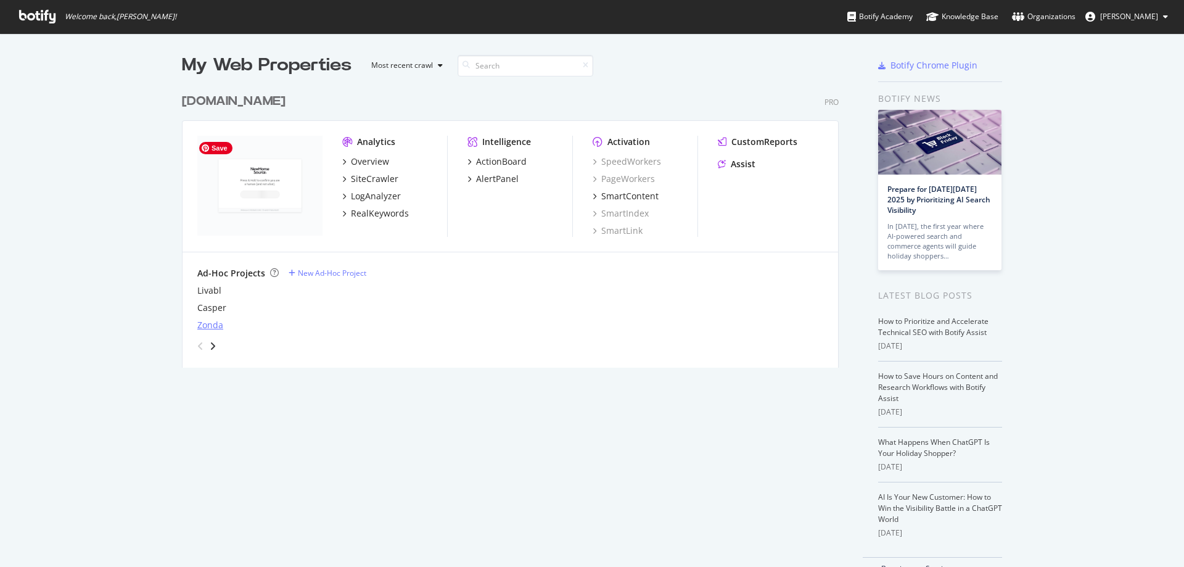
scroll to position [557, 1165]
click at [324, 273] on div "New Ad-Hoc Project" at bounding box center [332, 273] width 68 height 10
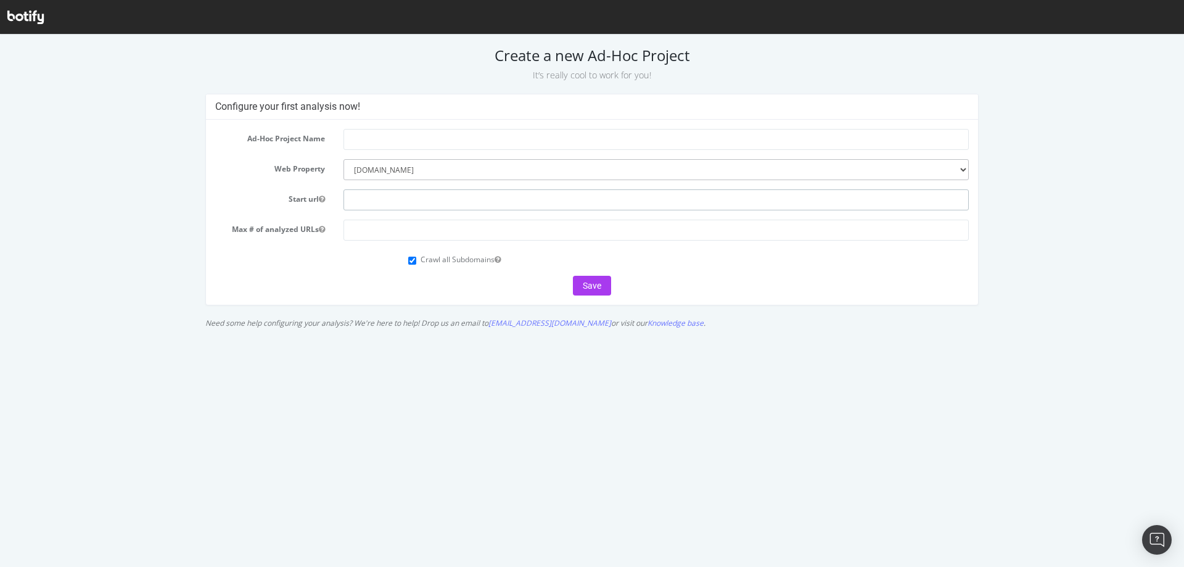
click at [355, 194] on input "text" at bounding box center [655, 199] width 625 height 21
click at [413, 261] on input "Crawl all Subdomains" at bounding box center [412, 260] width 8 height 8
checkbox input "false"
click at [324, 199] on icon "button" at bounding box center [322, 198] width 6 height 7
click at [362, 136] on input "text" at bounding box center [655, 139] width 625 height 21
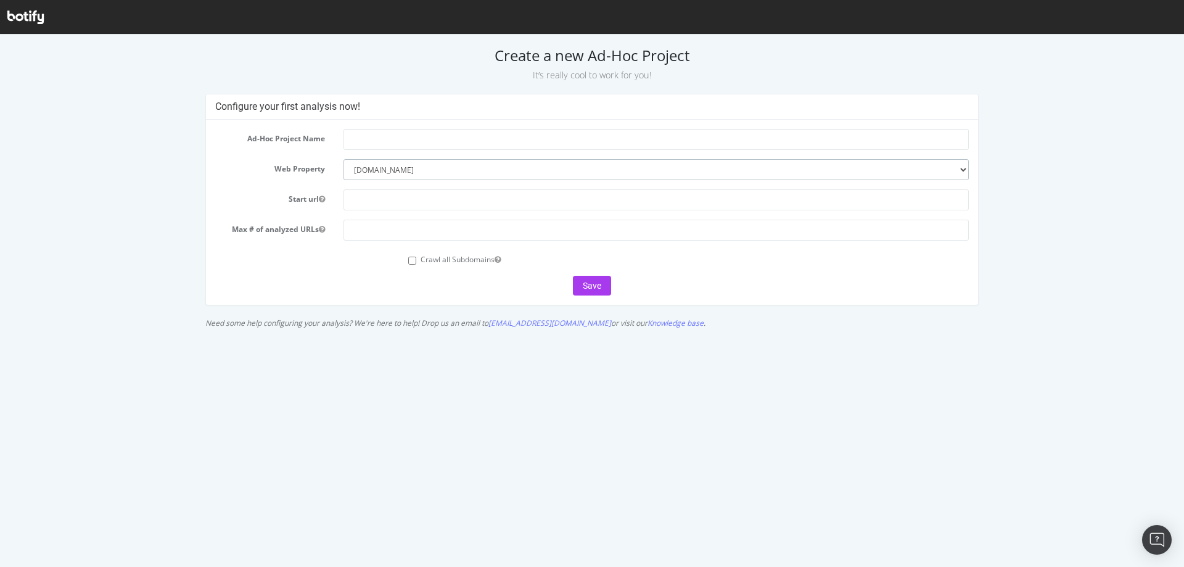
click at [406, 168] on select "--------- newhomesource.com" at bounding box center [655, 169] width 625 height 21
click at [981, 334] on html "Create a new Ad-Hoc Project It’s really cool to work for you! Configure your fi…" at bounding box center [592, 185] width 1184 height 300
click at [274, 334] on html "Create a new Ad-Hoc Project It’s really cool to work for you! Configure your fi…" at bounding box center [592, 185] width 1184 height 300
click at [366, 200] on input "text" at bounding box center [655, 199] width 625 height 21
click at [366, 198] on input "text" at bounding box center [655, 199] width 625 height 21
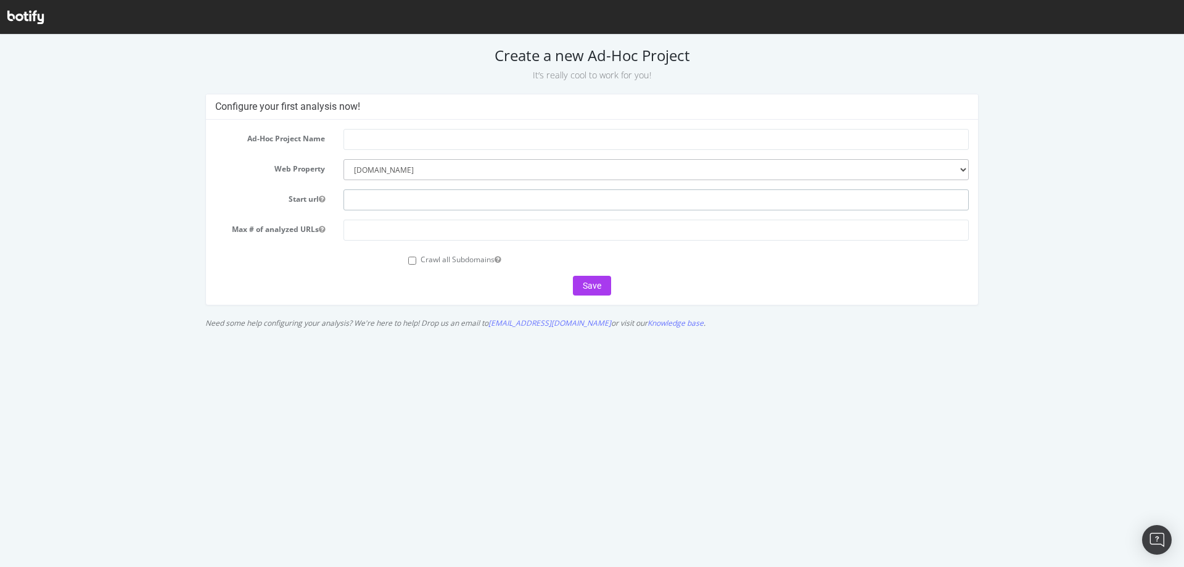
paste input "[URL][DOMAIN_NAME]"
type input "[URL][DOMAIN_NAME]"
click at [358, 137] on input "text" at bounding box center [655, 139] width 625 height 21
type input "NHS School Sitemap (Test)"
click at [369, 225] on input "number" at bounding box center [655, 229] width 625 height 21
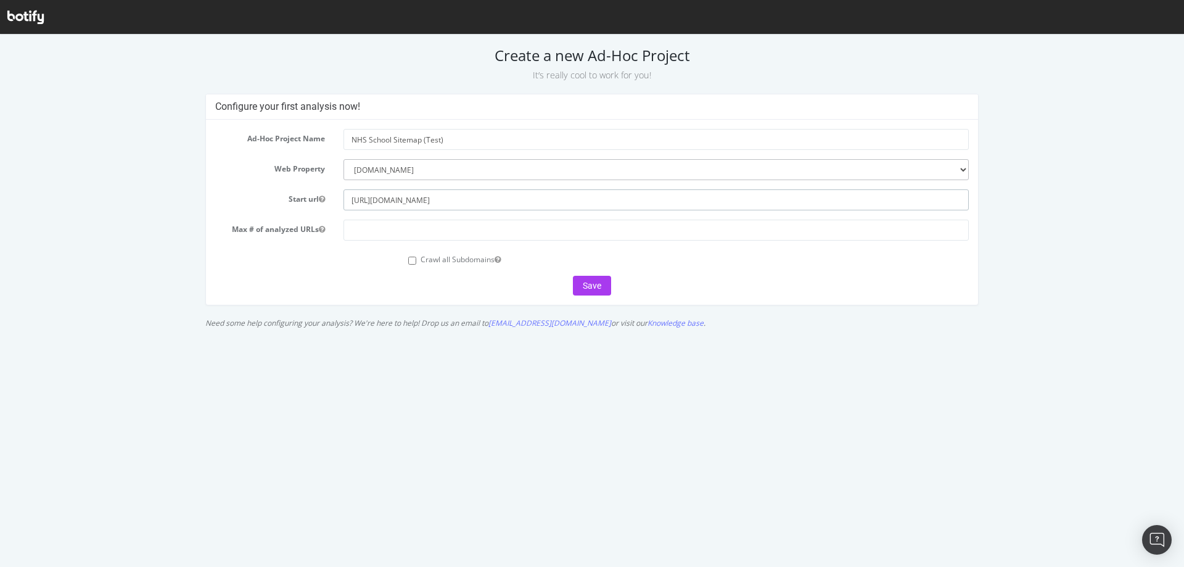
click at [399, 203] on input "[URL][DOMAIN_NAME]" at bounding box center [655, 199] width 625 height 21
click at [410, 223] on input "number" at bounding box center [655, 229] width 625 height 21
type input "1200"
click at [696, 304] on div "Ad-Hoc Project Name NHS School Sitemap (Test) Web Property --------- newhomesou…" at bounding box center [592, 212] width 772 height 185
click at [597, 287] on button "Save" at bounding box center [592, 286] width 38 height 20
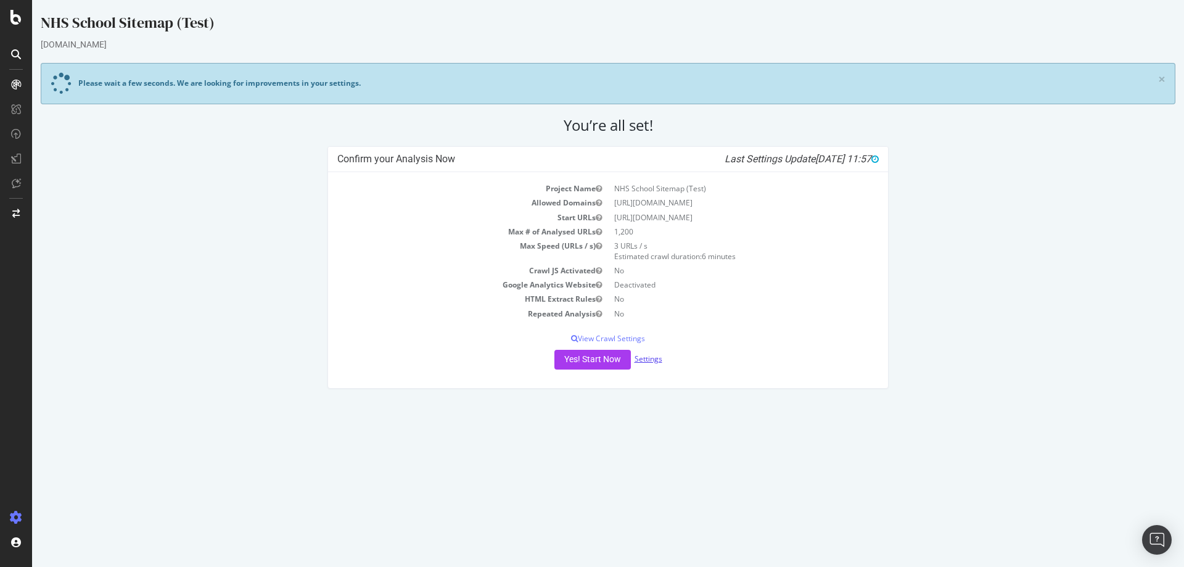
click at [647, 358] on link "Settings" at bounding box center [648, 358] width 28 height 10
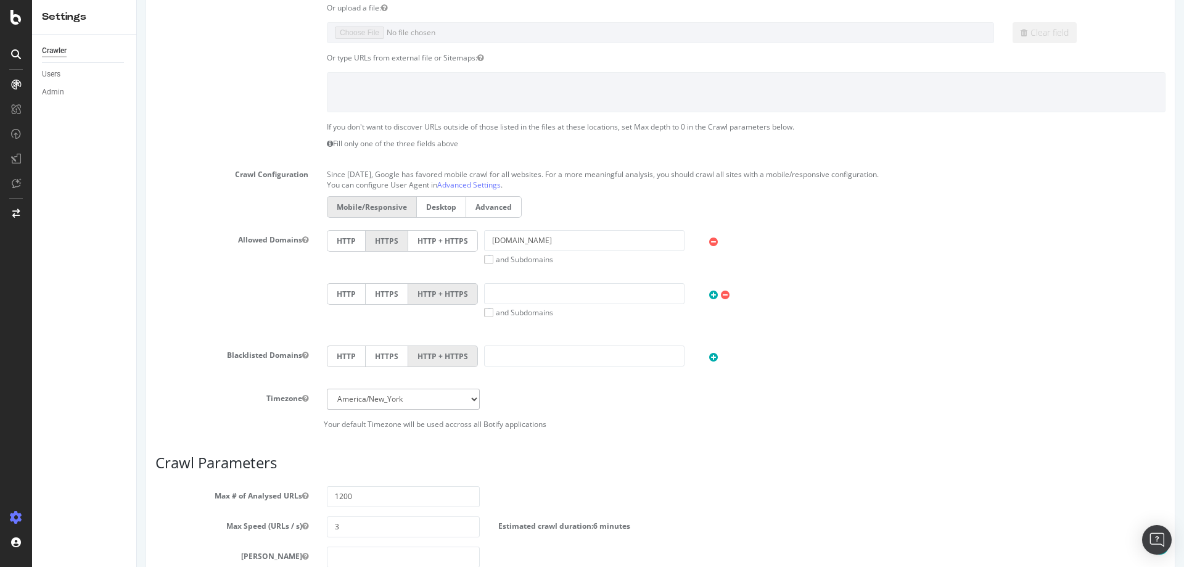
scroll to position [529, 0]
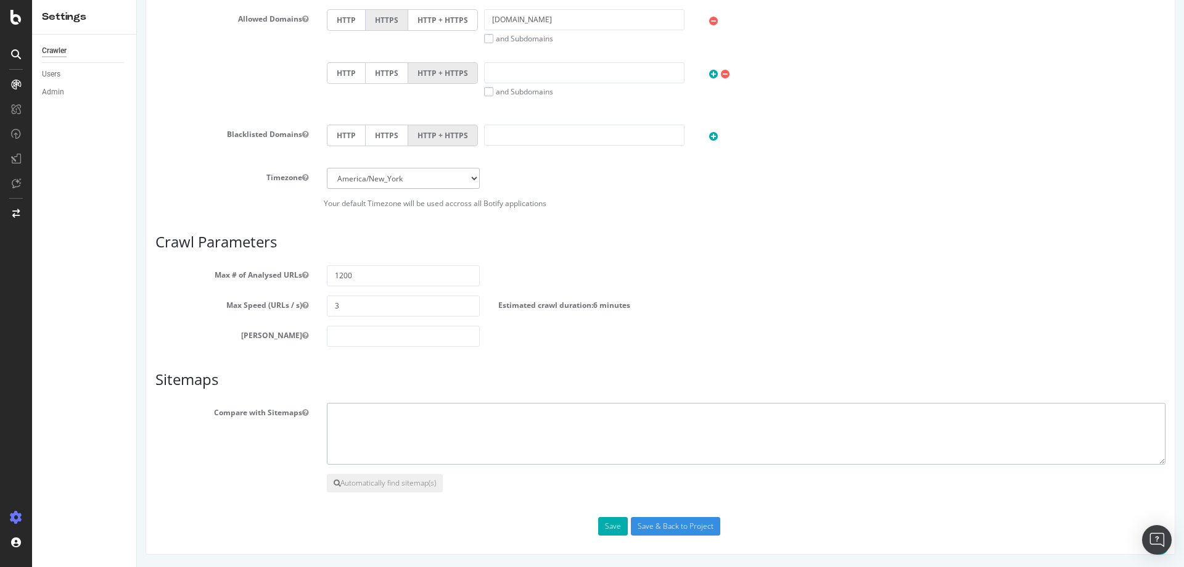
click at [362, 446] on textarea at bounding box center [746, 434] width 838 height 62
paste textarea "[URL][DOMAIN_NAME]"
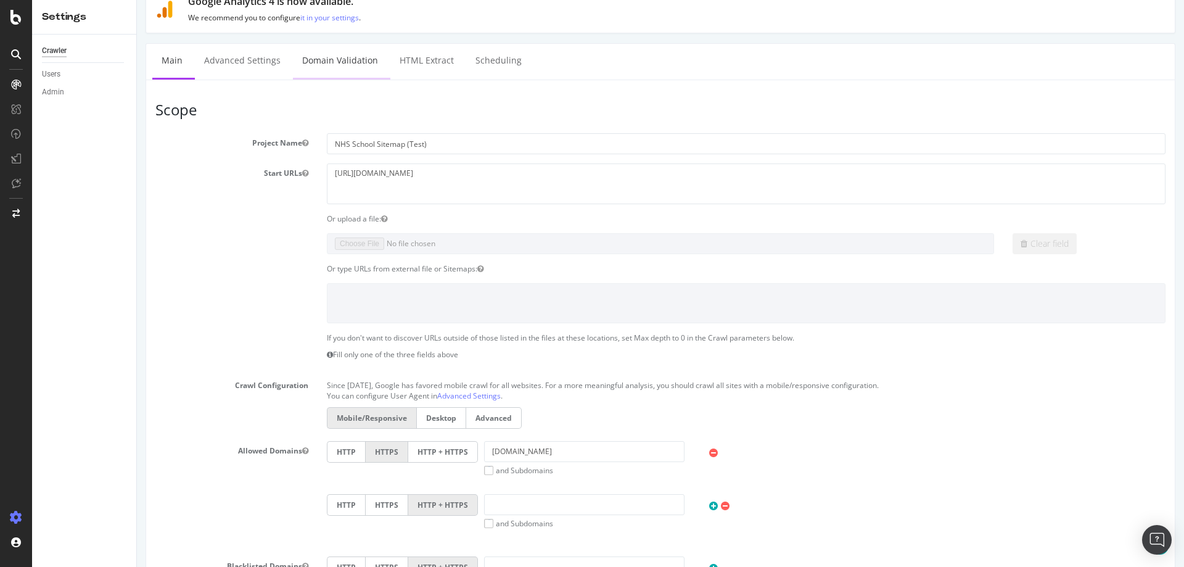
scroll to position [0, 0]
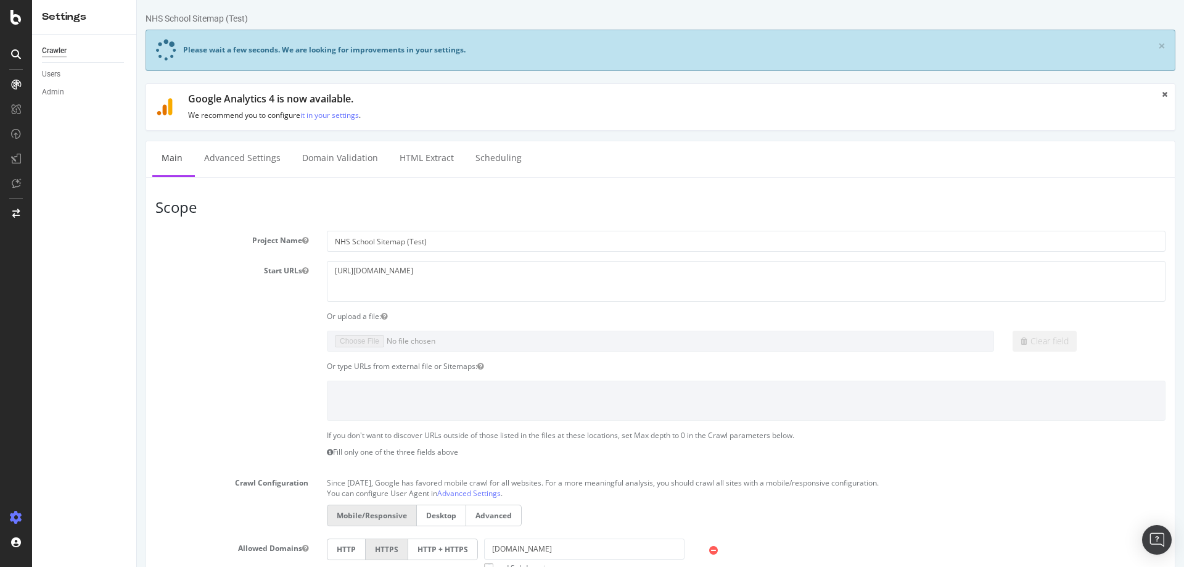
type textarea "[URL][DOMAIN_NAME]"
click at [369, 280] on textarea "[URL][DOMAIN_NAME]" at bounding box center [746, 281] width 838 height 40
click at [380, 272] on textarea "[URL][DOMAIN_NAME]" at bounding box center [746, 281] width 838 height 40
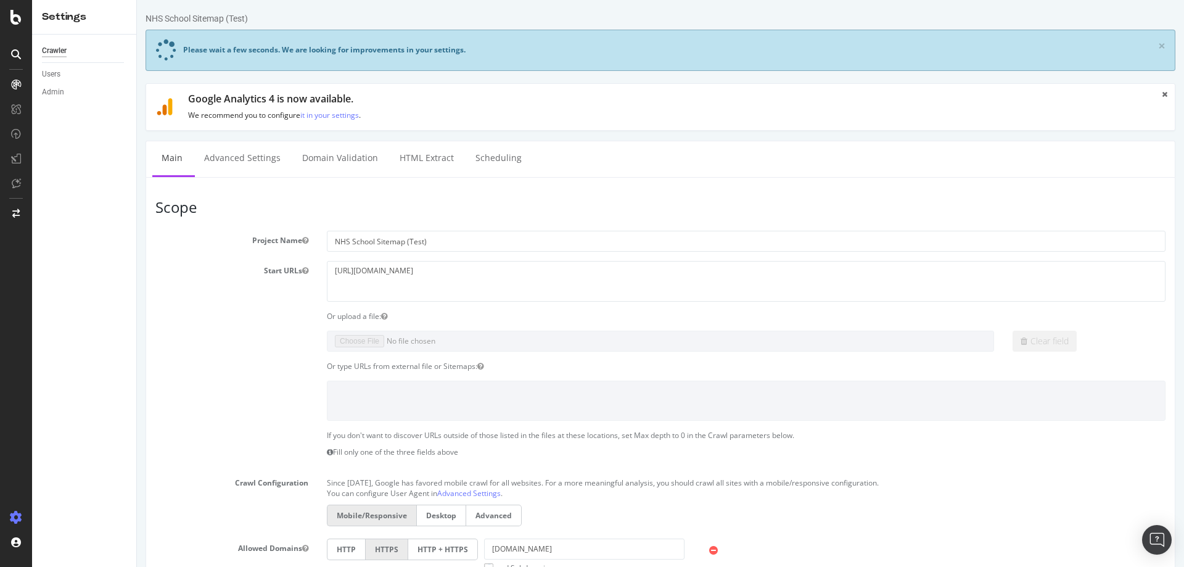
click at [175, 350] on div "Clear field" at bounding box center [660, 340] width 1028 height 21
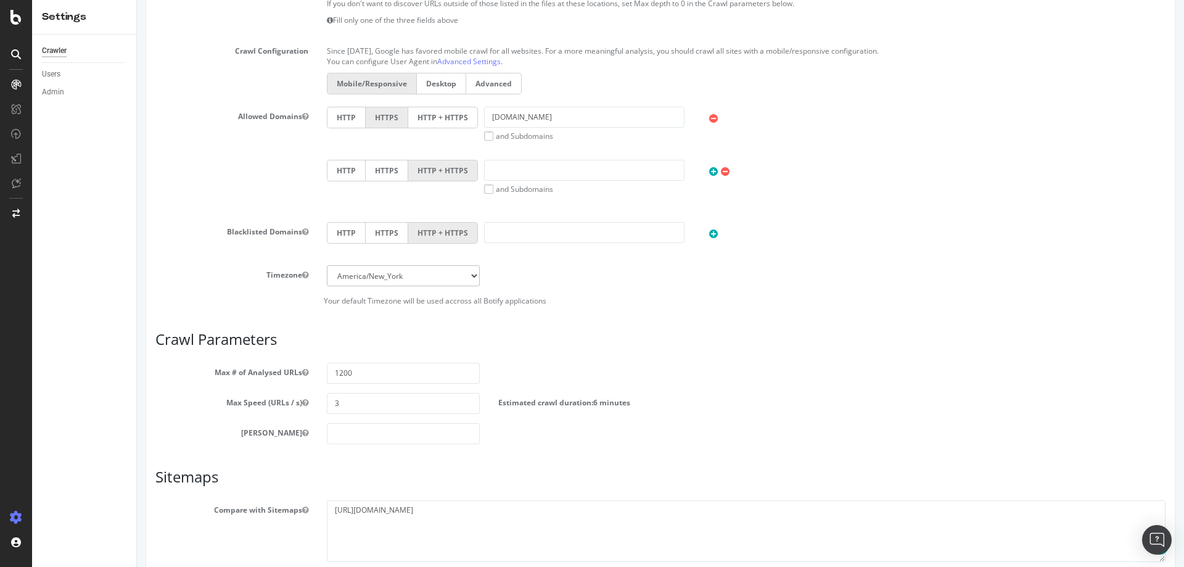
scroll to position [529, 0]
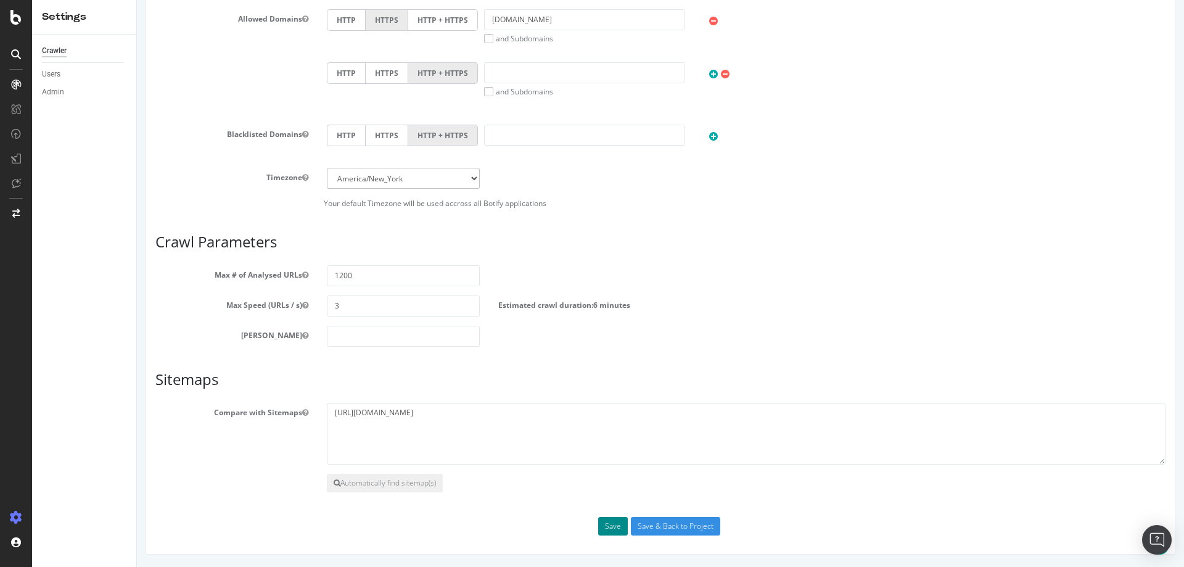
click at [607, 528] on button "Save" at bounding box center [613, 526] width 30 height 18
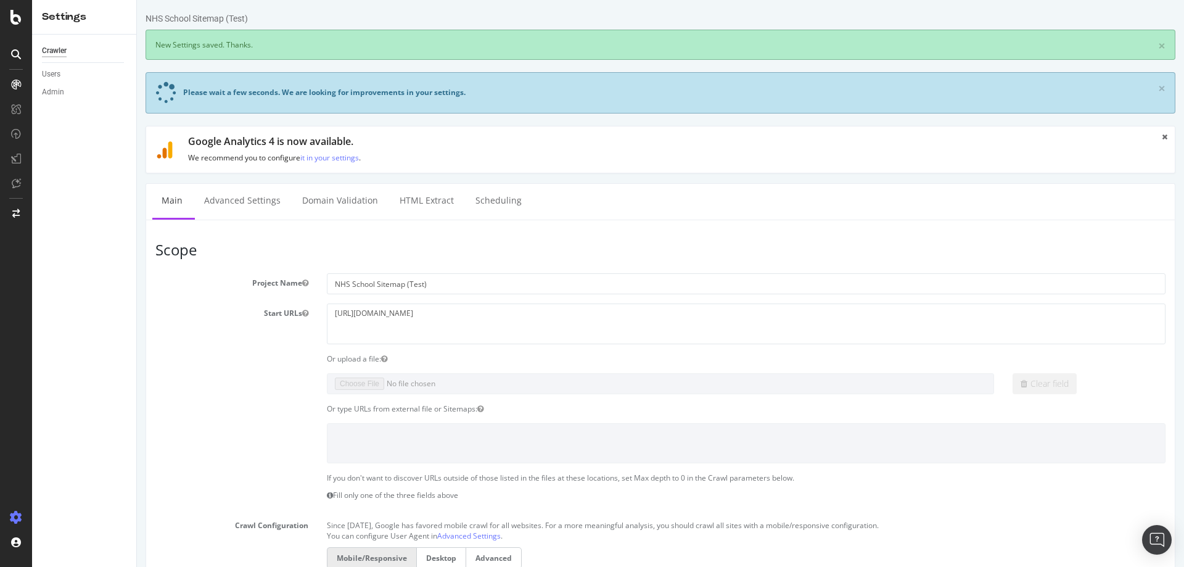
scroll to position [0, 0]
click at [379, 463] on section "Project Name NHS School Sitemap (Test) Start URLs https://www.newhomesource.com…" at bounding box center [660, 526] width 1010 height 507
click at [354, 319] on textarea "[URL][DOMAIN_NAME]" at bounding box center [746, 323] width 838 height 40
click at [411, 282] on input "NHS School Sitemap (Test)" at bounding box center [746, 283] width 838 height 21
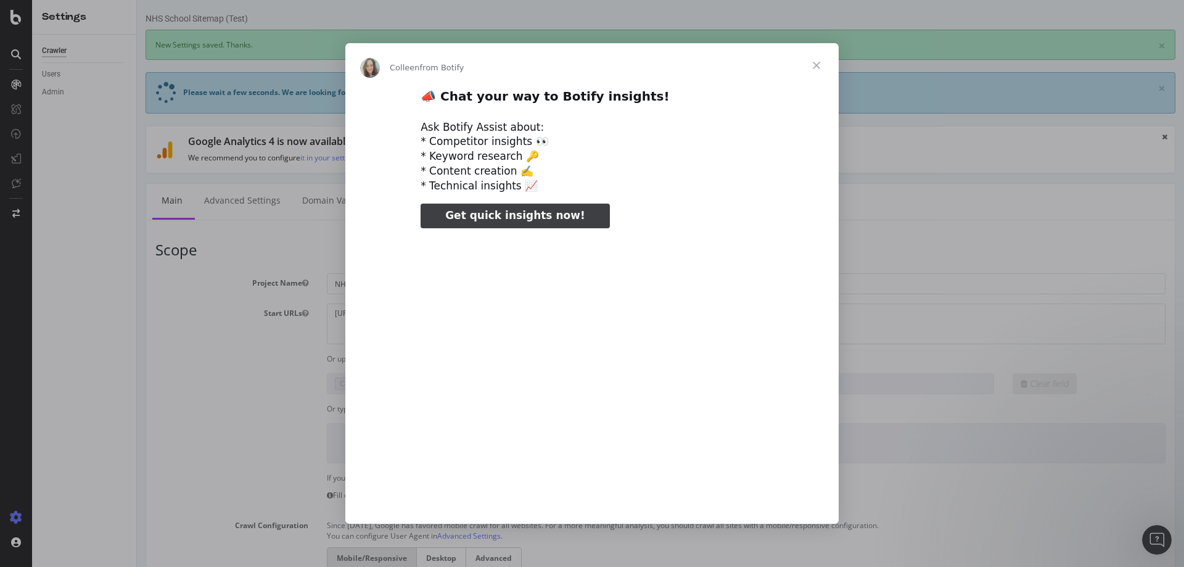
type input "131365"
click at [813, 68] on span "Close" at bounding box center [816, 65] width 44 height 44
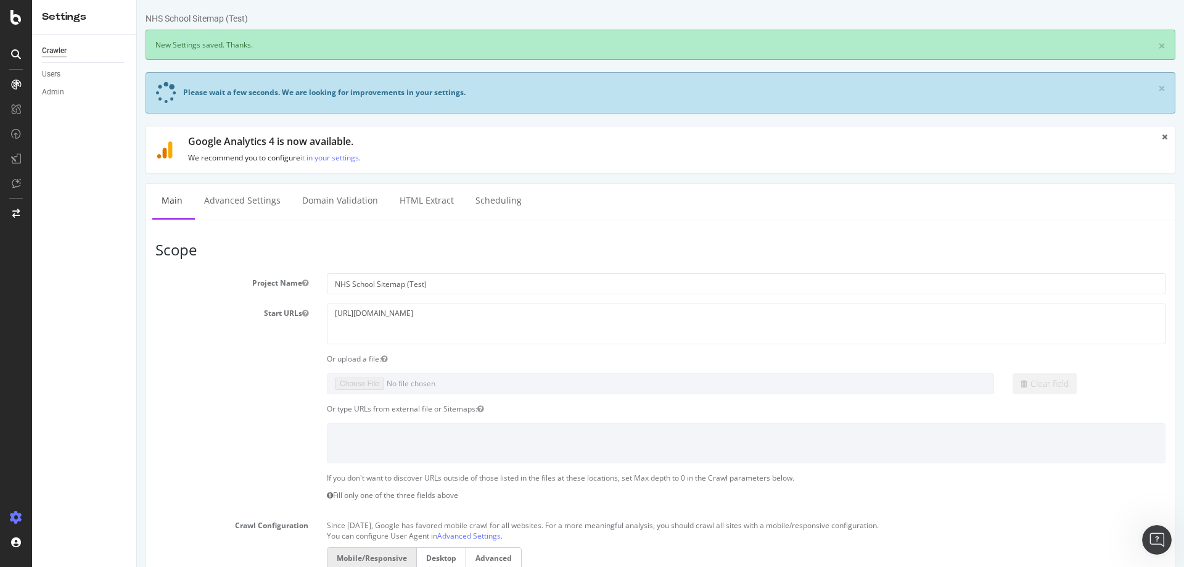
click at [208, 396] on section "Project Name NHS School Sitemap (Test) Start URLs https://www.newhomesource.com…" at bounding box center [660, 526] width 1010 height 507
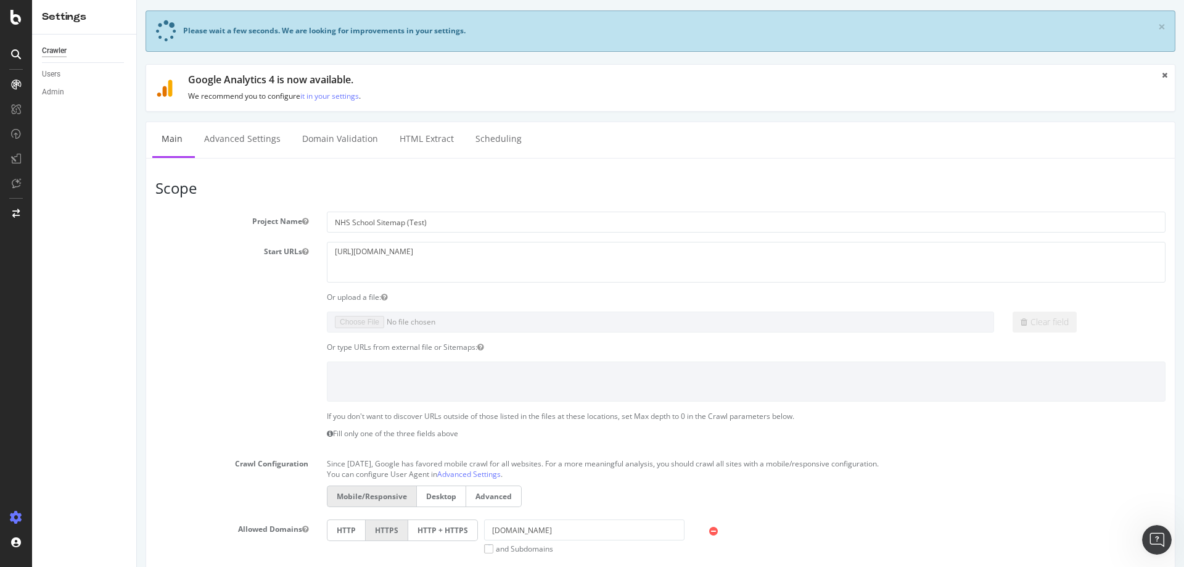
drag, startPoint x: 272, startPoint y: 332, endPoint x: 276, endPoint y: 317, distance: 15.4
click at [272, 332] on div "Clear field" at bounding box center [660, 321] width 1028 height 21
click at [400, 250] on textarea "[URL][DOMAIN_NAME]" at bounding box center [746, 262] width 838 height 40
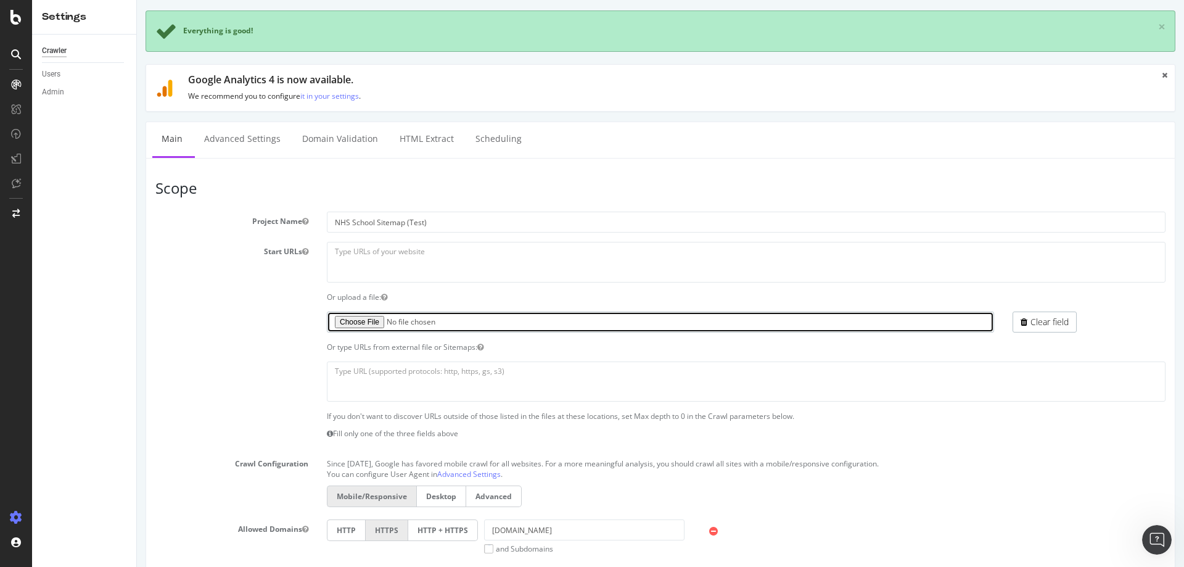
click at [341, 322] on input "file" at bounding box center [660, 321] width 667 height 21
type input "C:\fakepath\school-sitemap-09242025.txt"
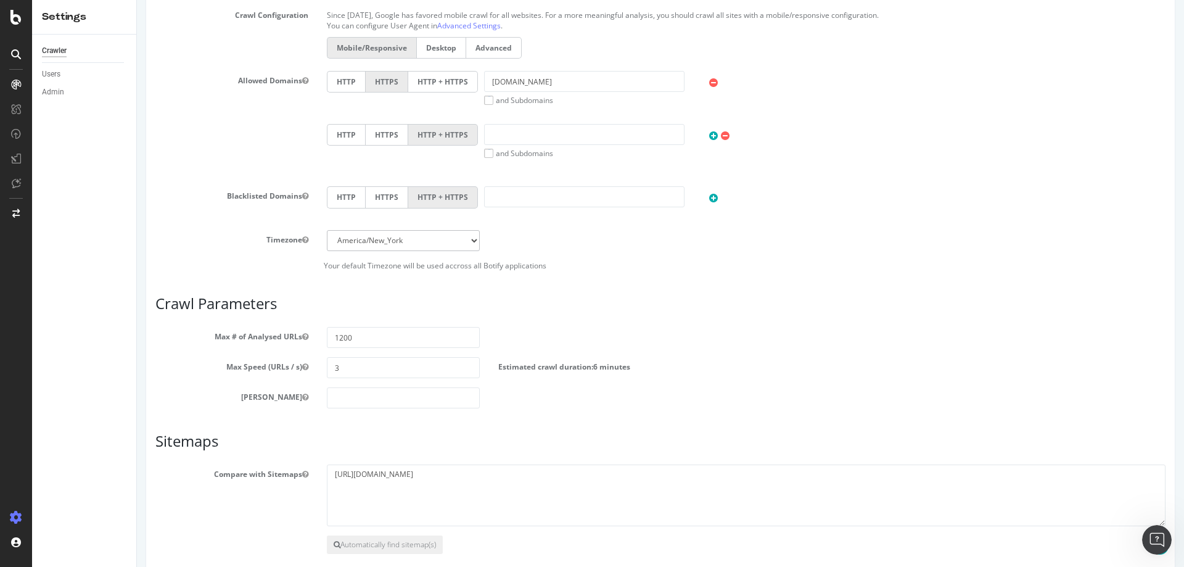
scroll to position [571, 0]
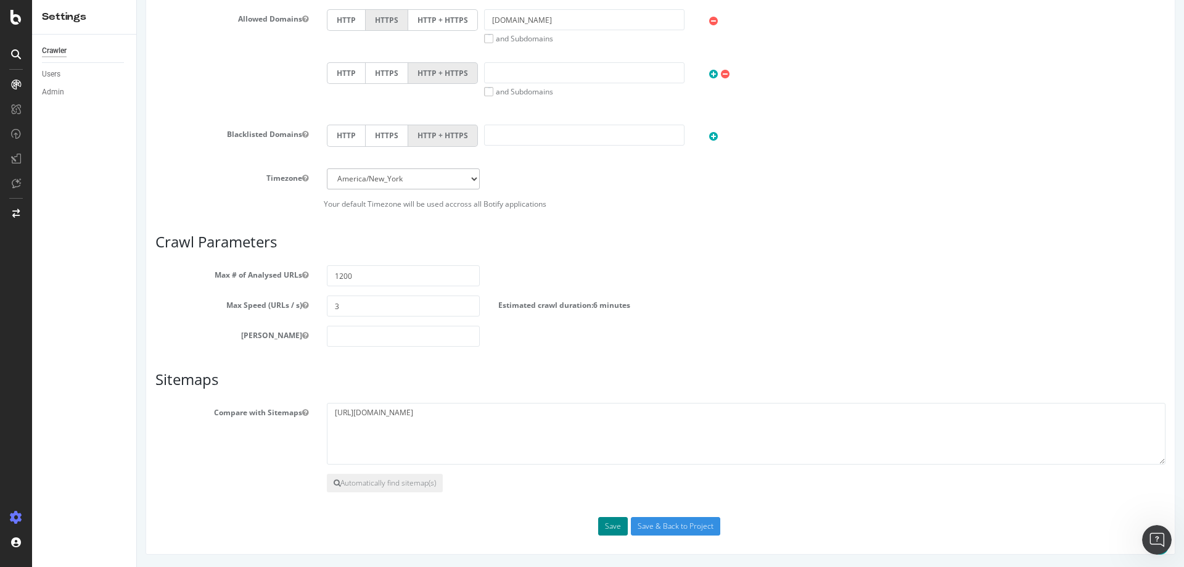
click at [607, 523] on button "Save" at bounding box center [613, 526] width 30 height 18
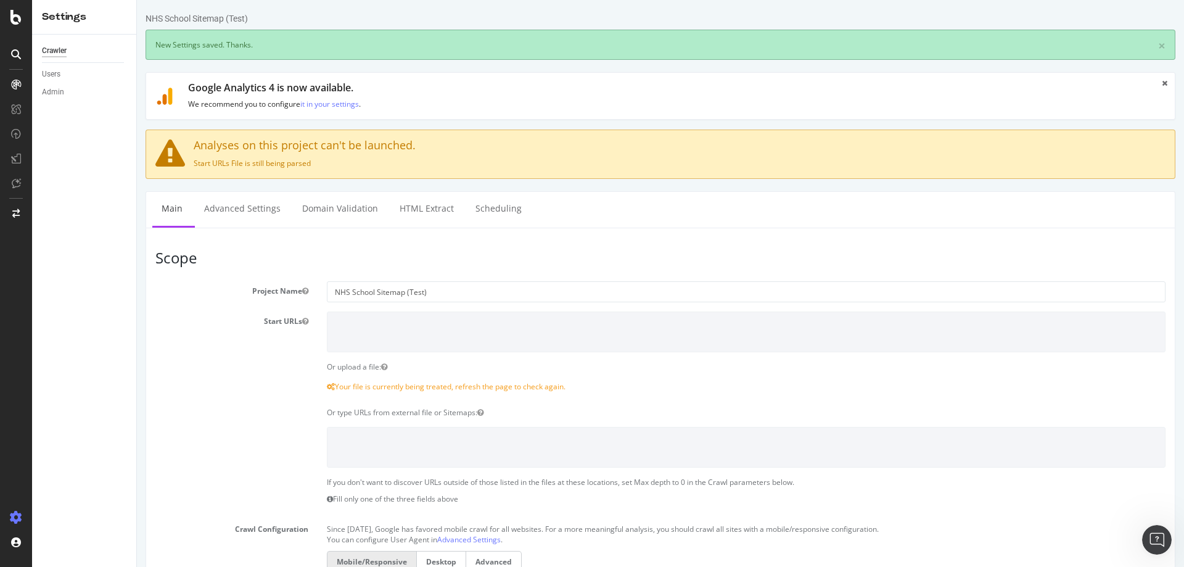
scroll to position [0, 0]
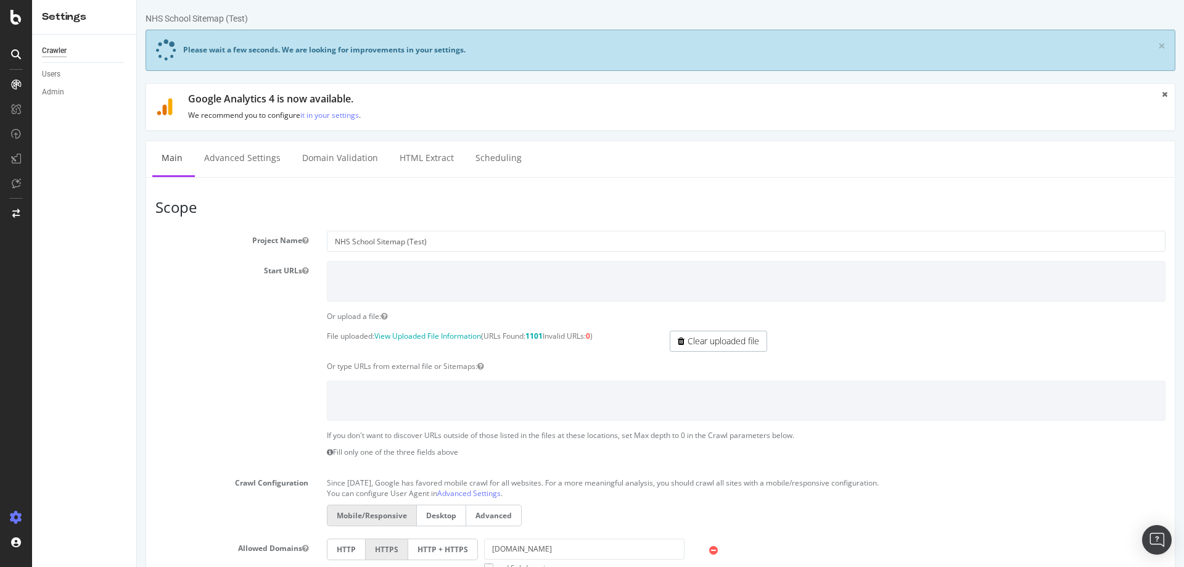
click at [877, 322] on section "Project Name NHS School Sitemap (Test) Start URLs Or upload a file: File upload…" at bounding box center [660, 484] width 1010 height 507
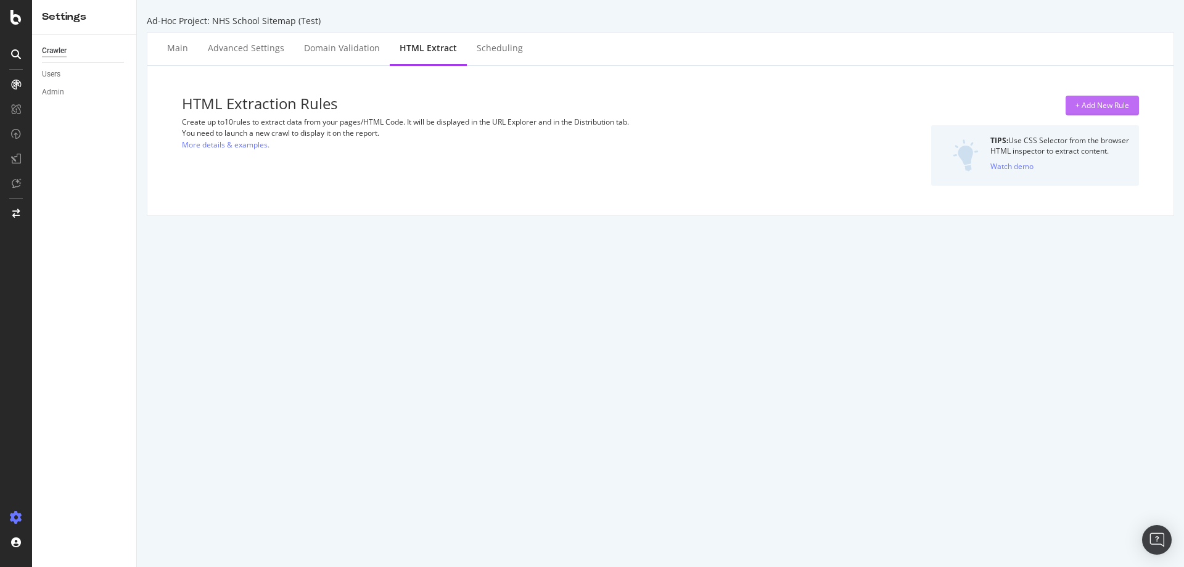
click at [1094, 102] on div "+ Add New Rule" at bounding box center [1102, 105] width 54 height 10
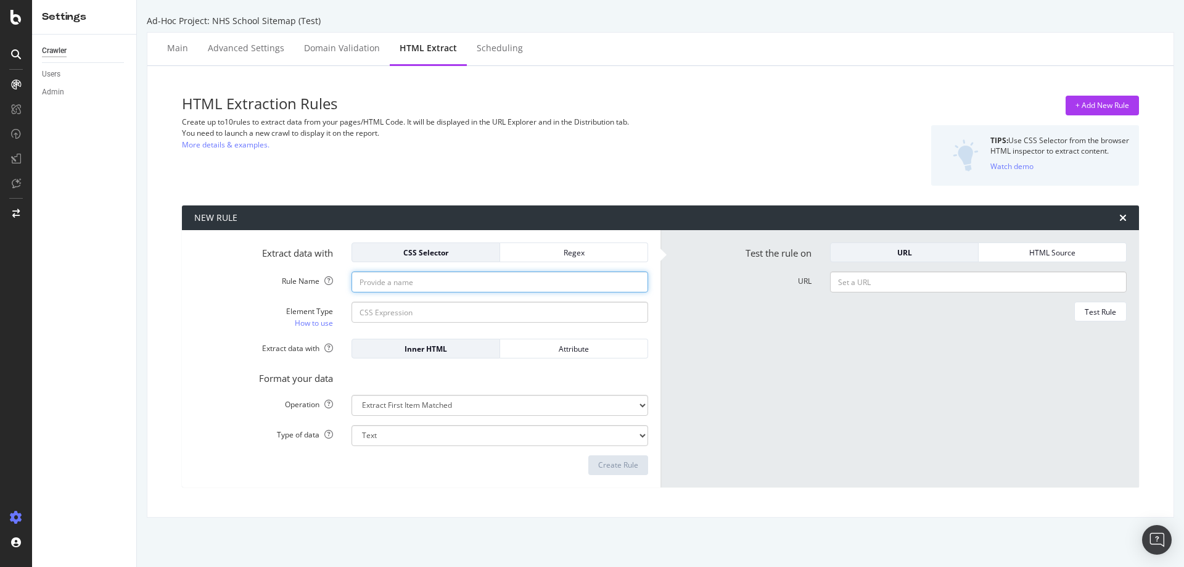
click at [437, 287] on input "Rule Name" at bounding box center [499, 281] width 297 height 21
click at [376, 314] on input "Element Type How to use" at bounding box center [499, 311] width 297 height 21
paste input "nhs-c-title-bar__count nhs-mq-title-bar__count--medium"
type input "nhs-c-title-bar__count nhs-mq-title-bar__count--medium"
click at [575, 261] on button "Regex" at bounding box center [574, 252] width 148 height 20
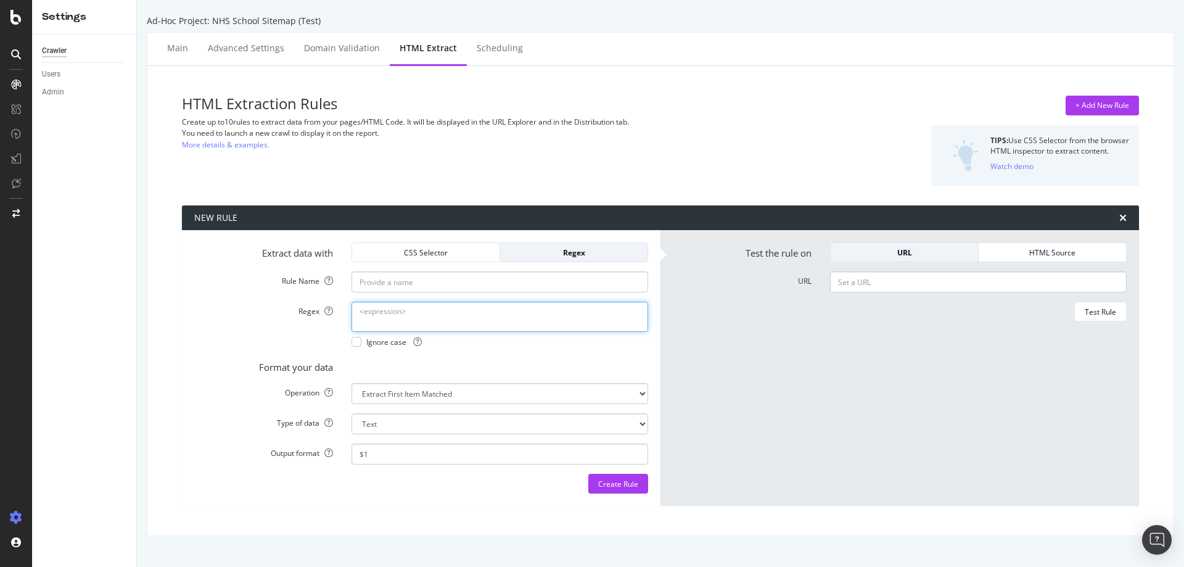
click at [409, 321] on textarea "Regex" at bounding box center [499, 316] width 297 height 30
click at [433, 243] on button "CSS Selector" at bounding box center [425, 252] width 149 height 20
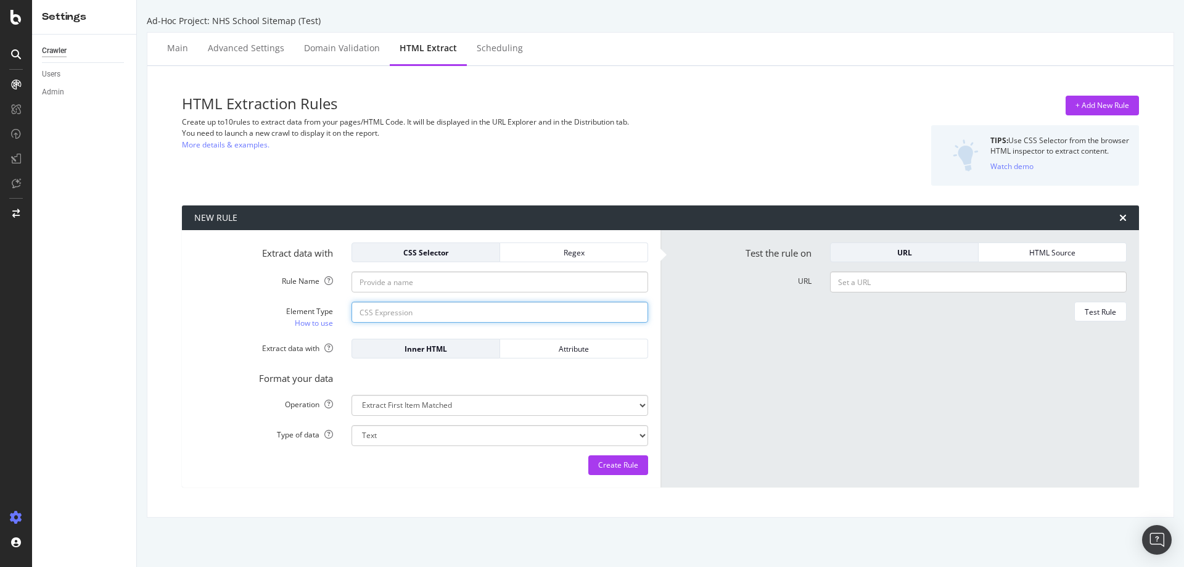
click at [376, 309] on input "Element Type How to use" at bounding box center [499, 311] width 297 height 21
paste input "nhs-c-title-bar__count nhs-mq-title-bar__count--medium"
type input "nhs-c-title-bar__count nhs-mq-title-bar__count--medium"
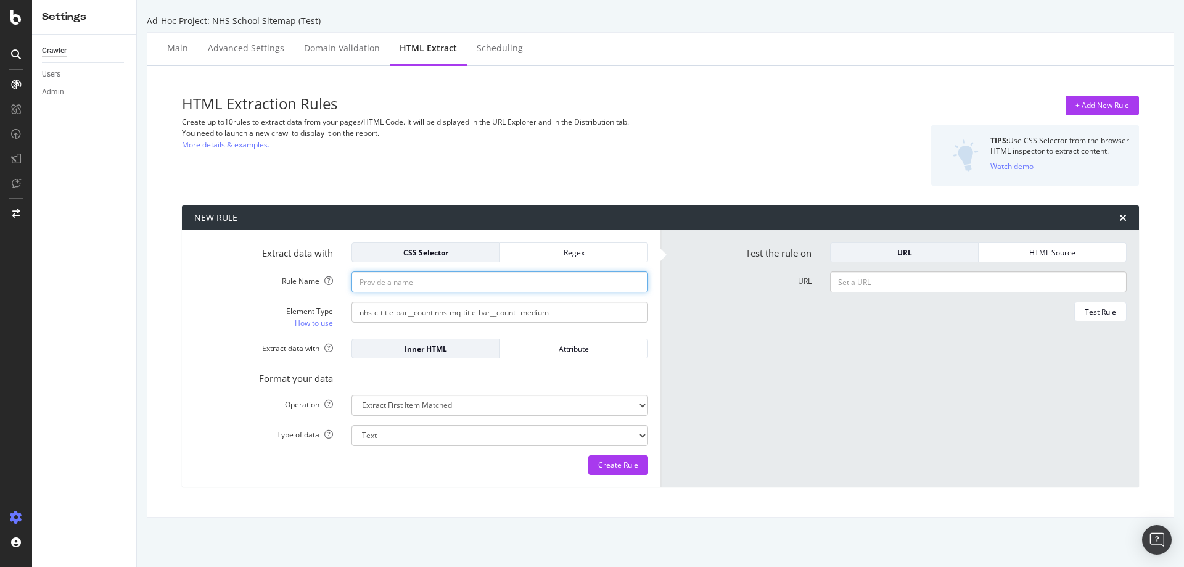
click at [371, 284] on input "Rule Name" at bounding box center [499, 281] width 297 height 21
type input "Comm. Count"
click at [408, 313] on input "nhs-c-title-bar__count nhs-mq-title-bar__count--medium" at bounding box center [499, 311] width 297 height 21
click at [324, 324] on link "How to use" at bounding box center [314, 322] width 38 height 13
click at [380, 313] on input "nhs-c-title-bar__count nhs-mq-title-bar__count--medium" at bounding box center [499, 311] width 297 height 21
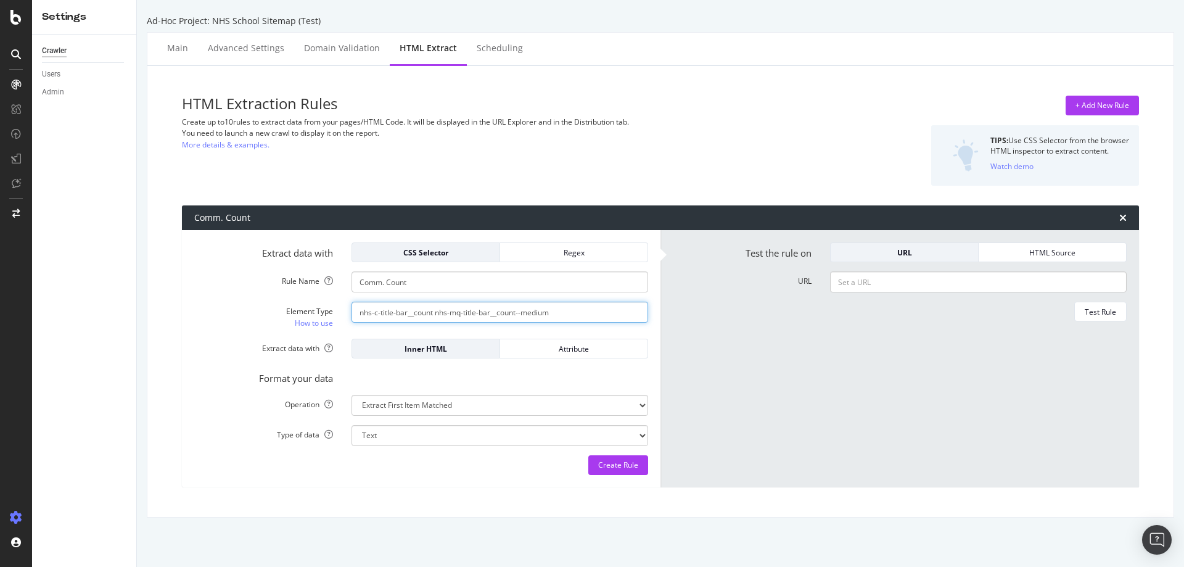
click at [380, 313] on input "nhs-c-title-bar__count nhs-mq-title-bar__count--medium" at bounding box center [499, 311] width 297 height 21
paste input "class="nhs-c-title-bar__type nhs-mq-title-bar__type--medium""
type input "class="nhs-c-title-bar__type nhs-mq-title-bar__type--medium""
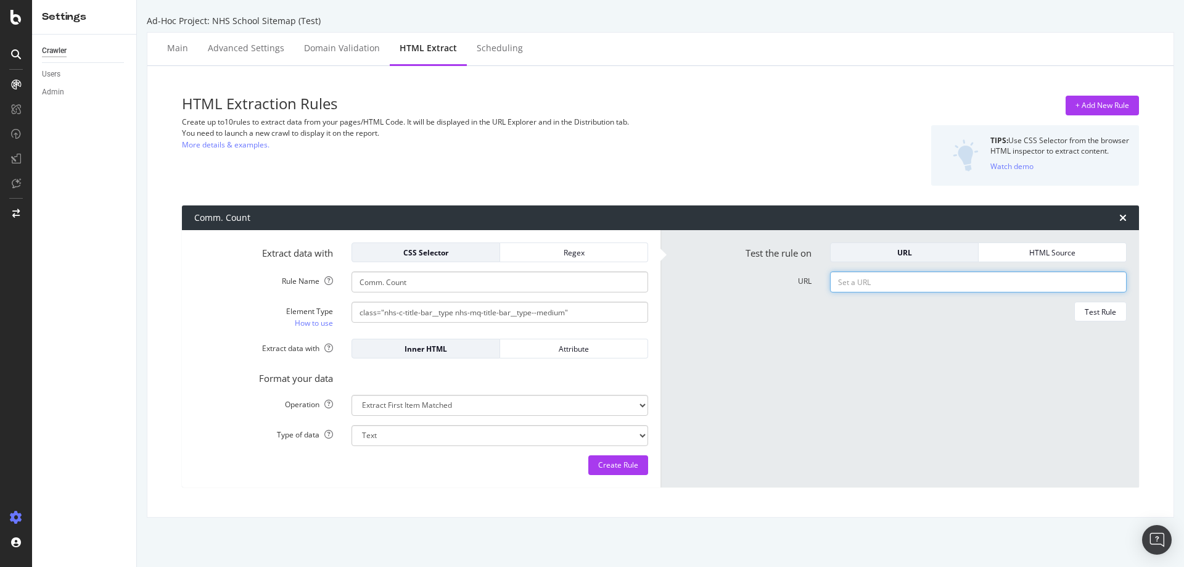
click at [899, 277] on input "URL" at bounding box center [978, 281] width 297 height 21
click at [857, 275] on input "URL" at bounding box center [978, 281] width 297 height 21
paste input "https://www.newhomesource.com/communities/tx/austin-area/schools-leander-indepe…"
type input "https://www.newhomesource.com/communities/tx/austin-area/schools-leander-indepe…"
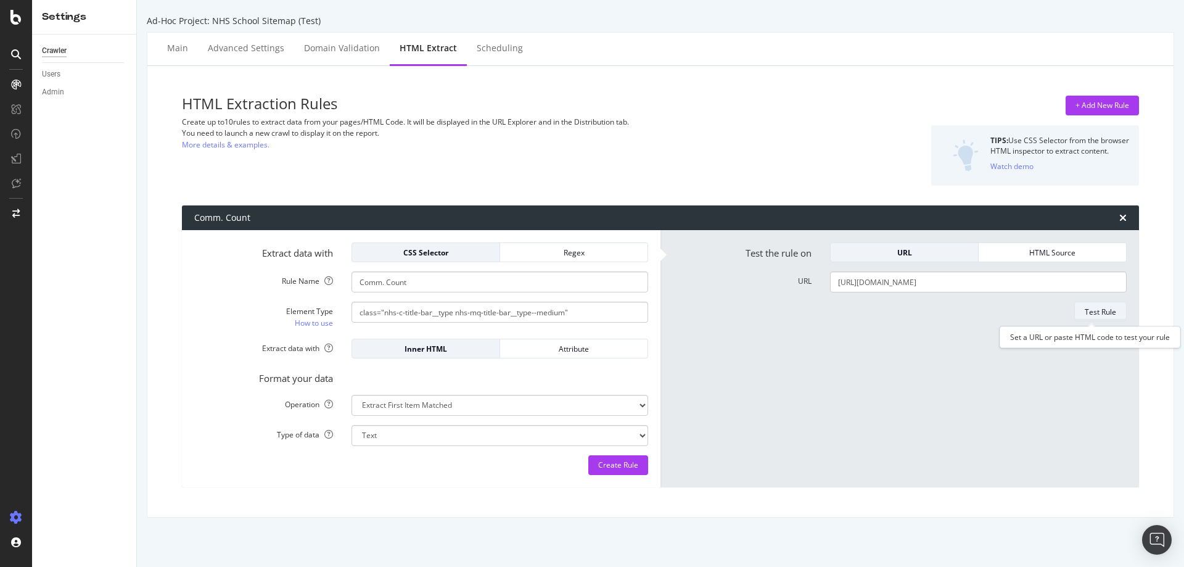
scroll to position [0, 0]
click at [1097, 311] on div "Test Rule" at bounding box center [1099, 311] width 31 height 10
click at [988, 244] on div "HTML Source" at bounding box center [1052, 252] width 128 height 17
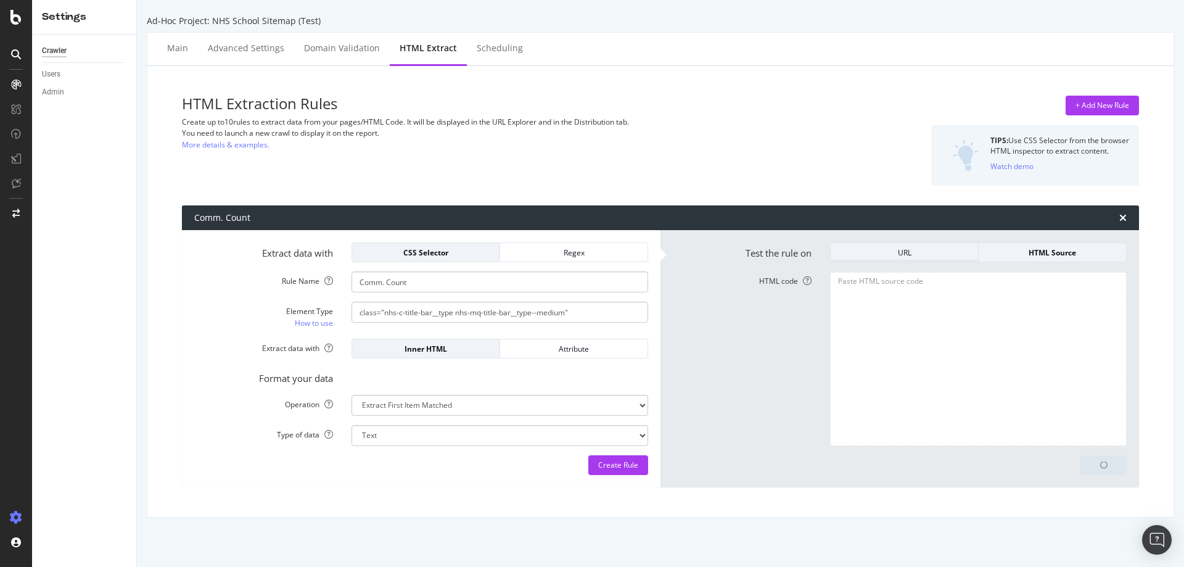
click at [886, 253] on div "URL" at bounding box center [904, 252] width 128 height 10
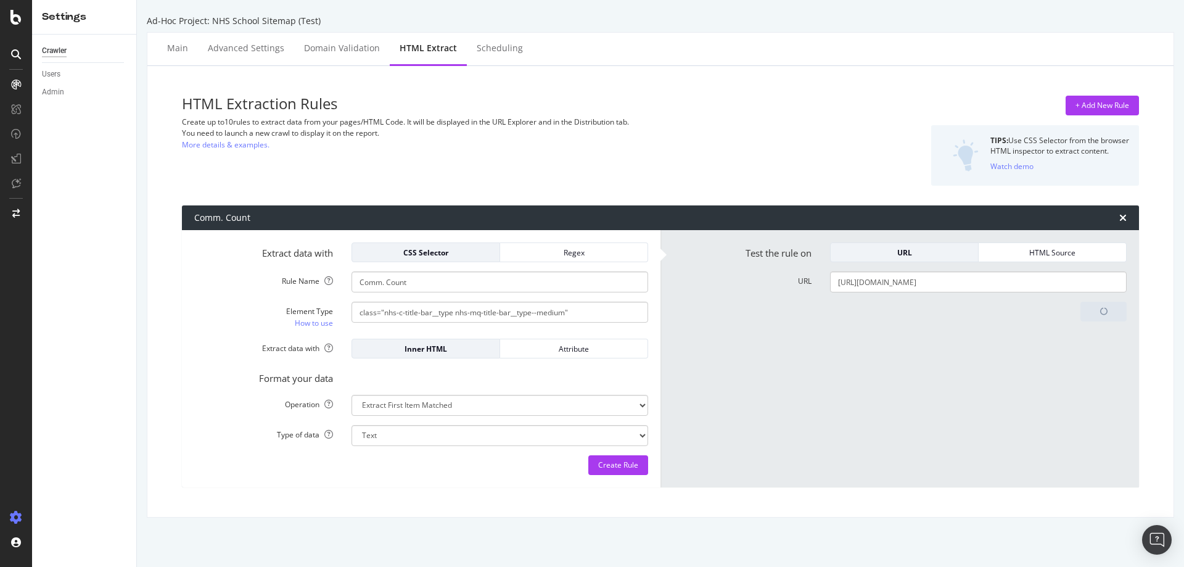
click at [794, 367] on form "Test the rule on URL HTML Source URL https://www.newhomesource.com/communities/…" at bounding box center [900, 358] width 454 height 232
click at [972, 354] on form "Test the rule on URL HTML Source URL https://www.newhomesource.com/communities/…" at bounding box center [900, 358] width 454 height 232
click at [462, 283] on input "Comm. Count" at bounding box center [499, 281] width 297 height 21
click at [559, 350] on div "Attribute" at bounding box center [574, 348] width 128 height 10
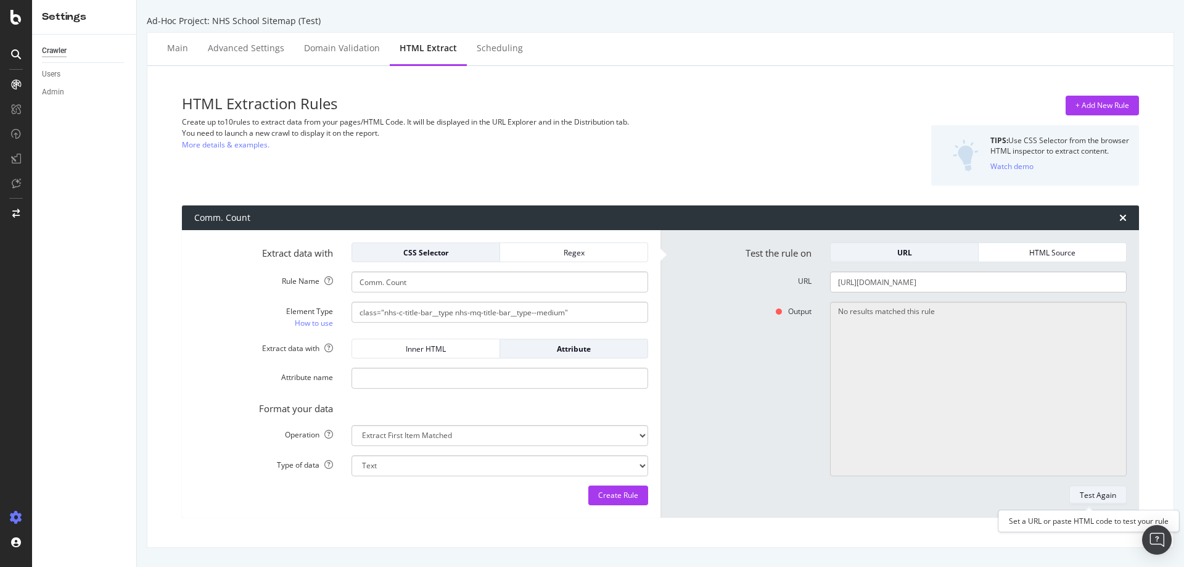
click at [1091, 494] on div "Test Again" at bounding box center [1097, 494] width 36 height 10
click at [1080, 498] on div "Test Again" at bounding box center [1097, 494] width 36 height 10
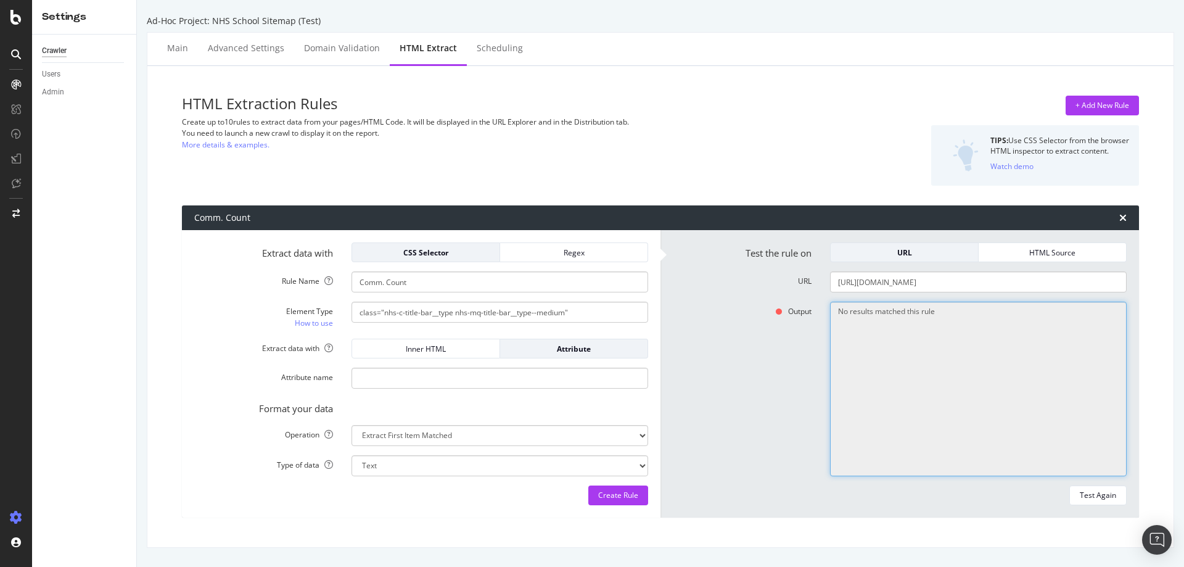
click at [921, 327] on textarea "No results matched this rule" at bounding box center [978, 388] width 297 height 174
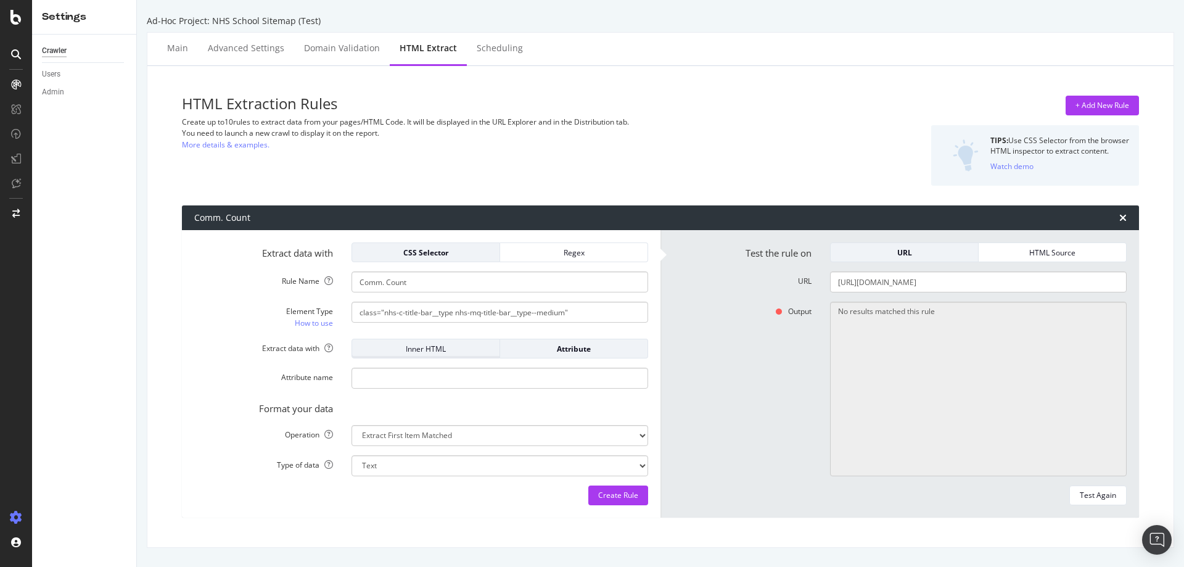
click at [418, 349] on div "Inner HTML" at bounding box center [426, 348] width 128 height 10
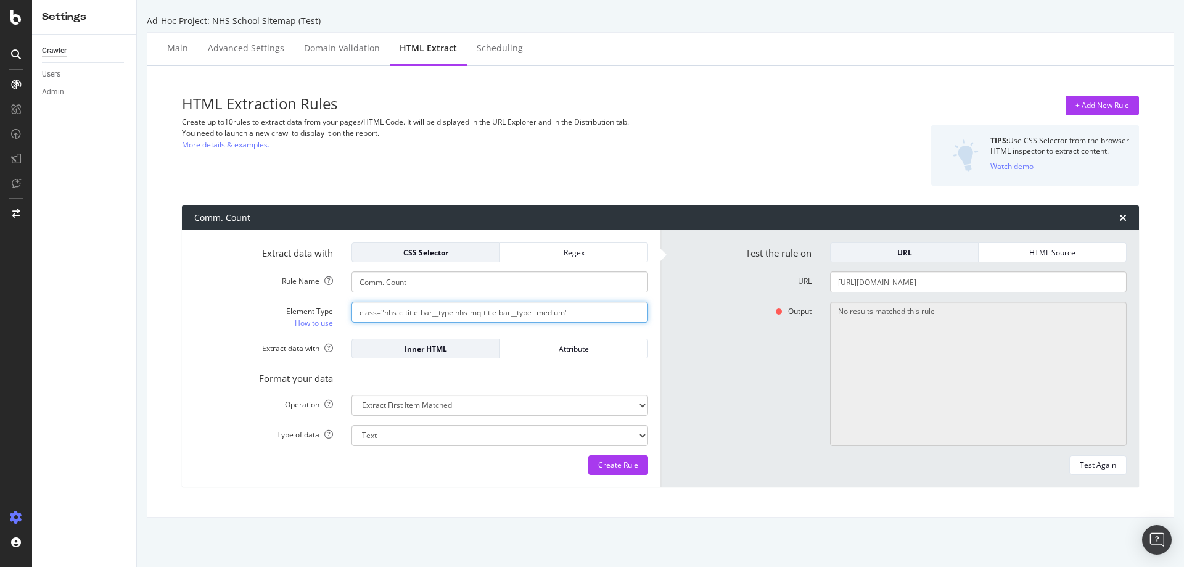
click at [356, 313] on input "class="nhs-c-title-bar__type nhs-mq-title-bar__type--medium"" at bounding box center [499, 311] width 297 height 21
click at [469, 319] on input "class="nhs-c-title-bar__type nhs-mq-title-bar__type--medium"" at bounding box center [499, 311] width 297 height 21
paste input "<h2 class="nhs-c-title-bar__count nhs-mq-title-bar__count--medium" data-heading…"
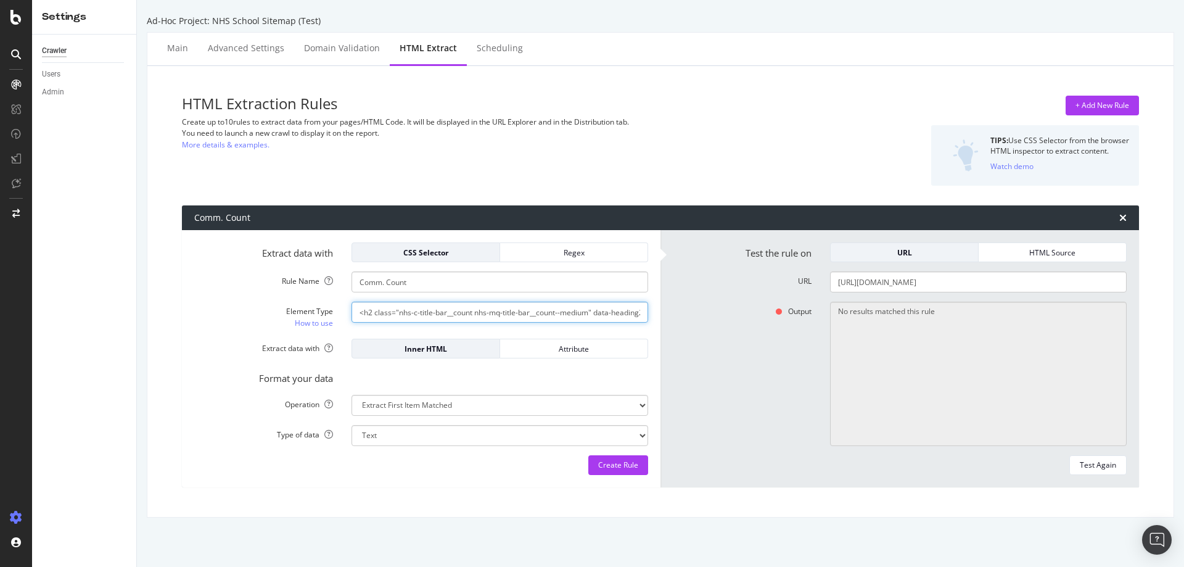
scroll to position [0, 99]
click at [591, 314] on input "<h2 class="nhs-c-title-bar__count nhs-mq-title-bar__count--medium" data-heading…" at bounding box center [499, 311] width 297 height 21
click at [589, 314] on input "<h2 class="nhs-c-title-bar__count nhs-mq-title-bar__count--medium" data-heading…" at bounding box center [499, 311] width 297 height 21
drag, startPoint x: 612, startPoint y: 311, endPoint x: 552, endPoint y: 319, distance: 60.3
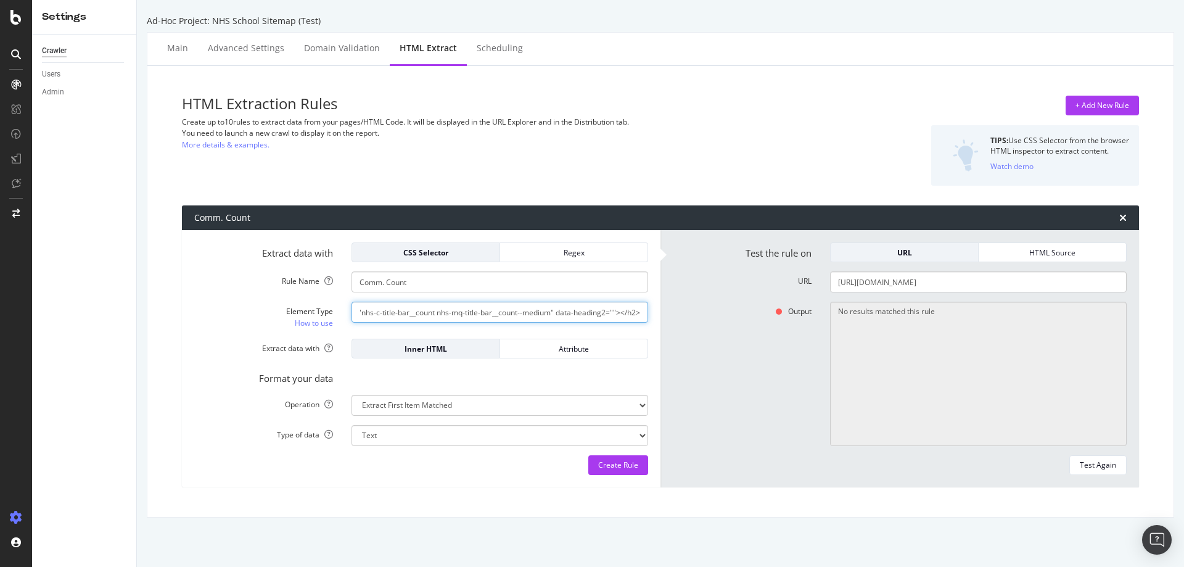
click at [552, 319] on input "<h2 class="nhs-c-title-bar__count nhs-mq-title-bar__count--medium" data-heading…" at bounding box center [499, 311] width 297 height 21
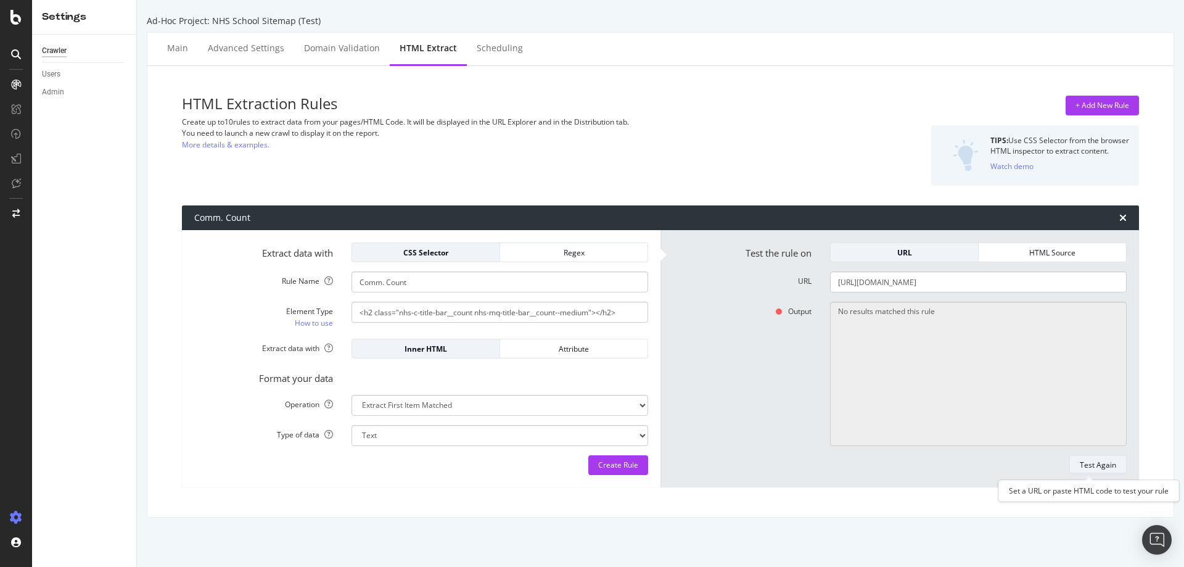
click at [1094, 467] on div "Test Again" at bounding box center [1097, 464] width 36 height 10
click at [439, 346] on div "Inner HTML" at bounding box center [426, 348] width 128 height 10
click at [991, 163] on div "Watch demo" at bounding box center [1011, 166] width 43 height 10
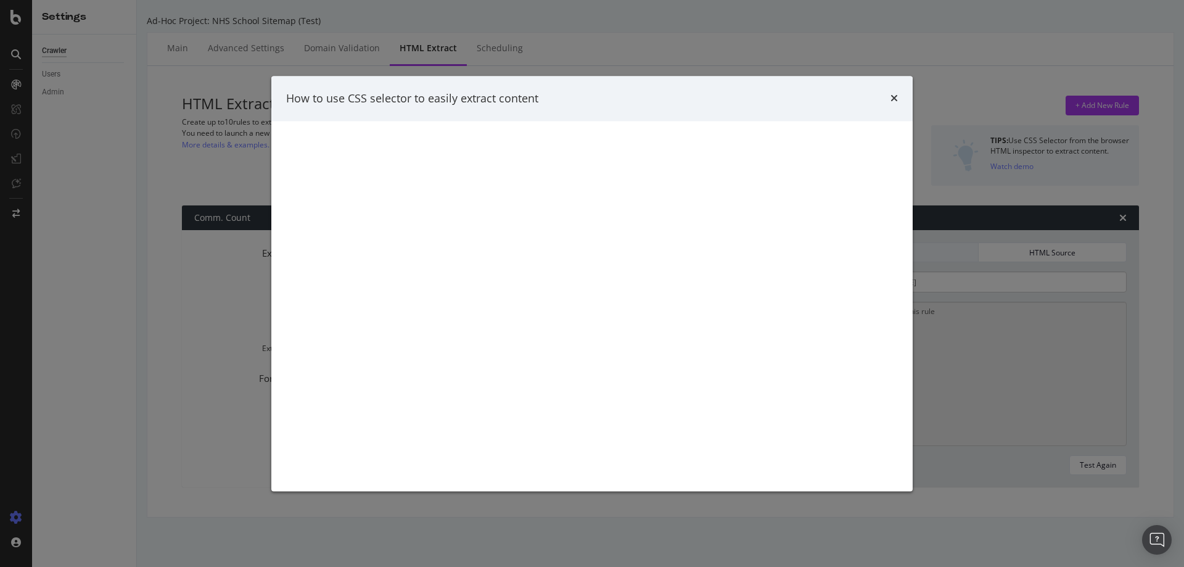
click at [155, 431] on div "How to use CSS selector to easily extract content" at bounding box center [592, 283] width 1184 height 567
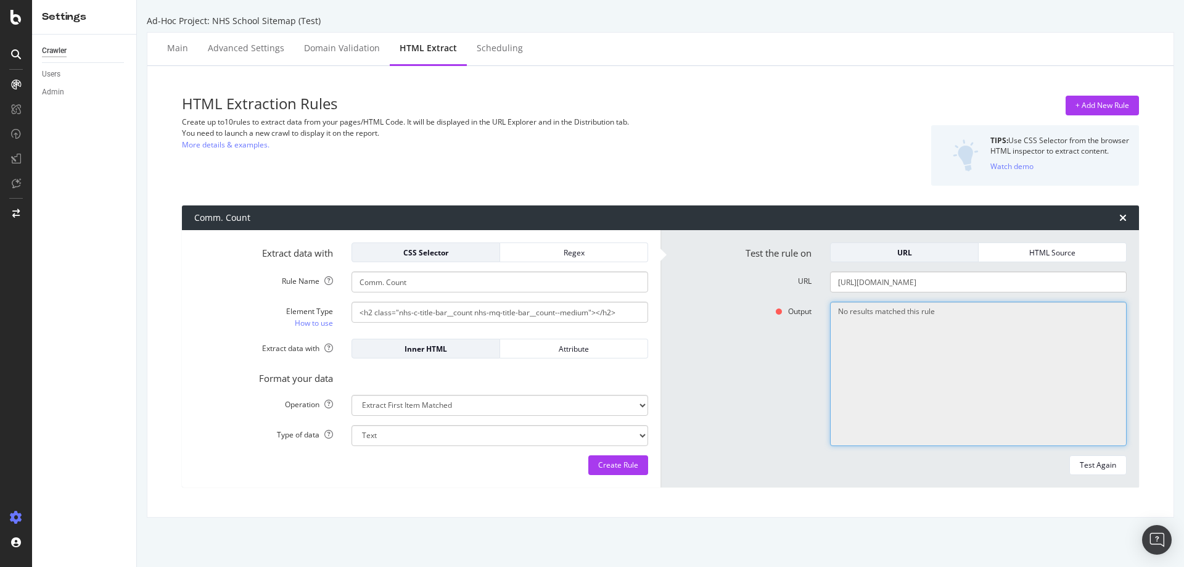
click at [941, 396] on textarea "No results matched this rule" at bounding box center [978, 373] width 297 height 144
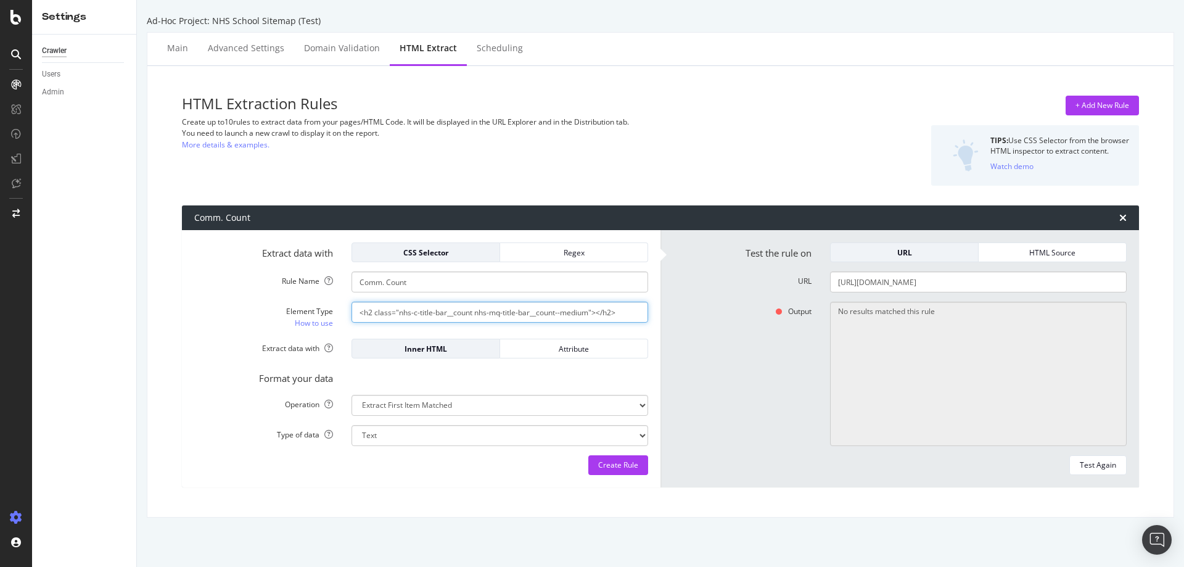
click at [373, 317] on input "<h2 class="nhs-c-title-bar__count nhs-mq-title-bar__count--medium"></h2>" at bounding box center [499, 311] width 297 height 21
paste input "#layout-container > div.nhs-o-grid-area--primary-section.nhs-c-wrapper--communi…"
type input "#layout-container > div.nhs-o-grid-area--primary-section.nhs-c-wrapper--communi…"
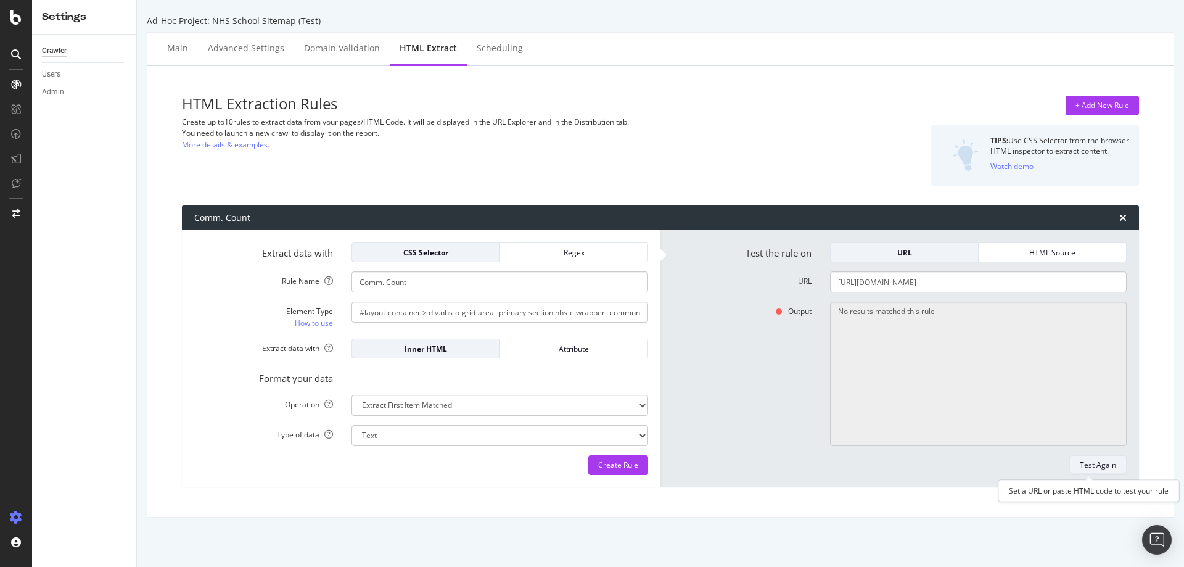
click at [1096, 467] on div "Test Again" at bounding box center [1097, 464] width 36 height 10
type textarea "44 Communities"
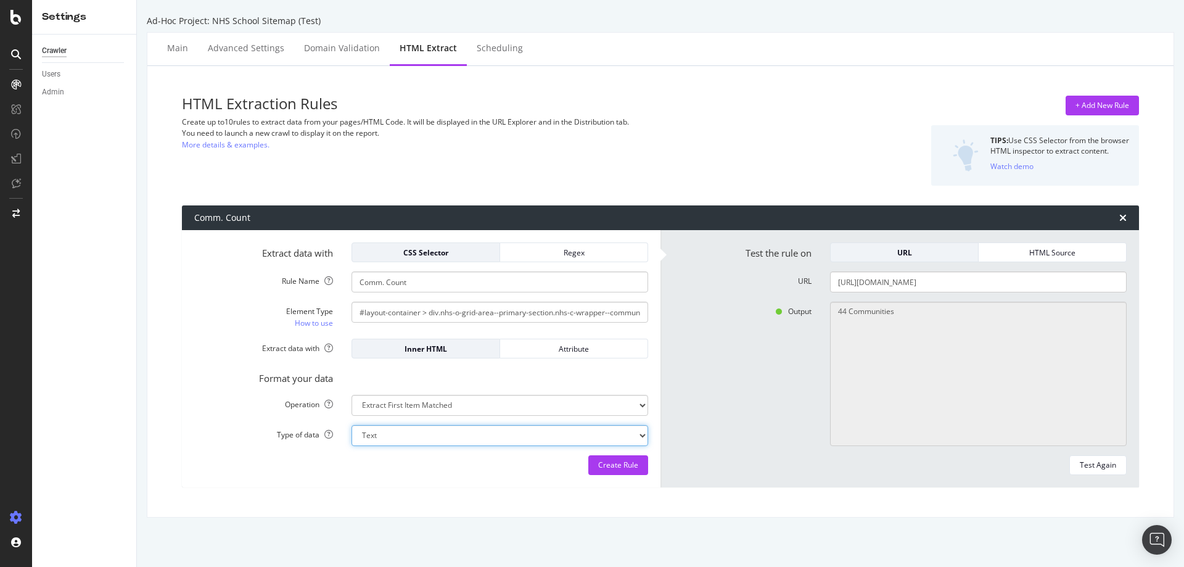
click at [403, 437] on select "Text Integer number Floating point number Date" at bounding box center [499, 435] width 297 height 21
click at [401, 441] on select "Text Integer number Floating point number Date" at bounding box center [499, 435] width 297 height 21
click at [467, 379] on div "Format your data" at bounding box center [421, 375] width 472 height 17
click at [609, 466] on div "Create Rule" at bounding box center [618, 464] width 40 height 10
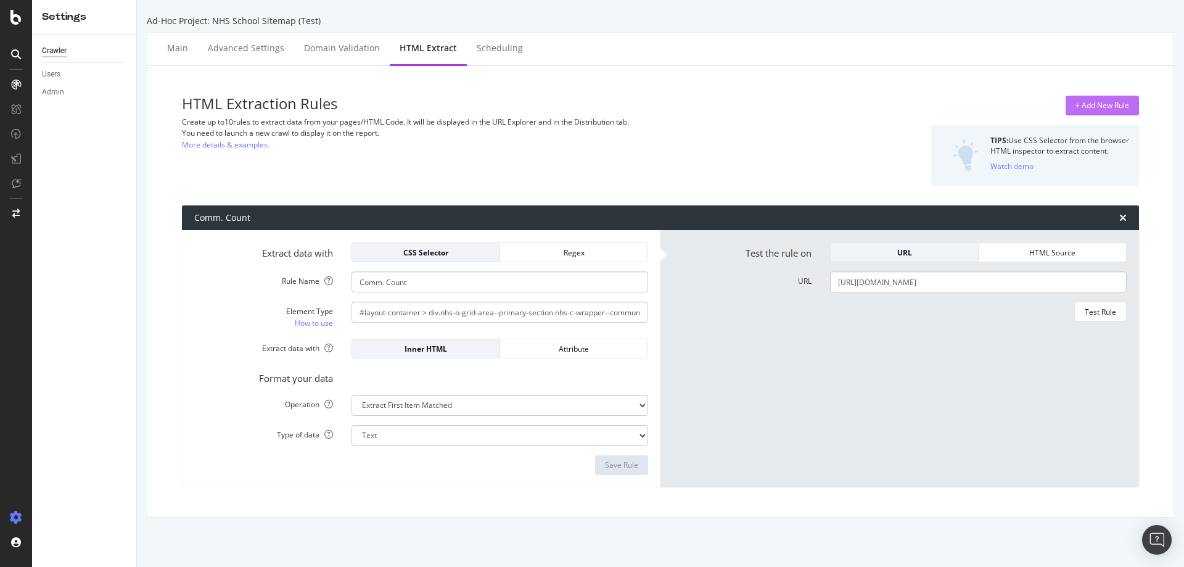
click at [1081, 99] on div "+ Add New Rule" at bounding box center [1102, 105] width 54 height 18
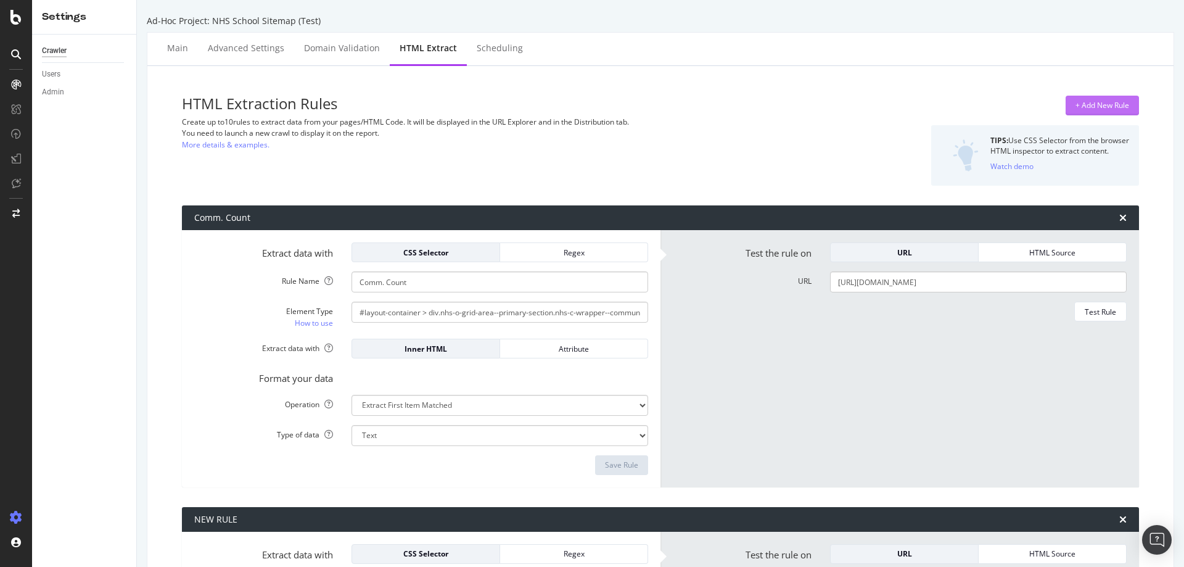
scroll to position [280, 0]
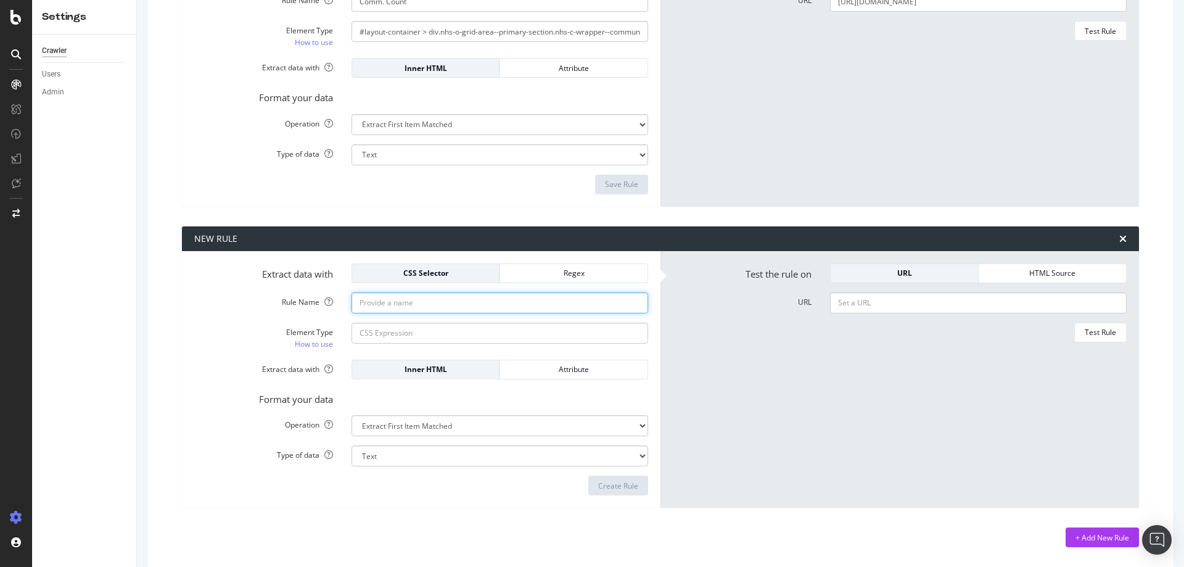
click at [417, 308] on input "Rule Name" at bounding box center [499, 302] width 297 height 21
click at [387, 458] on select "Text Integer number Floating point number Date" at bounding box center [499, 455] width 297 height 21
click at [372, 330] on input "Element Type How to use" at bounding box center [499, 332] width 297 height 21
paste input "#layout-container > div.nhs-o-grid-area--primary-section.nhs-c-wrapper--communi…"
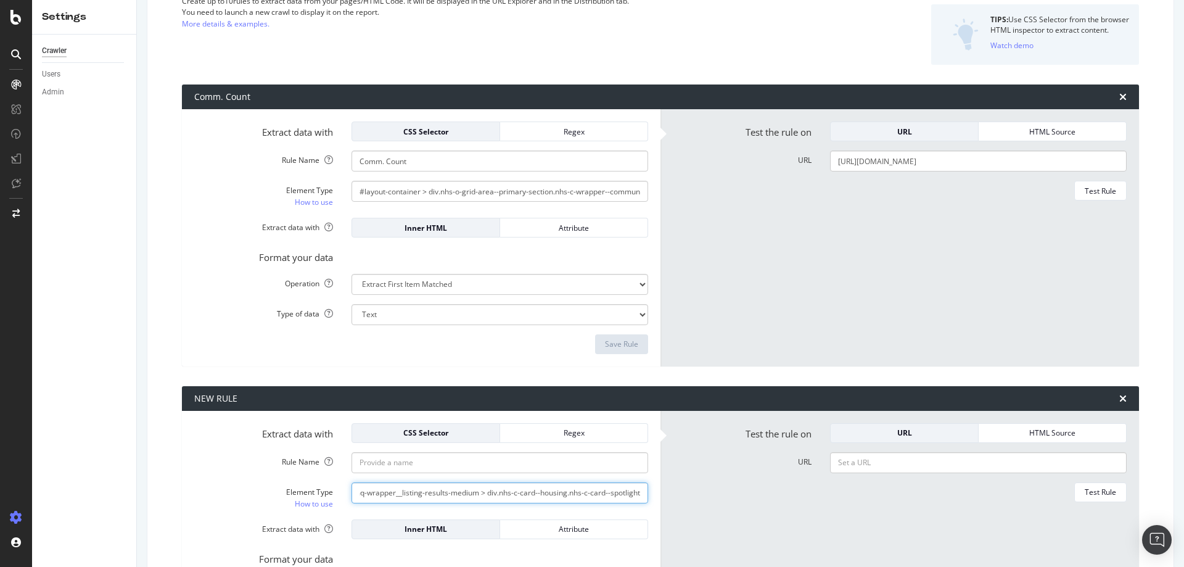
scroll to position [0, 0]
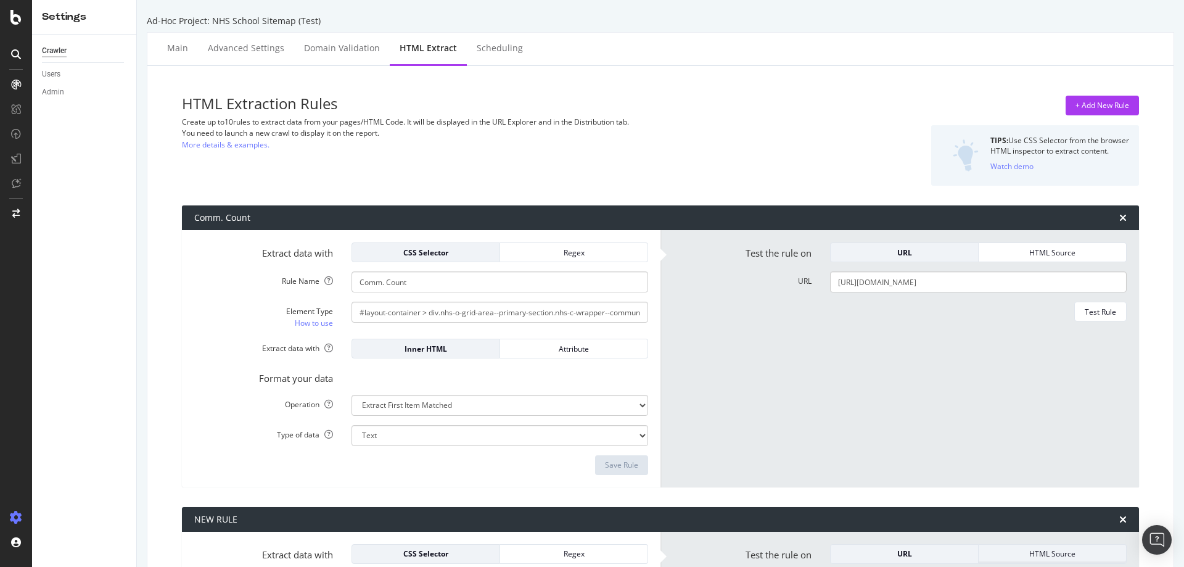
type input "#layout-container > div.nhs-o-grid-area--primary-section.nhs-c-wrapper--communi…"
click at [901, 285] on input "https://www.newhomesource.com/communities/tx/austin-area/schools-leander-indepe…" at bounding box center [978, 281] width 297 height 21
paste input "corpus-christi-area/schools-odem-edroy-independent-school-district"
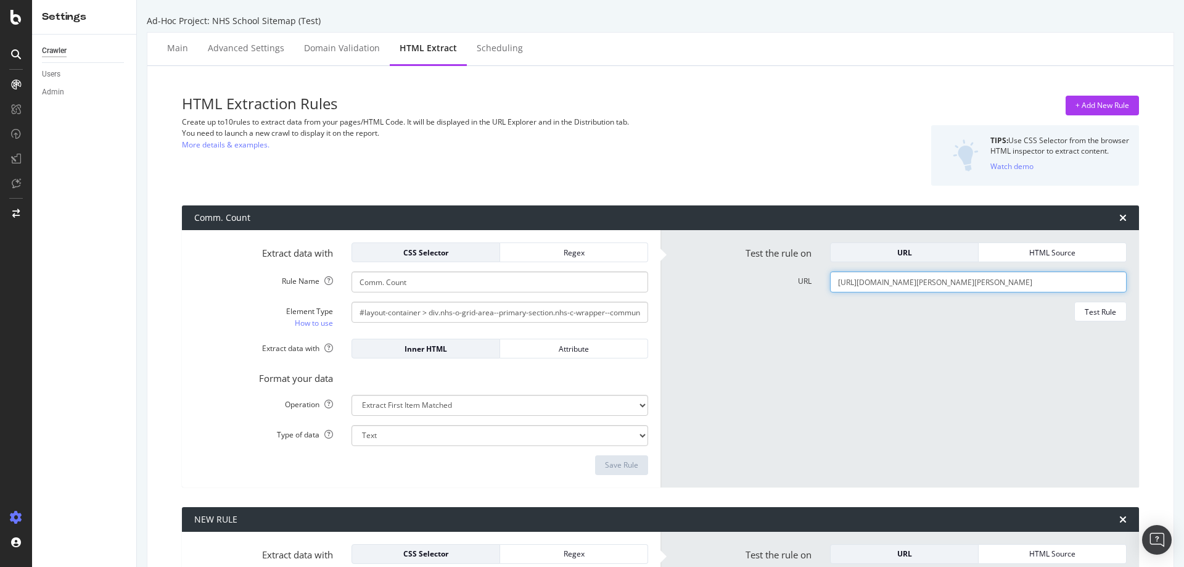
scroll to position [0, 137]
type input "https://www.newhomesource.com/communities/tx/corpus-christi-area/schools-odem-e…"
click at [1088, 309] on div "Test Rule" at bounding box center [1099, 311] width 31 height 10
click at [860, 274] on input "https://www.newhomesource.com/communities/tx/corpus-christi-area/schools-odem-e…" at bounding box center [978, 281] width 297 height 21
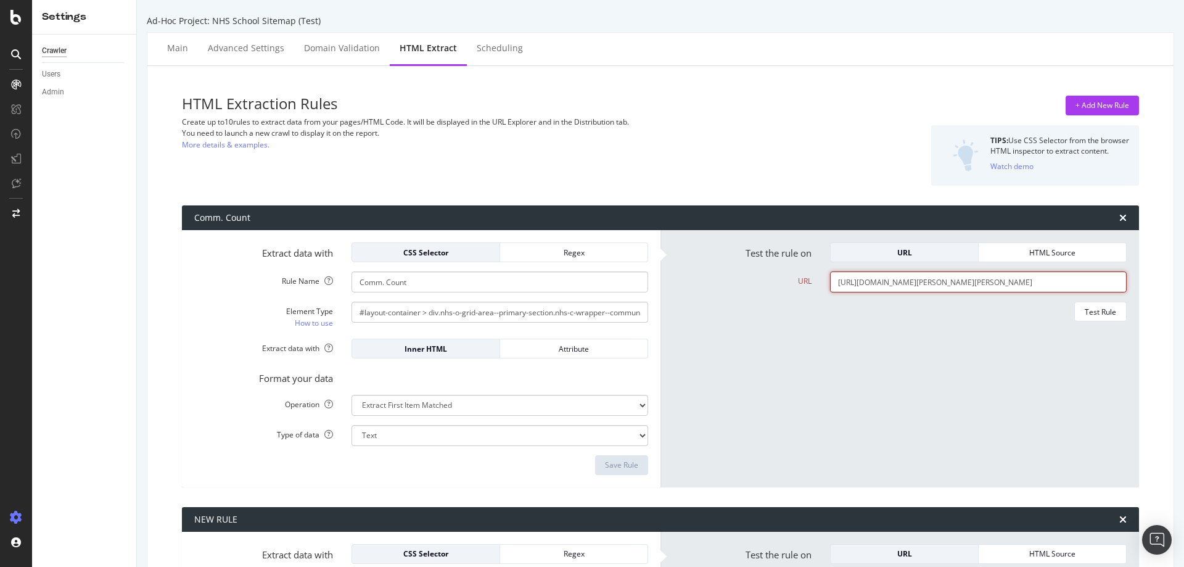
click at [862, 287] on input "https://www.newhomesource.com/communities/tx/corpus-christi-area/schools-odem-e…" at bounding box center [978, 281] width 297 height 21
click at [857, 395] on form "Test the rule on URL HTML Source URL https://www.newhomesource.com/communities/…" at bounding box center [900, 358] width 454 height 232
click at [1021, 284] on input "https://www.newhomesource.com/communities/tx/corpus-christi-area/schools-odem-e…" at bounding box center [978, 281] width 297 height 21
click at [1087, 316] on div "Test Rule" at bounding box center [1099, 311] width 31 height 10
click at [925, 279] on input "https://www.newhomesource.com/communities/tx/corpus-christi-area/schools-odem-e…" at bounding box center [978, 281] width 297 height 21
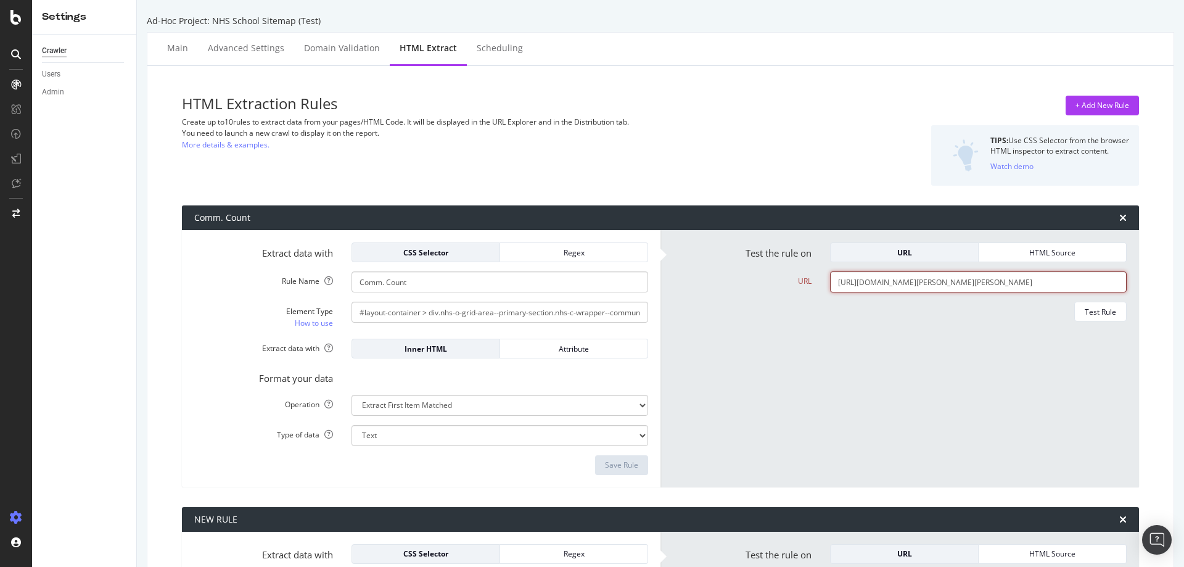
scroll to position [0, 137]
click at [422, 358] on form "Extract data with CSS Selector Regex Rule Name Comm. Count Element Type How to …" at bounding box center [421, 358] width 454 height 232
click at [787, 439] on form "Test the rule on URL HTML Source URL https://www.newhomesource.com/communities/…" at bounding box center [900, 358] width 454 height 232
click at [444, 278] on input "Comm. Count" at bounding box center [499, 281] width 297 height 21
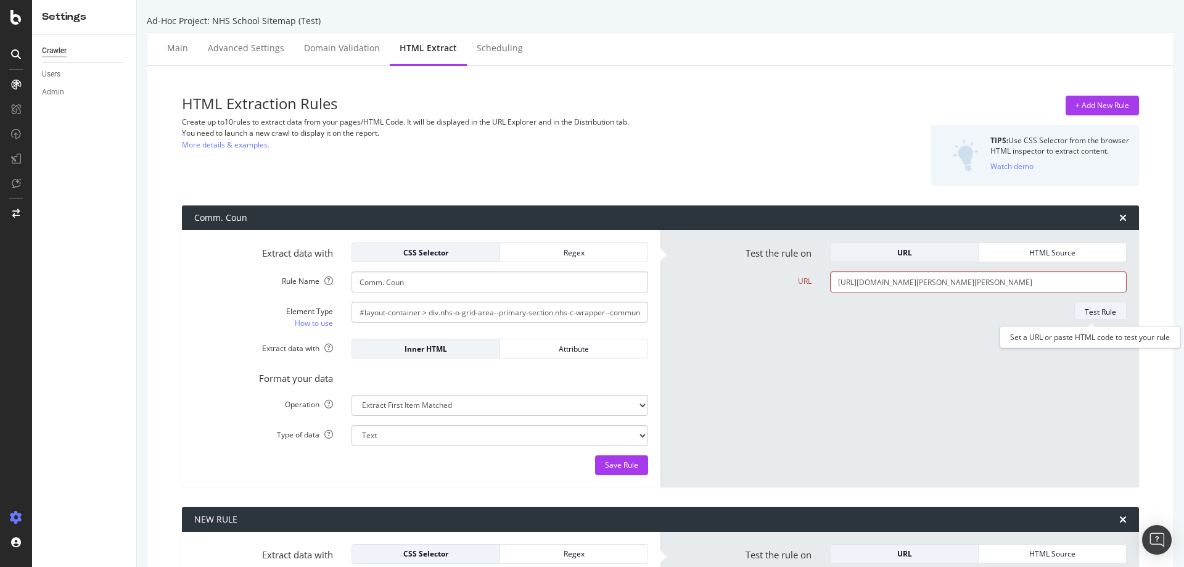
click at [1087, 305] on div "Test Rule" at bounding box center [1099, 311] width 31 height 17
click at [1063, 282] on input "https://www.newhomesource.com/communities/tx/corpus-christi-area/schools-odem-e…" at bounding box center [978, 281] width 297 height 21
click at [1064, 281] on input "https://www.newhomesource.com/communities/tx/corpus-christi-area/schools-odem-e…" at bounding box center [978, 281] width 297 height 21
click at [1045, 242] on div "Test the rule on URL HTML Source URL https://www.newhomesource.com/communities/…" at bounding box center [899, 358] width 478 height 257
click at [1004, 251] on div "HTML Source" at bounding box center [1052, 252] width 128 height 10
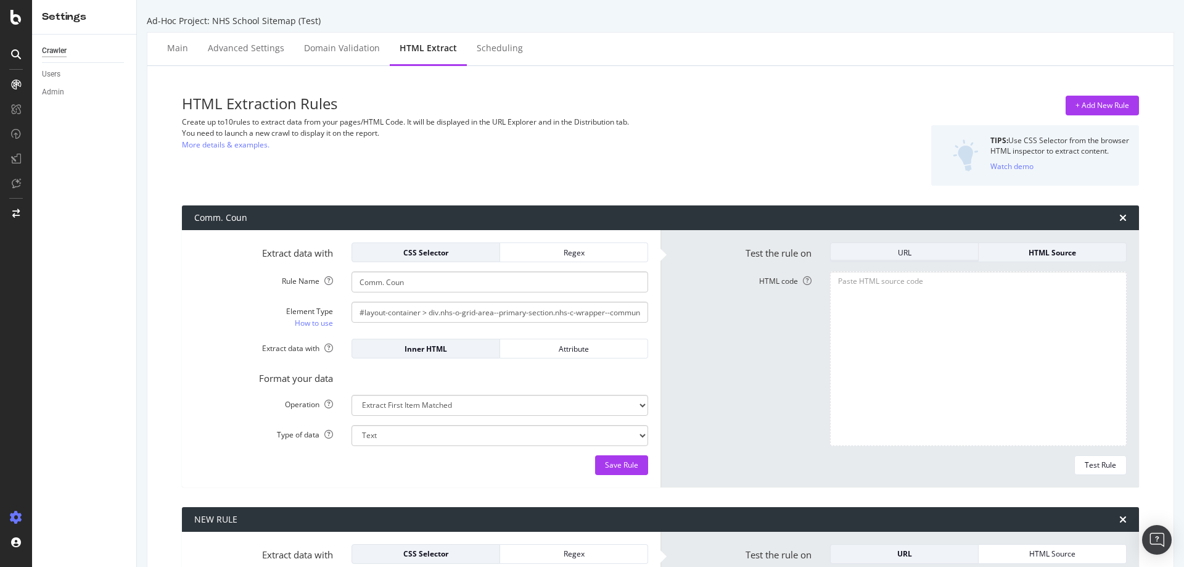
click at [915, 244] on div "URL" at bounding box center [904, 252] width 128 height 17
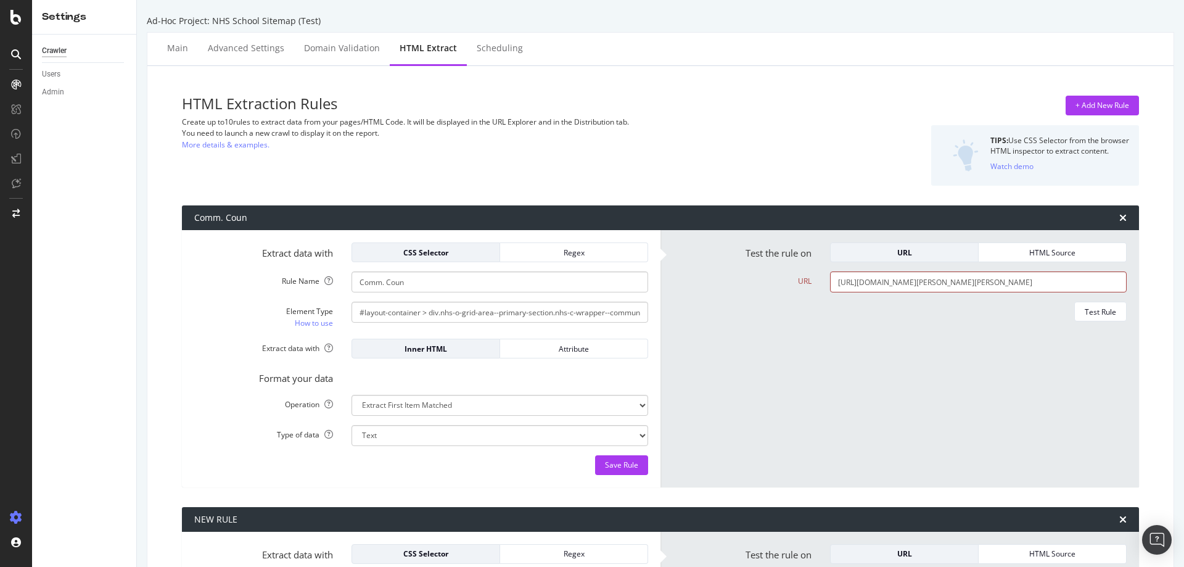
click at [923, 269] on form "Test the rule on URL HTML Source URL https://www.newhomesource.com/communities/…" at bounding box center [900, 358] width 454 height 232
click at [928, 289] on input "https://www.newhomesource.com/communities/tx/corpus-christi-area/schools-odem-e…" at bounding box center [978, 281] width 297 height 21
click at [1092, 313] on div "Test Rule" at bounding box center [1099, 311] width 31 height 10
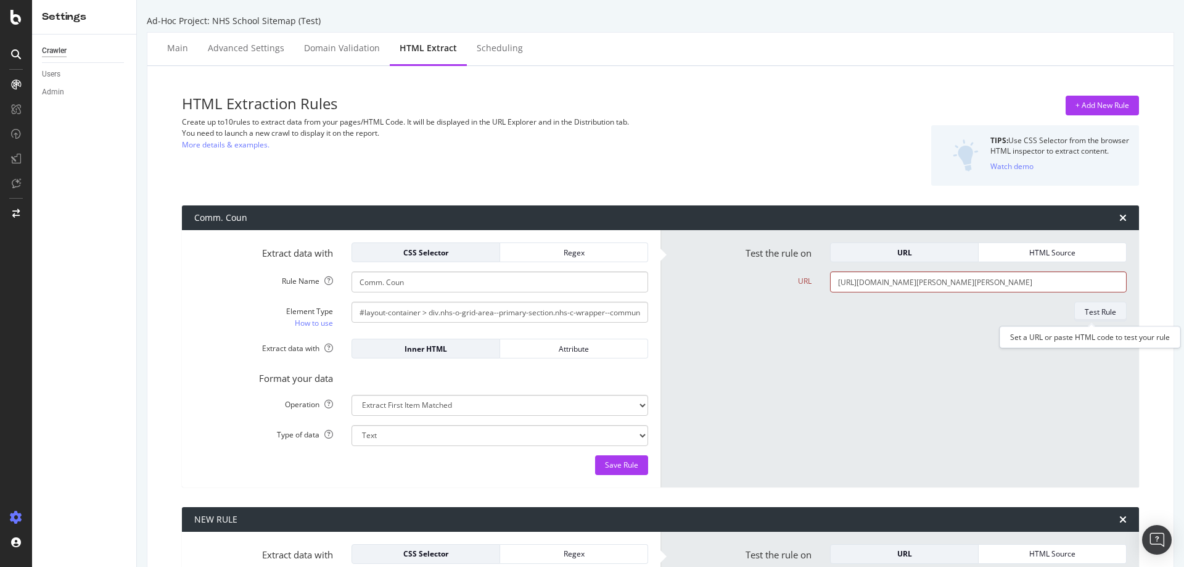
drag, startPoint x: 1075, startPoint y: 322, endPoint x: 1083, endPoint y: 311, distance: 13.3
click at [1076, 322] on form "Test the rule on URL HTML Source URL https://www.newhomesource.com/communities/…" at bounding box center [900, 358] width 454 height 232
click at [1084, 308] on div "Test Rule" at bounding box center [1099, 311] width 31 height 10
click at [446, 286] on input "Comm. Coun" at bounding box center [499, 281] width 297 height 21
type input "Comm. Count"
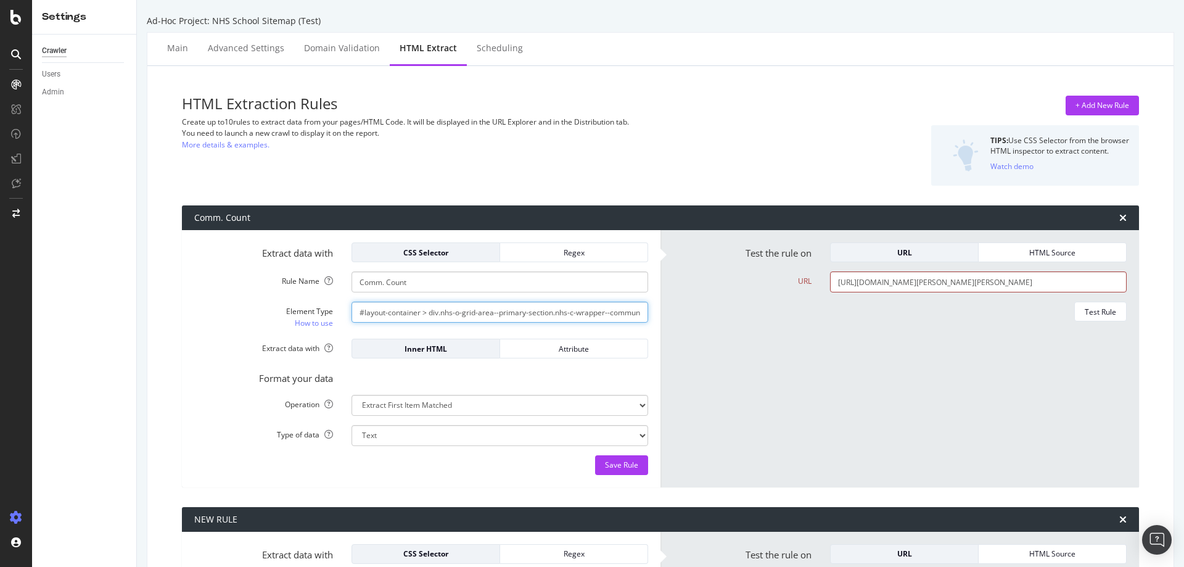
click at [490, 303] on input "#layout-container > div.nhs-o-grid-area--primary-section.nhs-c-wrapper--communi…" at bounding box center [499, 311] width 297 height 21
click at [881, 277] on input "https://www.newhomesource.com/communities/tx/corpus-christi-area/schools-odem-e…" at bounding box center [978, 281] width 297 height 21
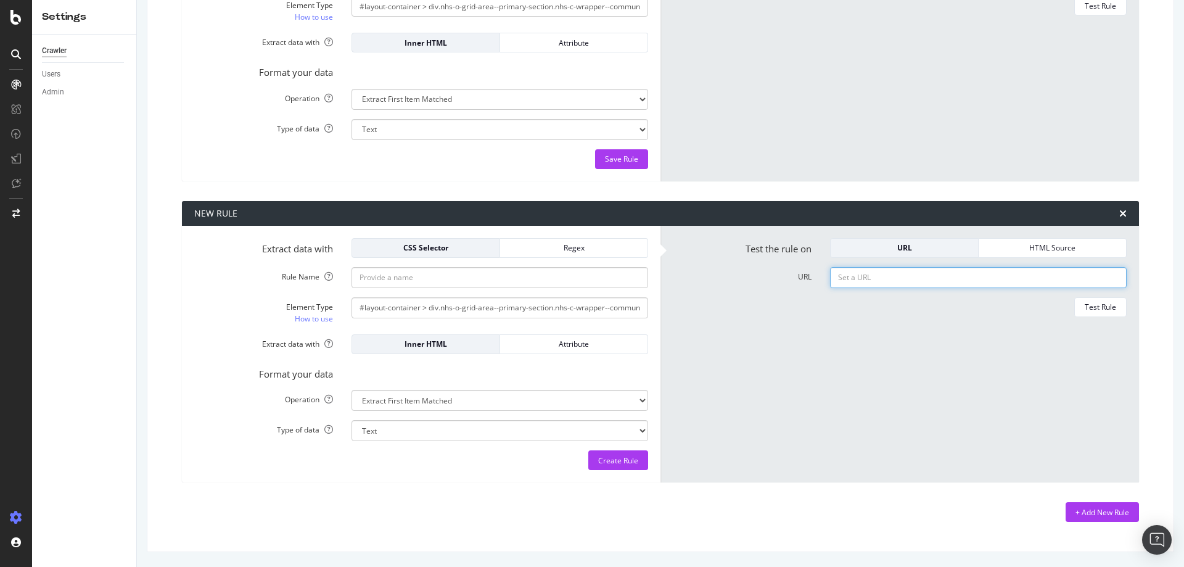
click at [854, 277] on input "URL" at bounding box center [978, 277] width 297 height 21
paste input "https://www.newhomesource.com/communities/tx/corpus-christi-area/schools-odem-e…"
type input "https://www.newhomesource.com/communities/tx/corpus-christi-area/schools-odem-e…"
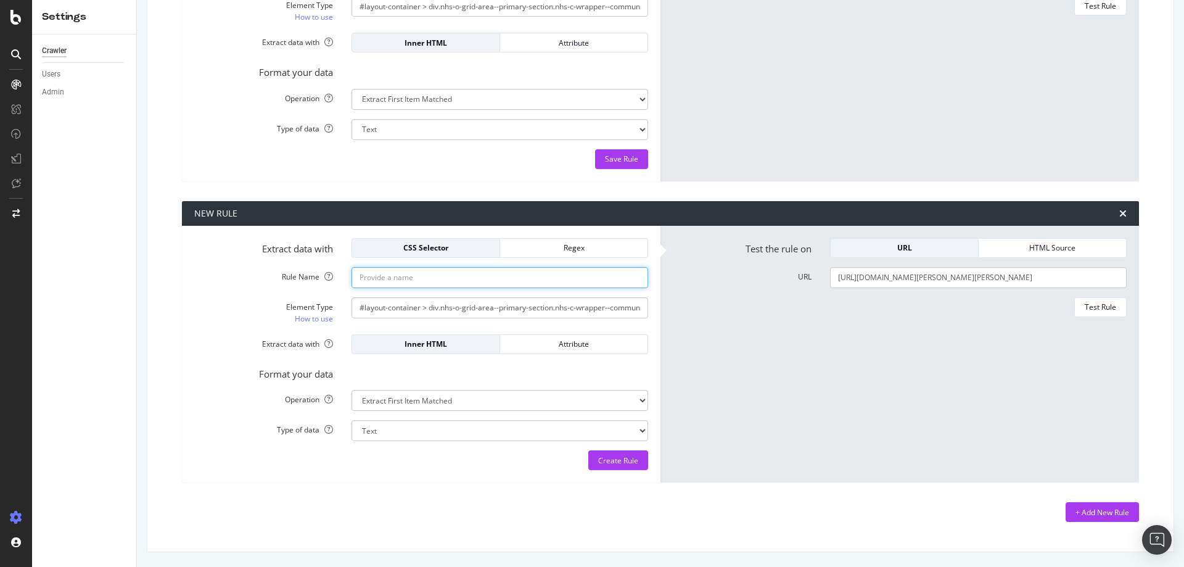
scroll to position [0, 0]
click at [390, 278] on input "Rule Name" at bounding box center [499, 277] width 297 height 21
type input "Spotlight"
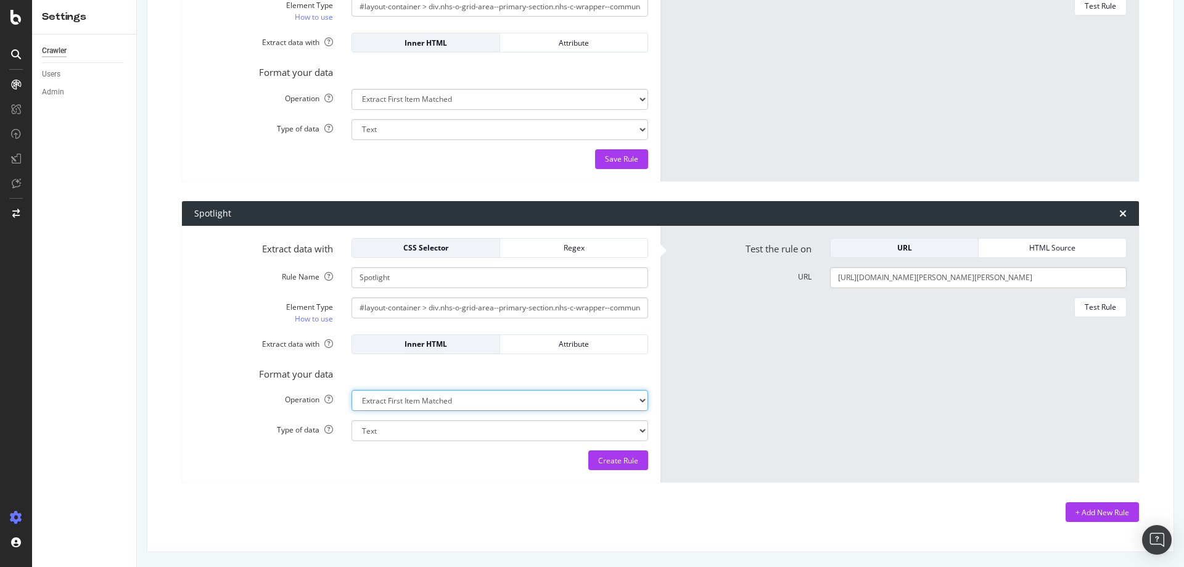
click at [466, 403] on select "Extract First Item Matched Extract First 3 Items Matched Count Number of Occure…" at bounding box center [499, 400] width 297 height 21
select select "exist"
click at [351, 390] on select "Extract First Item Matched Extract First 3 Items Matched Count Number of Occure…" at bounding box center [499, 400] width 297 height 21
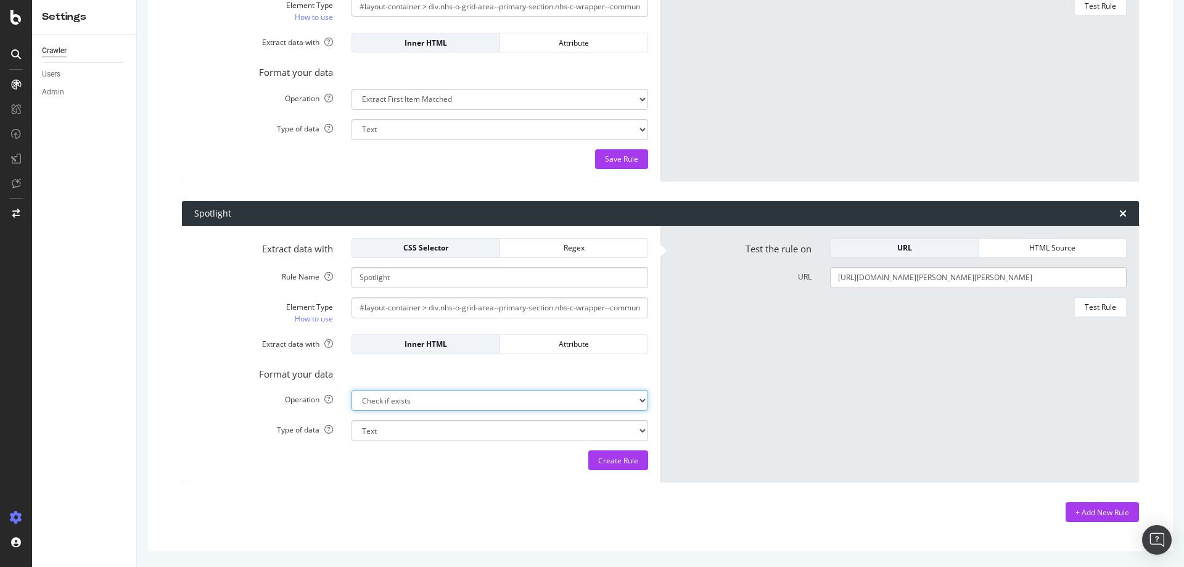
select select "b"
click at [1094, 303] on div "Test Rule" at bounding box center [1099, 306] width 31 height 10
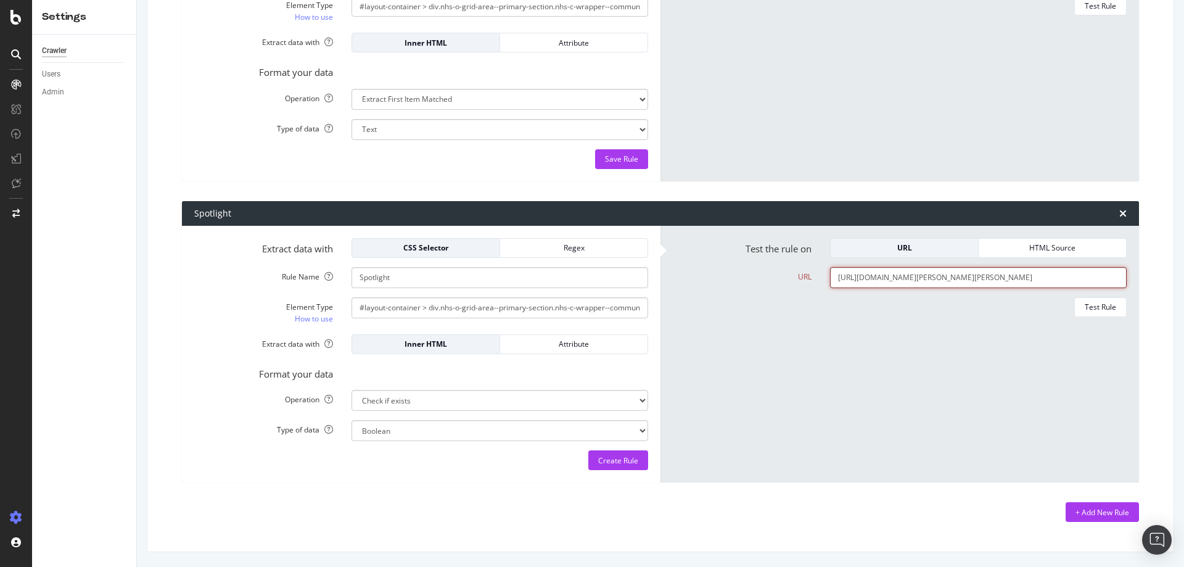
click at [875, 283] on input "https://www.newhomesource.com/communities/tx/corpus-christi-area/schools-odem-e…" at bounding box center [978, 277] width 297 height 21
paste input "text"
type input "https://www.newhomesource.com/communities/tx/corpus-christi-area/schools-odem-e…"
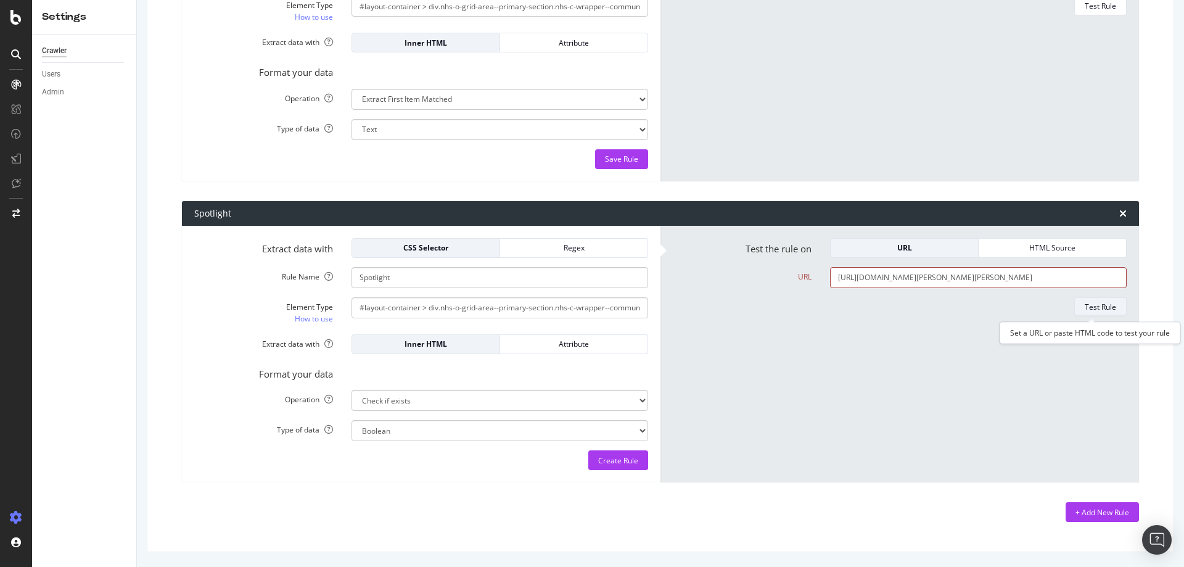
click at [1100, 303] on div "Test Rule" at bounding box center [1099, 306] width 31 height 10
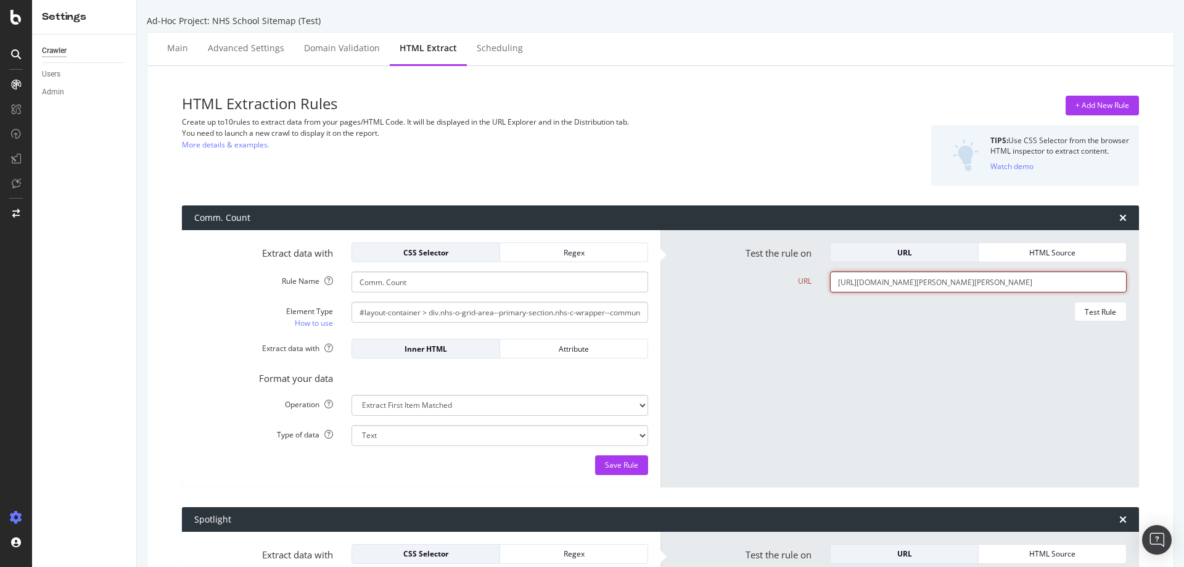
click at [915, 280] on input "https://www.newhomesource.com/communities/tx/corpus-christi-area/schools-odem-e…" at bounding box center [978, 281] width 297 height 21
paste input "text"
type input "https://www.newhomesource.com/communities/tx/corpus-christi-area/schools-odem-e…"
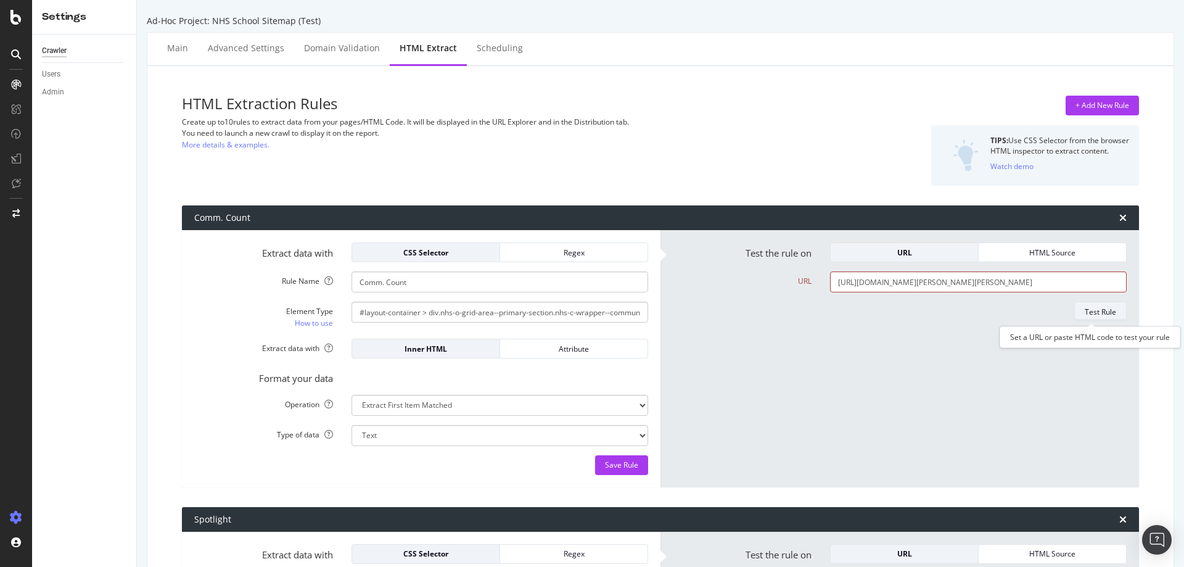
click at [1094, 313] on div "Test Rule" at bounding box center [1099, 311] width 31 height 10
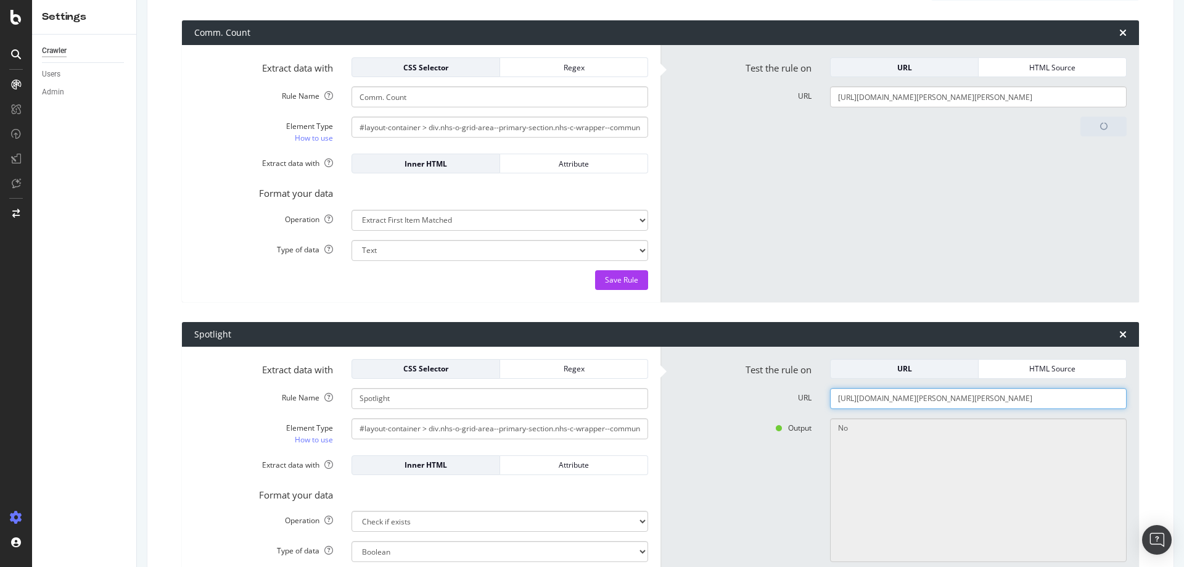
click at [941, 398] on input "https://www.newhomesource.com/communities/tx/corpus-christi-area/schools-odem-e…" at bounding box center [978, 398] width 297 height 21
click at [942, 398] on input "https://www.newhomesource.com/communities/tx/corpus-christi-area/schools-odem-e…" at bounding box center [978, 398] width 297 height 21
click at [943, 398] on input "https://www.newhomesource.com/communities/tx/corpus-christi-area/schools-odem-e…" at bounding box center [978, 398] width 297 height 21
paste input "austin-area/schools-leander"
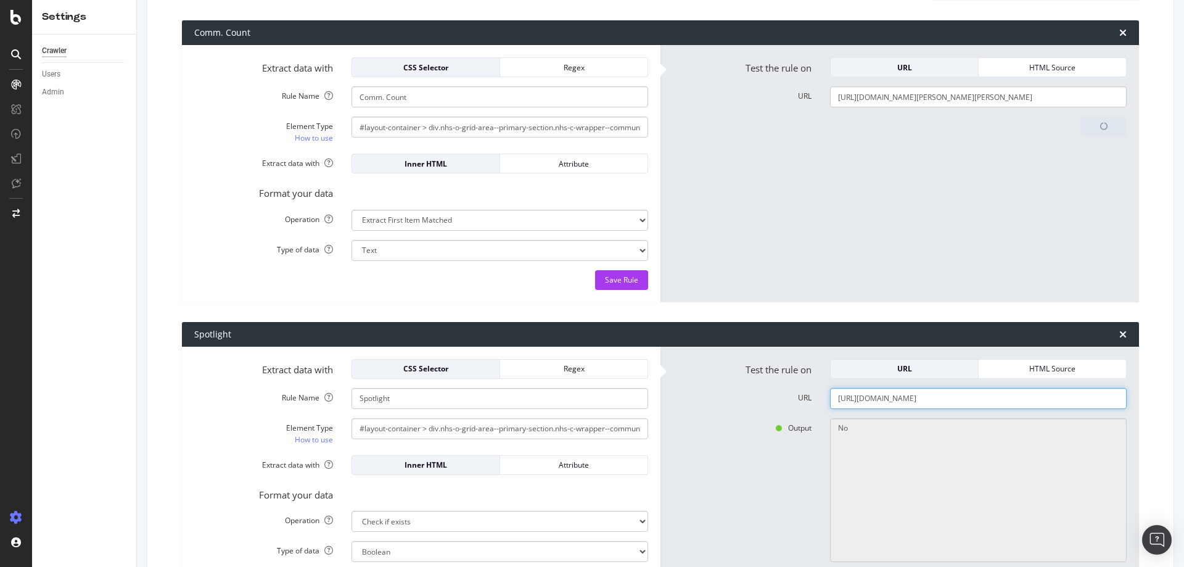
type input "https://www.newhomesource.com/communities/tx/austin-area/schools-leander-indepe…"
click at [777, 452] on div "Output No" at bounding box center [899, 490] width 472 height 144
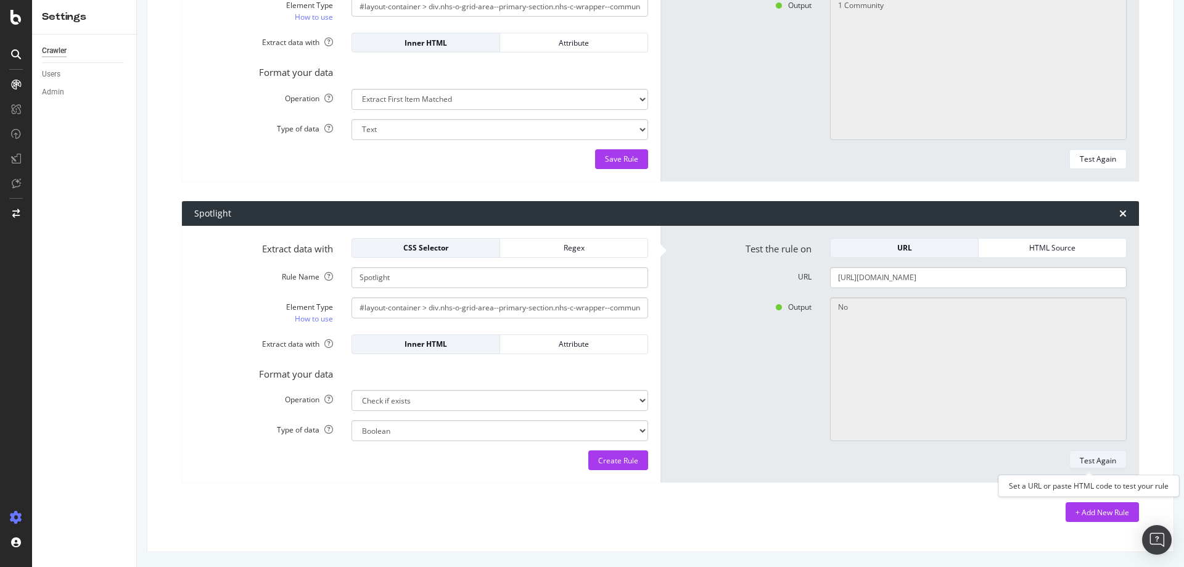
click at [1079, 460] on div "Test Again" at bounding box center [1097, 460] width 36 height 10
type textarea "Yes"
click at [1102, 517] on div "+ Add New Rule" at bounding box center [1102, 512] width 54 height 10
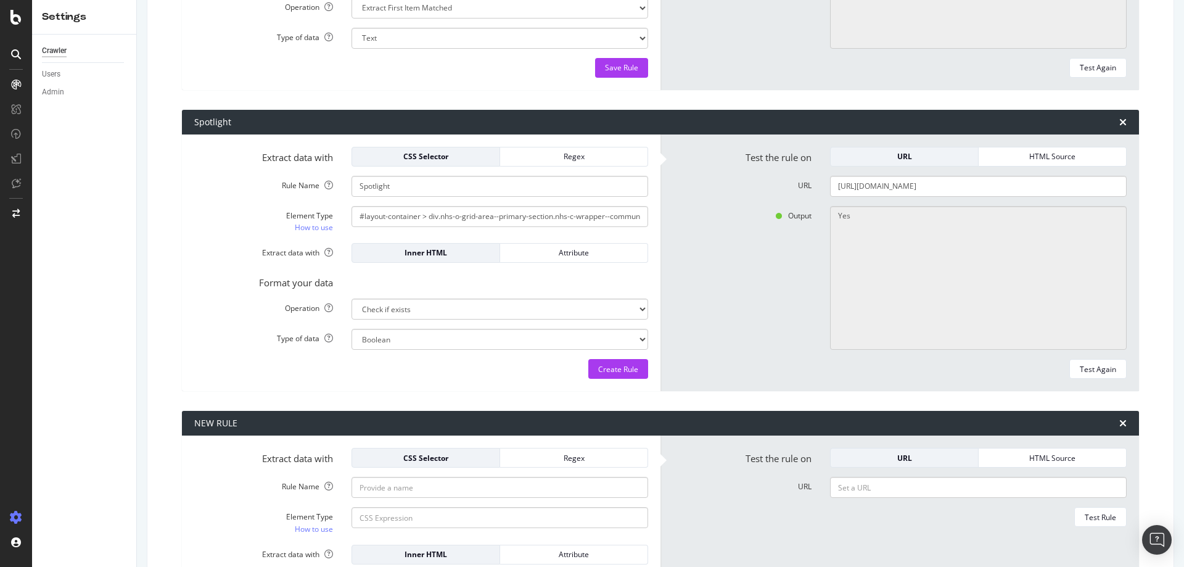
scroll to position [607, 0]
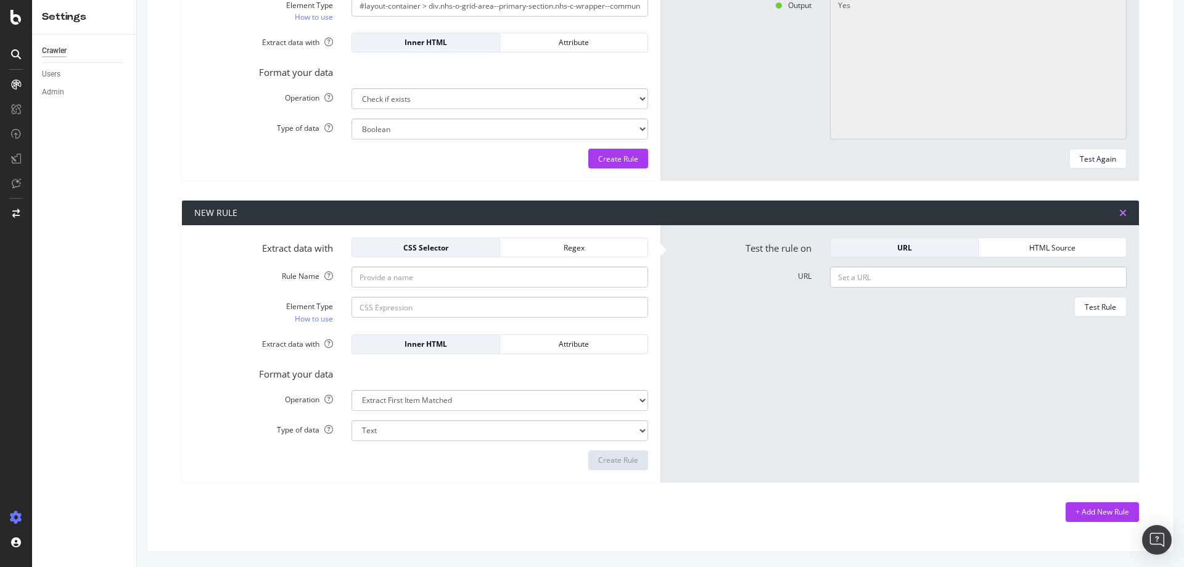
click at [1119, 210] on icon "times" at bounding box center [1122, 213] width 7 height 10
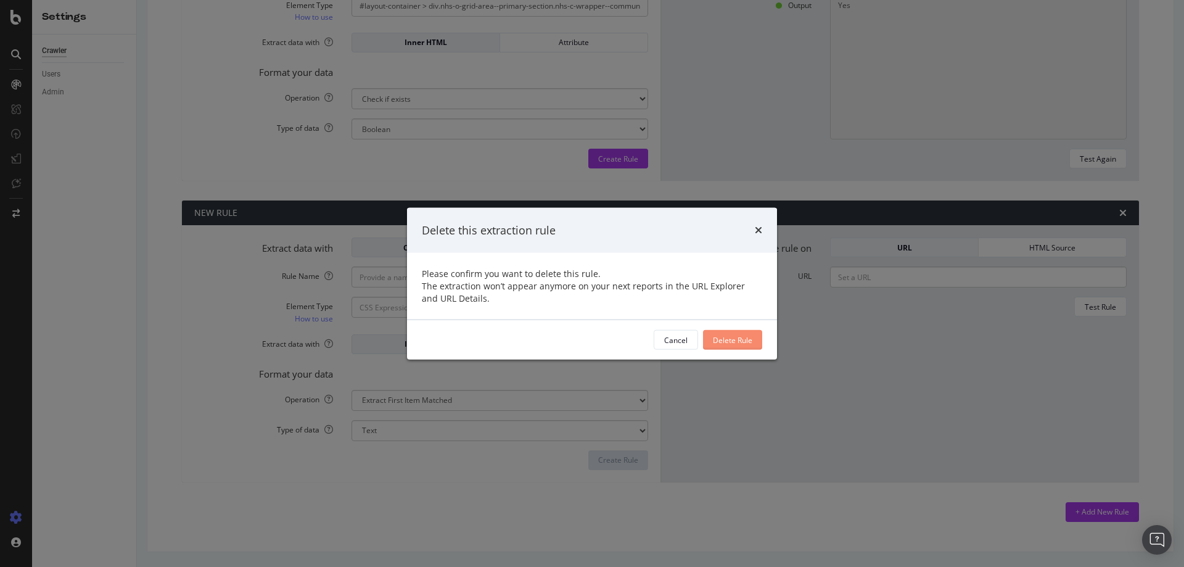
click at [731, 337] on div "Delete Rule" at bounding box center [732, 339] width 39 height 10
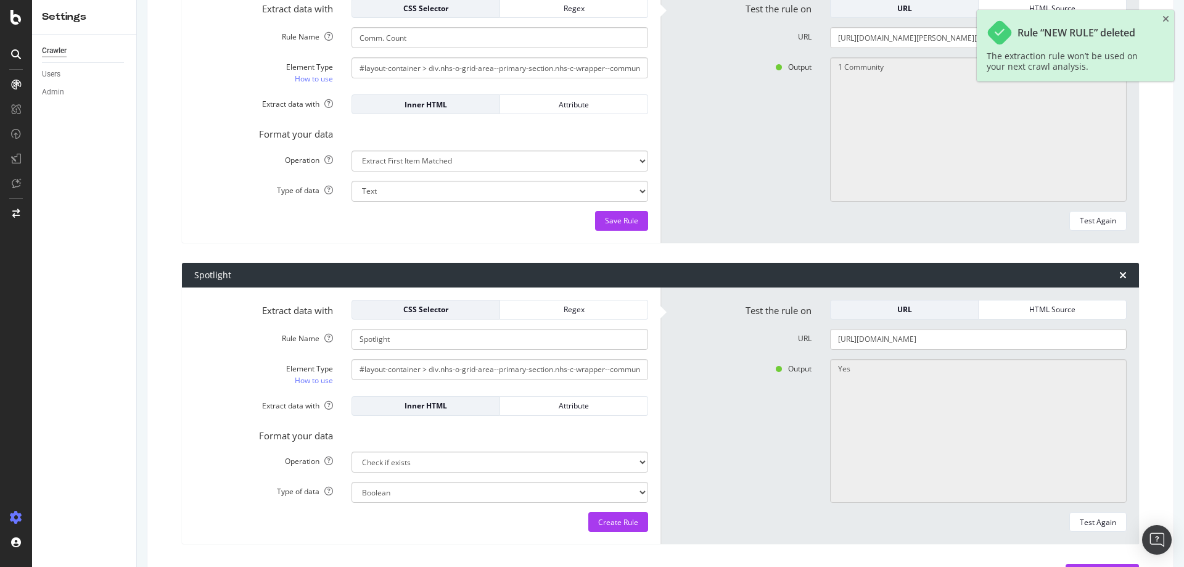
scroll to position [0, 0]
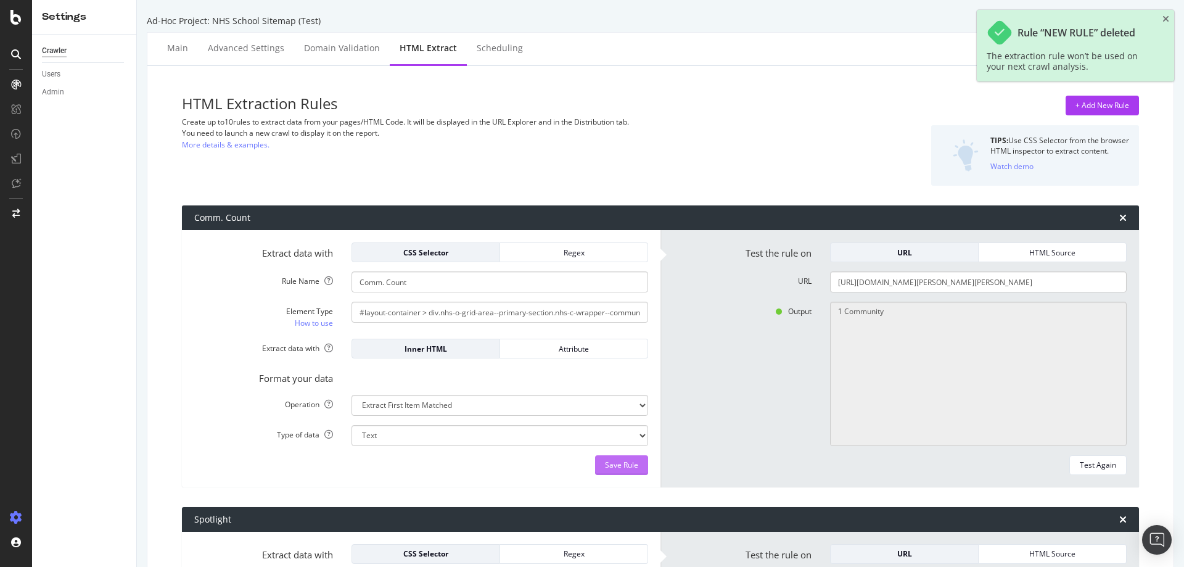
click at [619, 469] on div "Save Rule" at bounding box center [621, 464] width 33 height 10
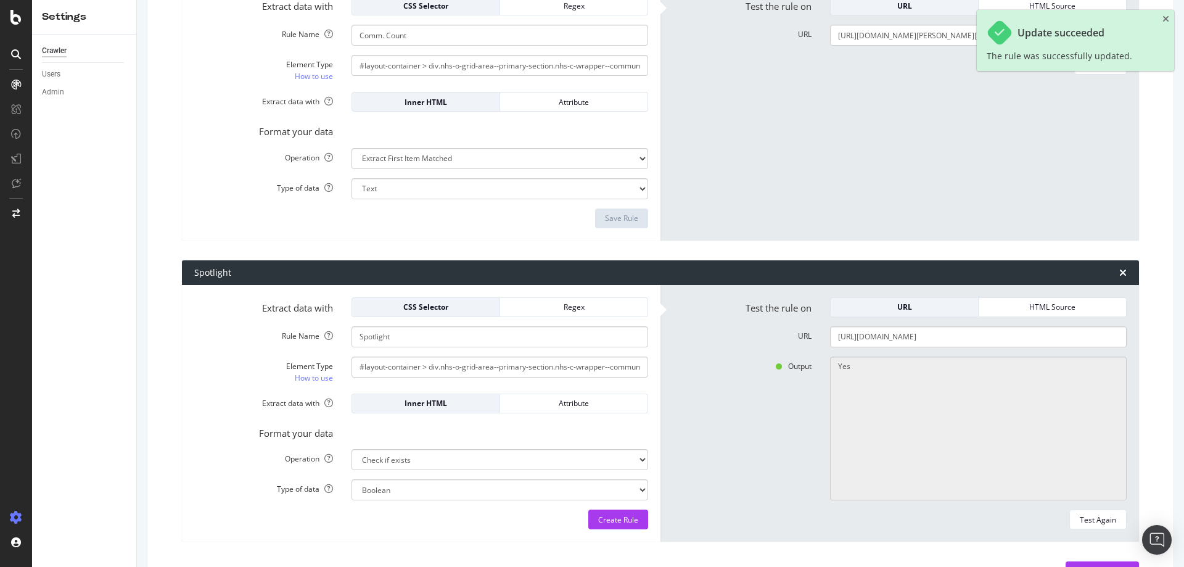
scroll to position [306, 0]
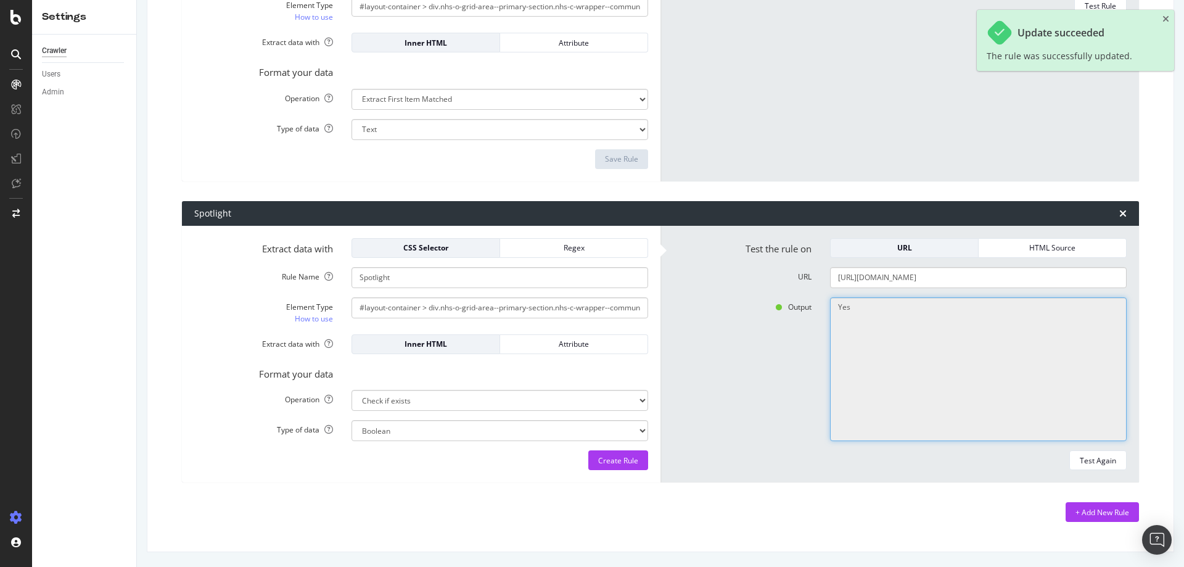
click at [906, 346] on textarea "Yes" at bounding box center [978, 369] width 297 height 144
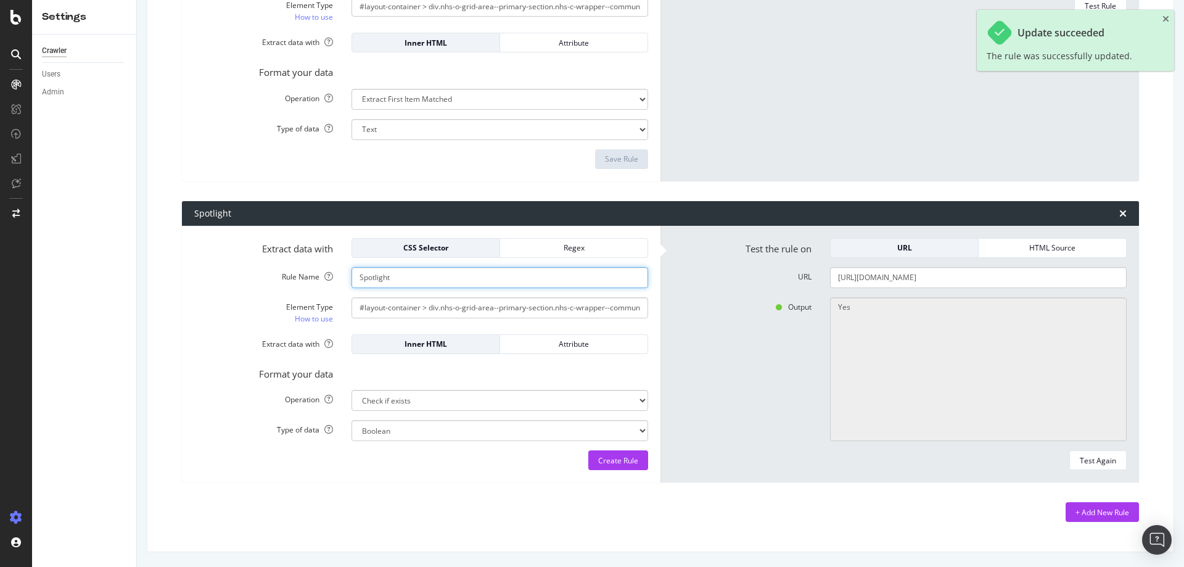
click at [480, 280] on input "Spotlight" at bounding box center [499, 277] width 297 height 21
click at [612, 461] on div "Create Rule" at bounding box center [618, 460] width 40 height 10
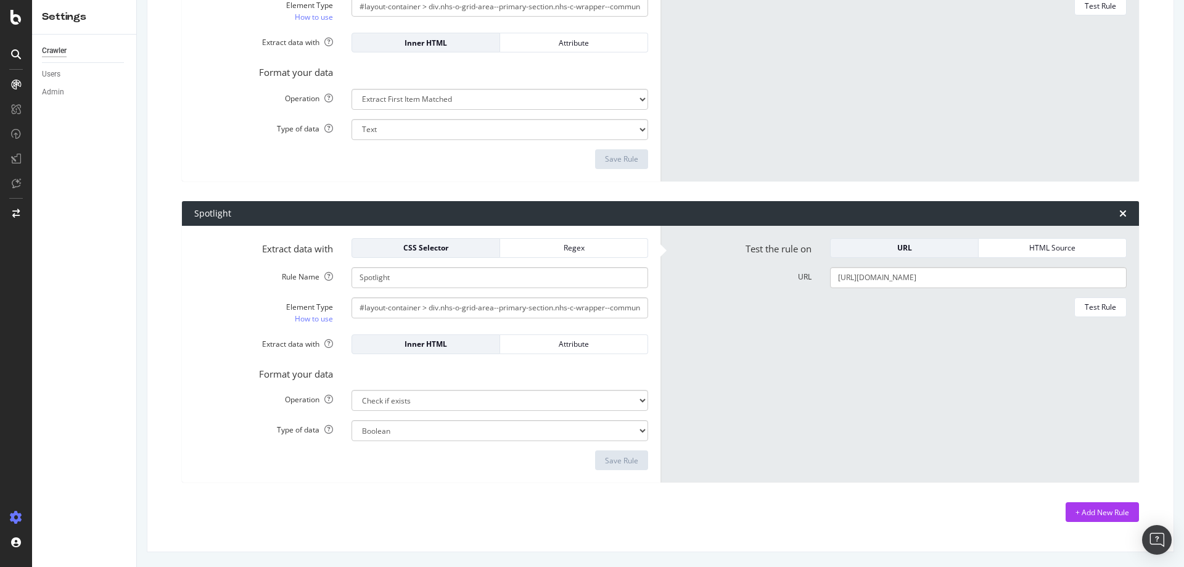
scroll to position [0, 0]
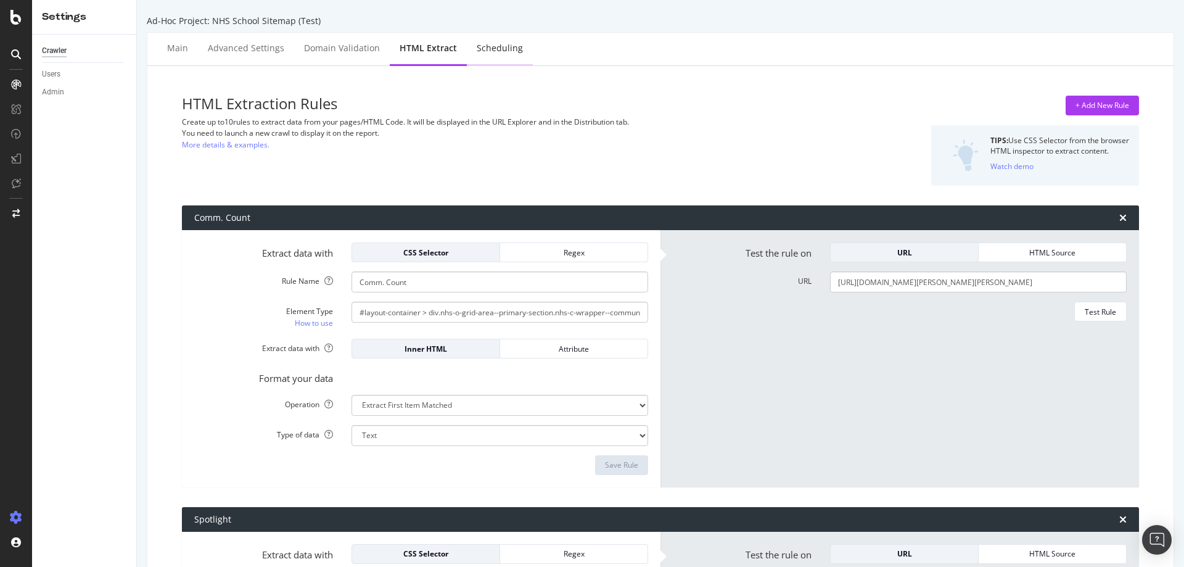
click at [502, 41] on div "Scheduling" at bounding box center [500, 49] width 66 height 34
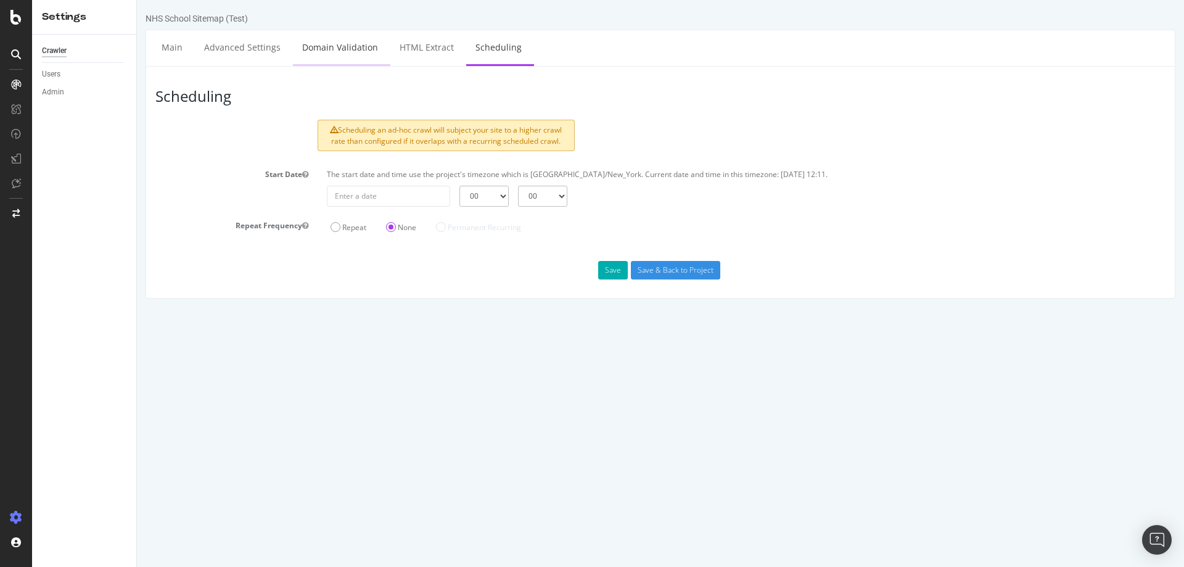
click at [343, 36] on link "Domain Validation" at bounding box center [340, 47] width 94 height 34
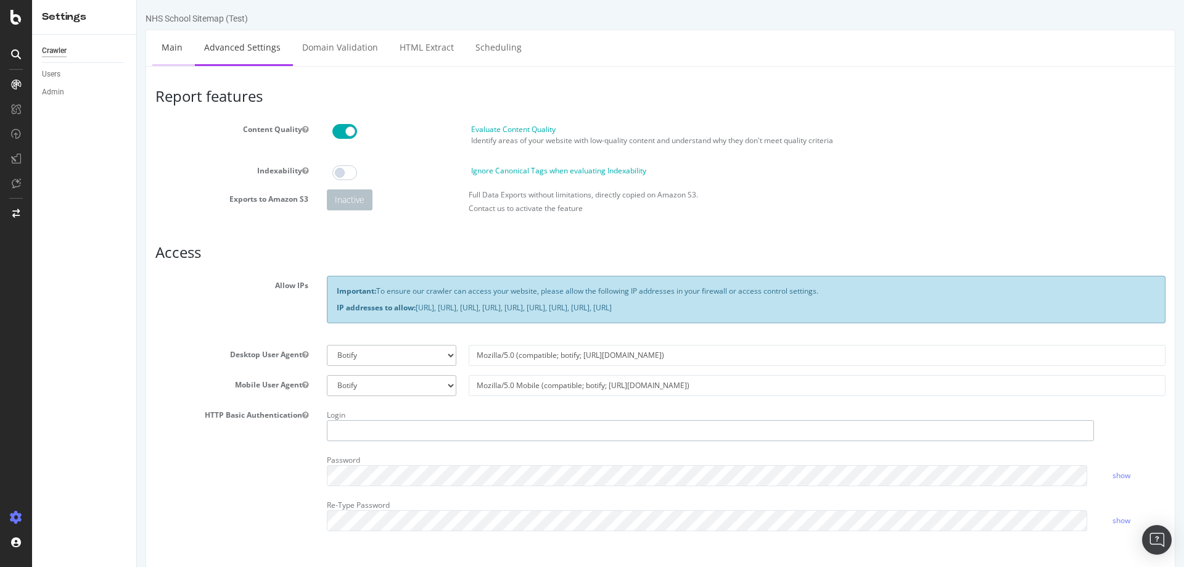
type input "jflow"
click at [173, 46] on link "Main" at bounding box center [171, 47] width 39 height 34
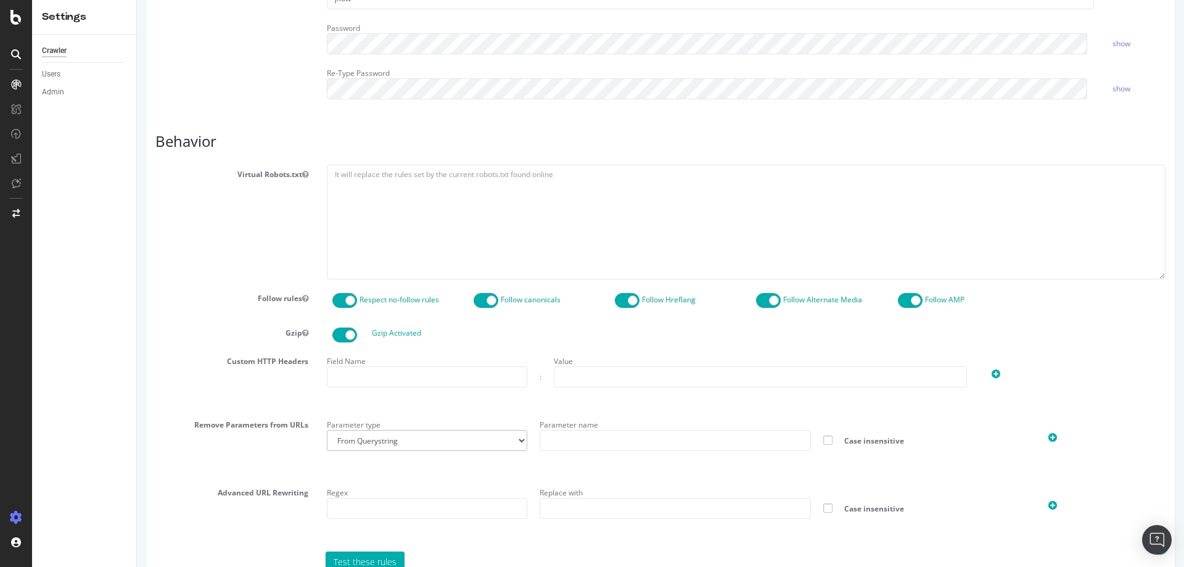
scroll to position [512, 0]
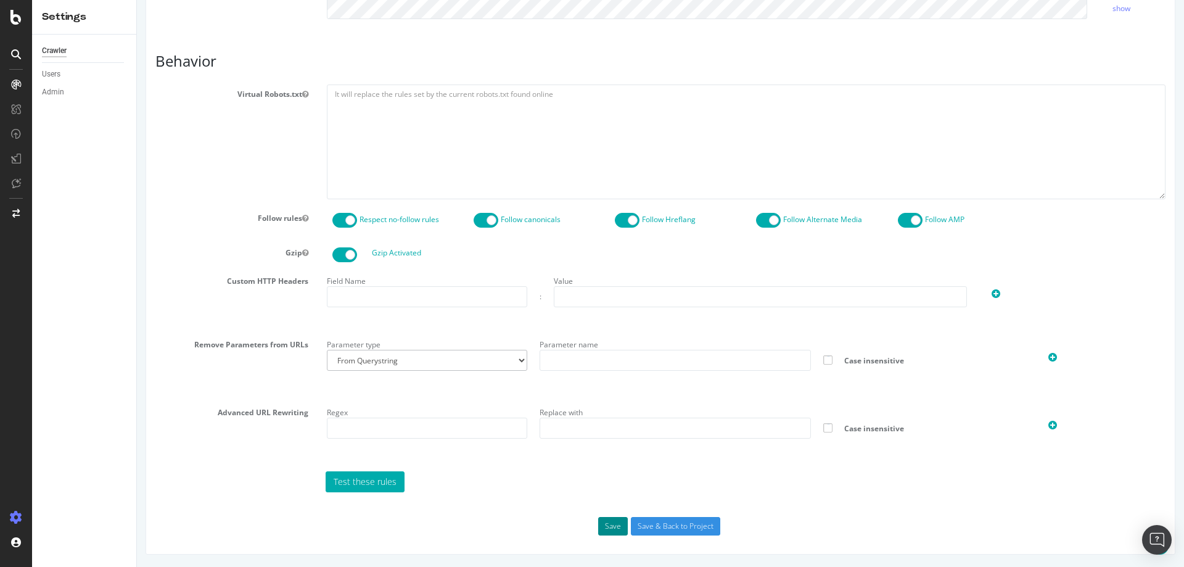
click at [598, 523] on button "Save" at bounding box center [613, 526] width 30 height 18
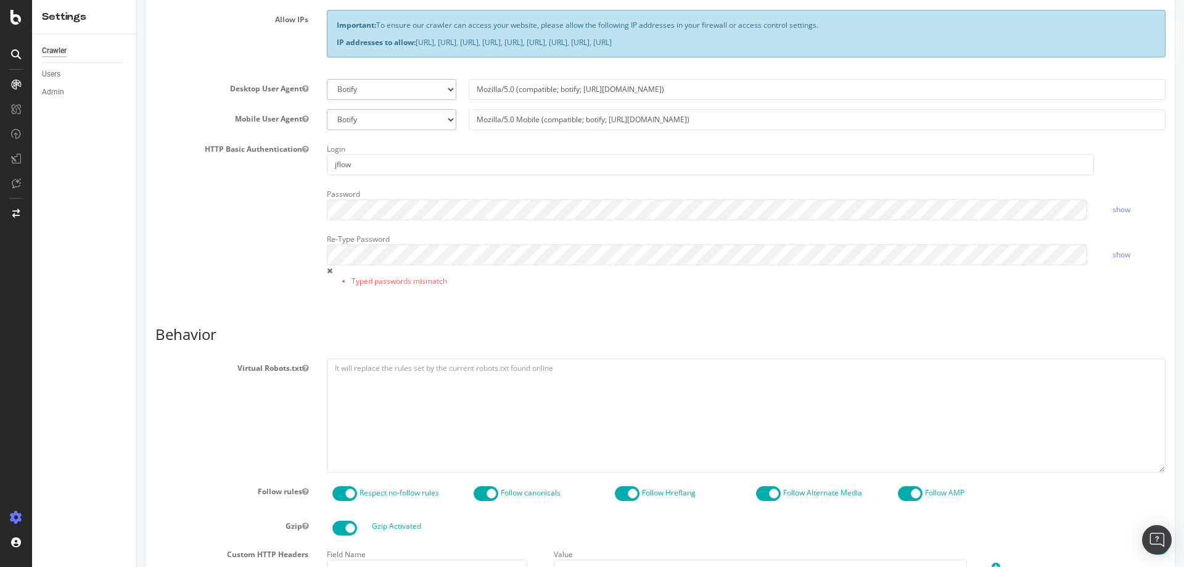
scroll to position [123, 0]
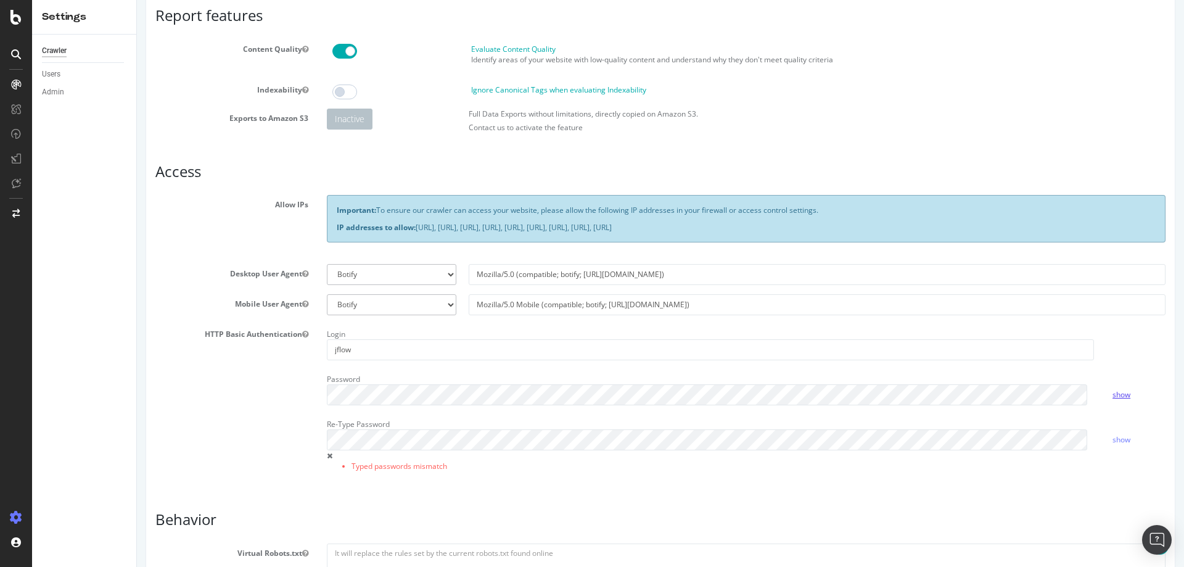
click at [1116, 390] on link "show" at bounding box center [1121, 394] width 18 height 10
click at [481, 505] on div "Report features Content Quality Evaluate Content Quality Identify areas of your…" at bounding box center [660, 500] width 1010 height 986
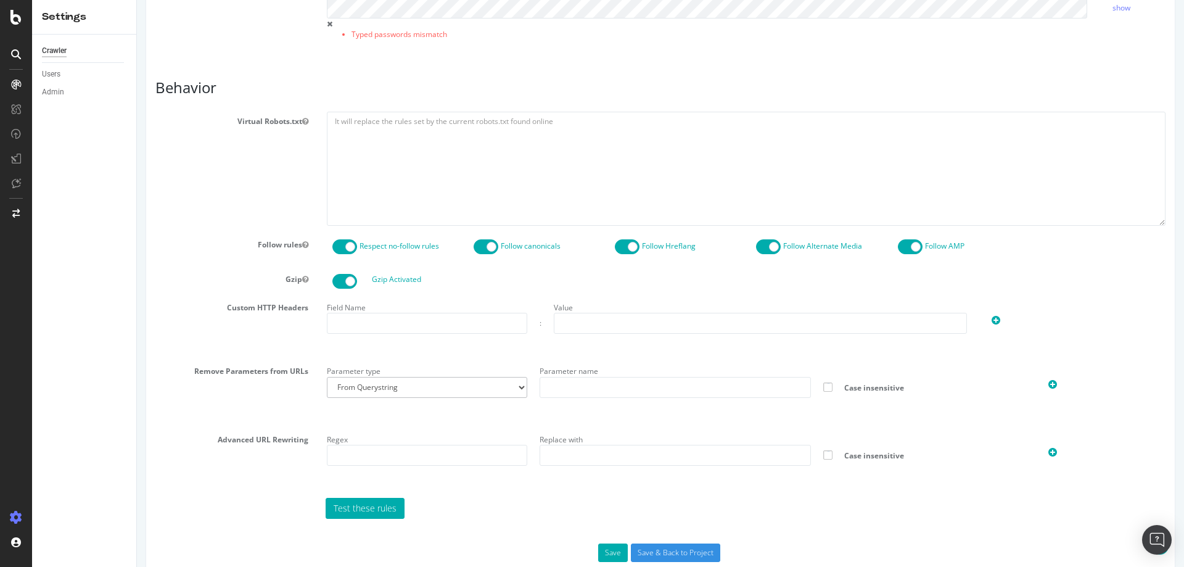
scroll to position [581, 0]
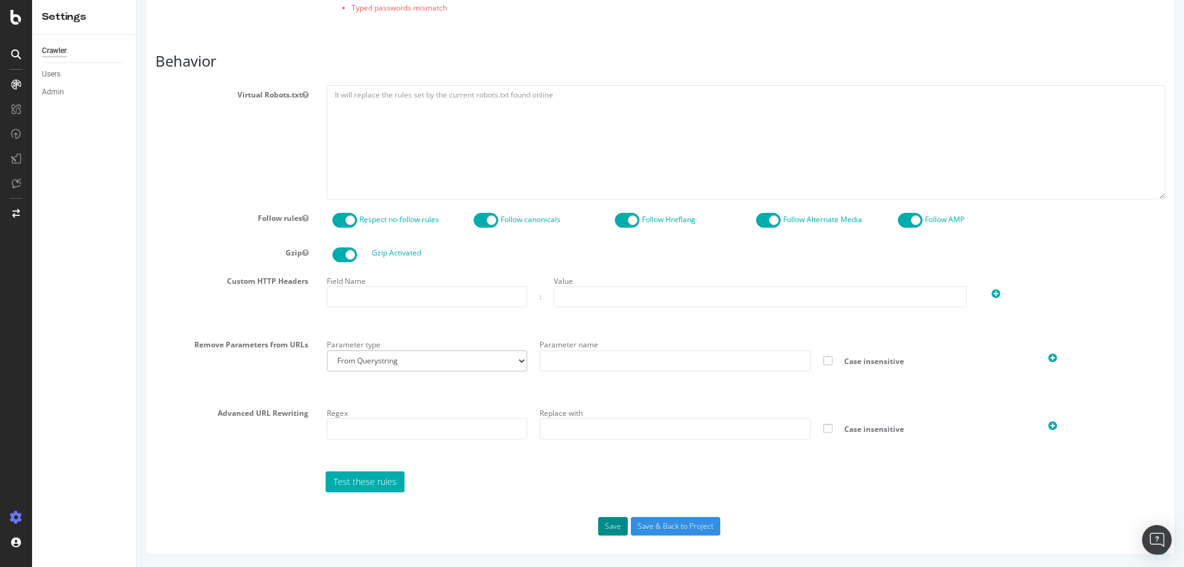
click at [614, 529] on button "Save" at bounding box center [613, 526] width 30 height 18
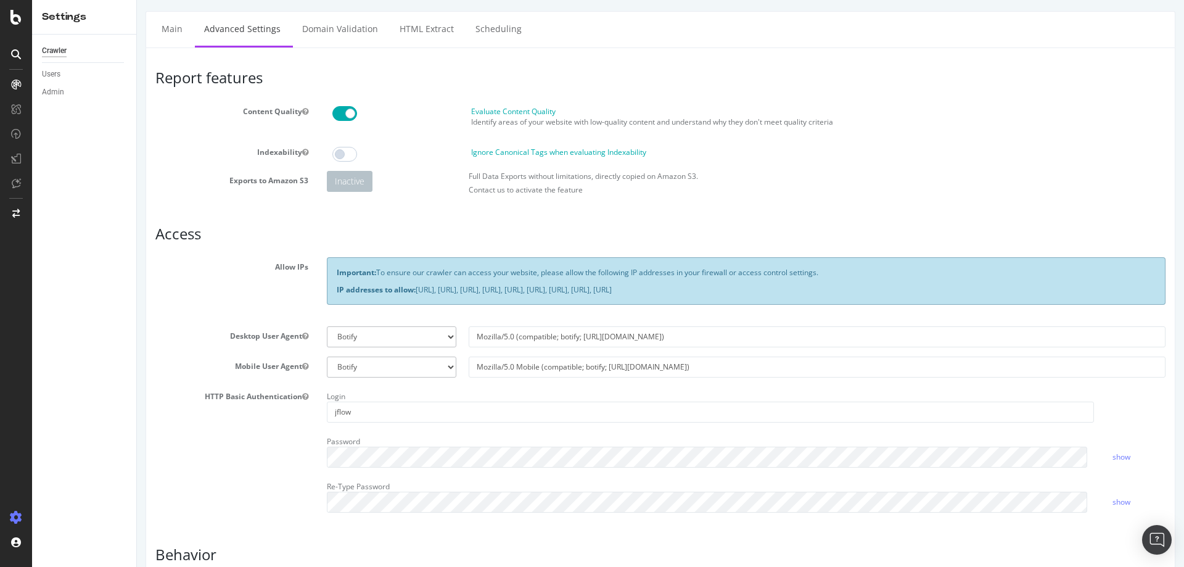
scroll to position [0, 0]
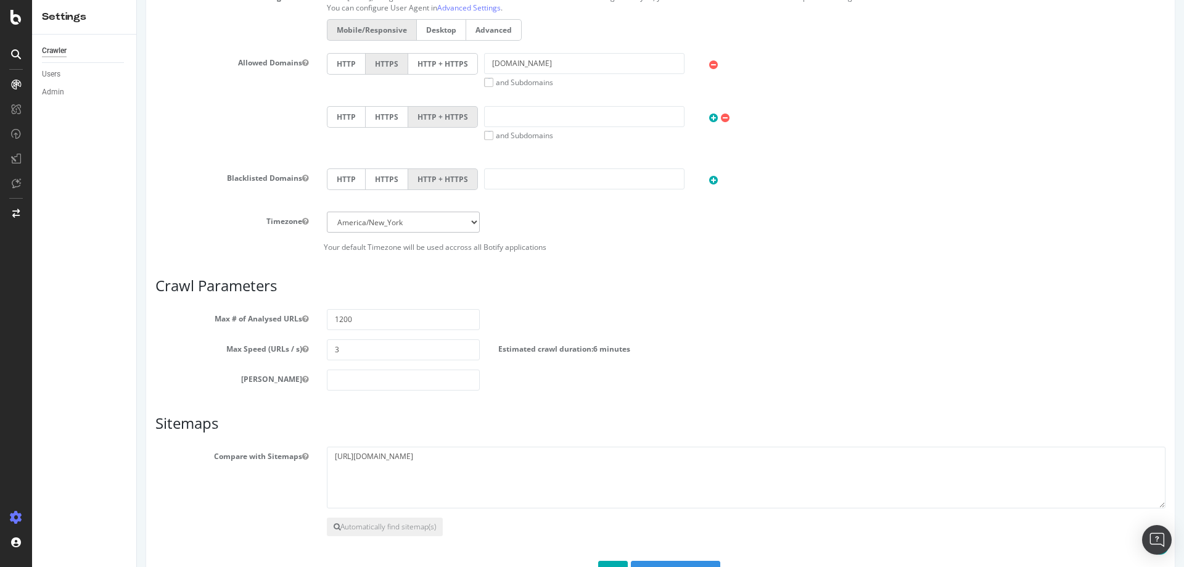
scroll to position [475, 0]
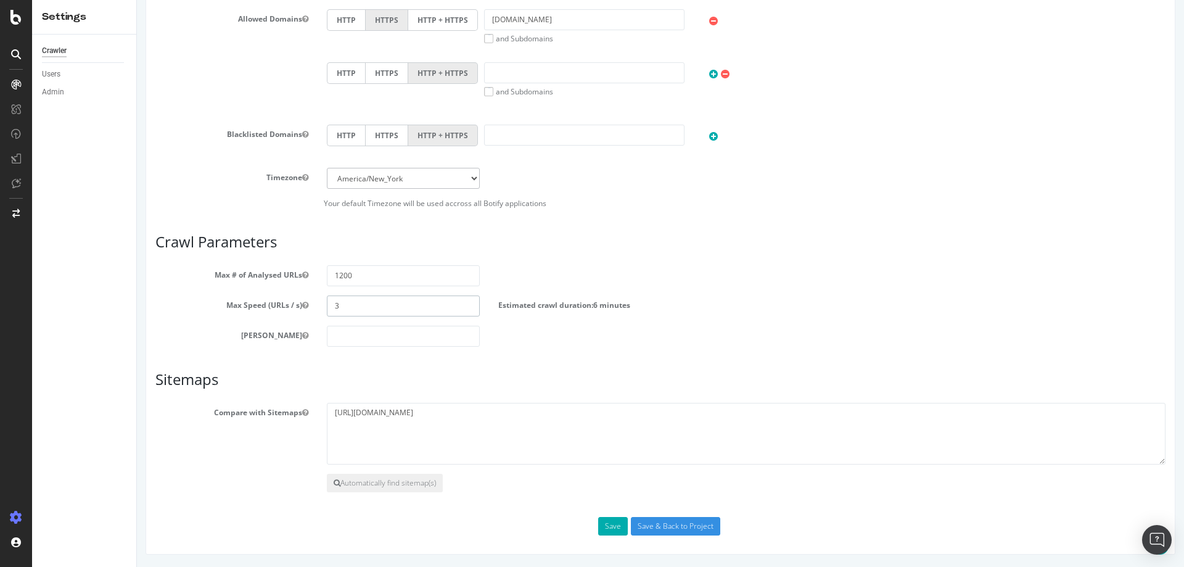
click at [339, 305] on input "3" at bounding box center [403, 305] width 153 height 21
drag, startPoint x: 345, startPoint y: 306, endPoint x: 289, endPoint y: 303, distance: 55.5
click at [289, 303] on div "Max Speed (URLs / s) 3 Estimated crawl duration: 6 minutes" at bounding box center [660, 305] width 1028 height 21
type input "5"
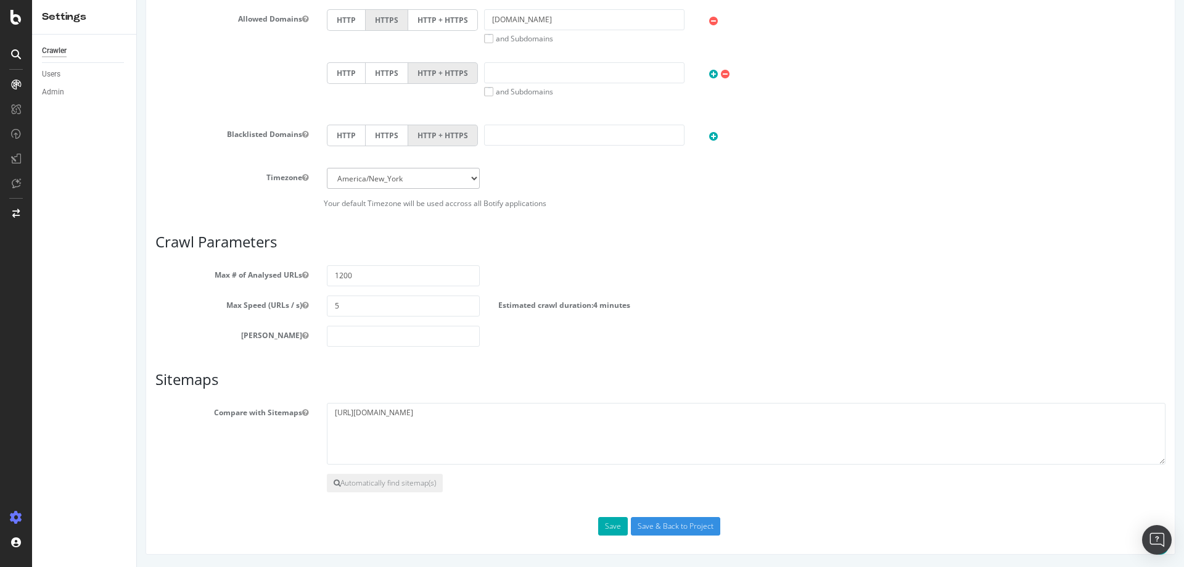
click at [356, 348] on div "Scope Project Name NHS School Sitemap (Test) Start URLs Or upload a file: File …" at bounding box center [660, 102] width 1010 height 865
click at [613, 353] on div "Scope Project Name NHS School Sitemap (Test) Start URLs Or upload a file: File …" at bounding box center [660, 102] width 1010 height 865
click at [605, 527] on button "Save" at bounding box center [613, 526] width 30 height 18
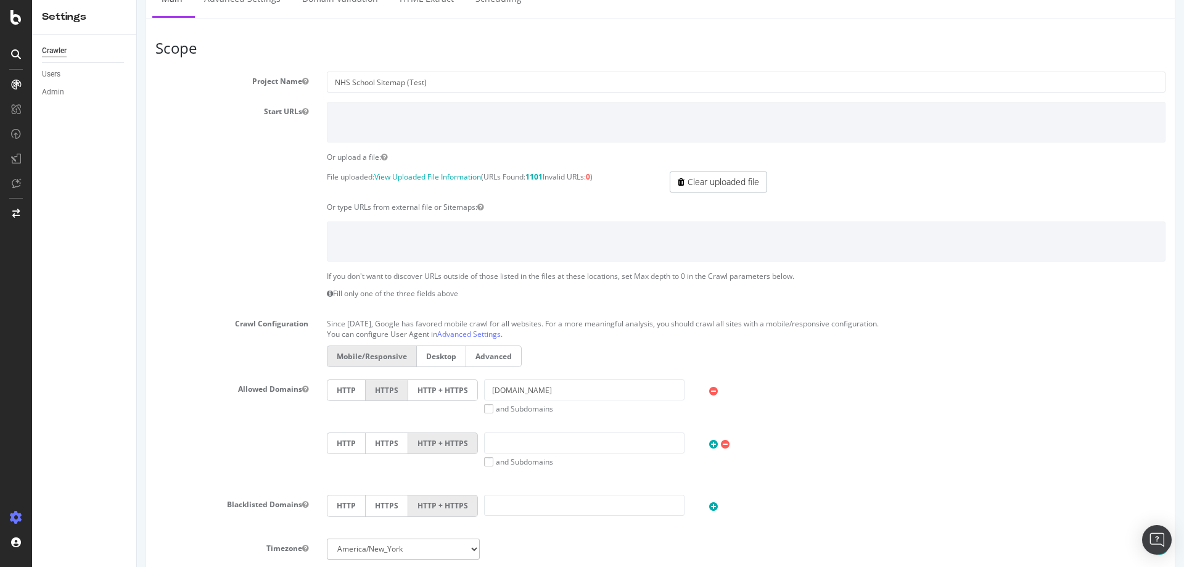
scroll to position [0, 0]
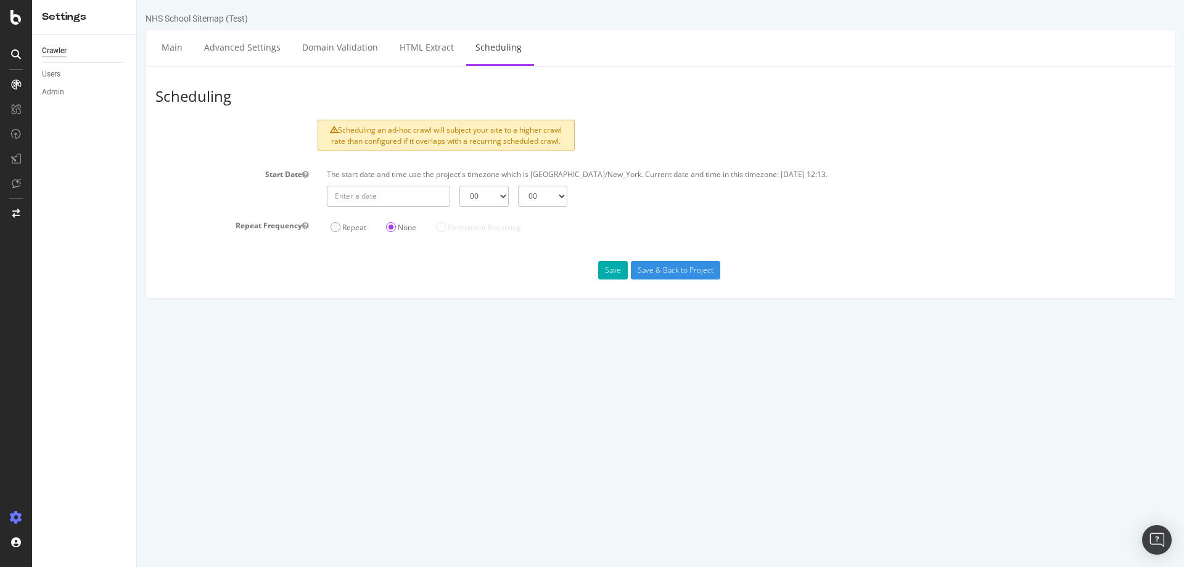
type input "2025-09-24"
click at [411, 192] on input "2025-09-24" at bounding box center [388, 196] width 123 height 21
click at [433, 313] on td "24" at bounding box center [429, 317] width 30 height 18
click at [504, 194] on select "00 01 02 03 04 05 06 07 08 09 10 11 12 13 14 15 16 17 18 19 20 21 22 23" at bounding box center [483, 196] width 49 height 21
select select "11"
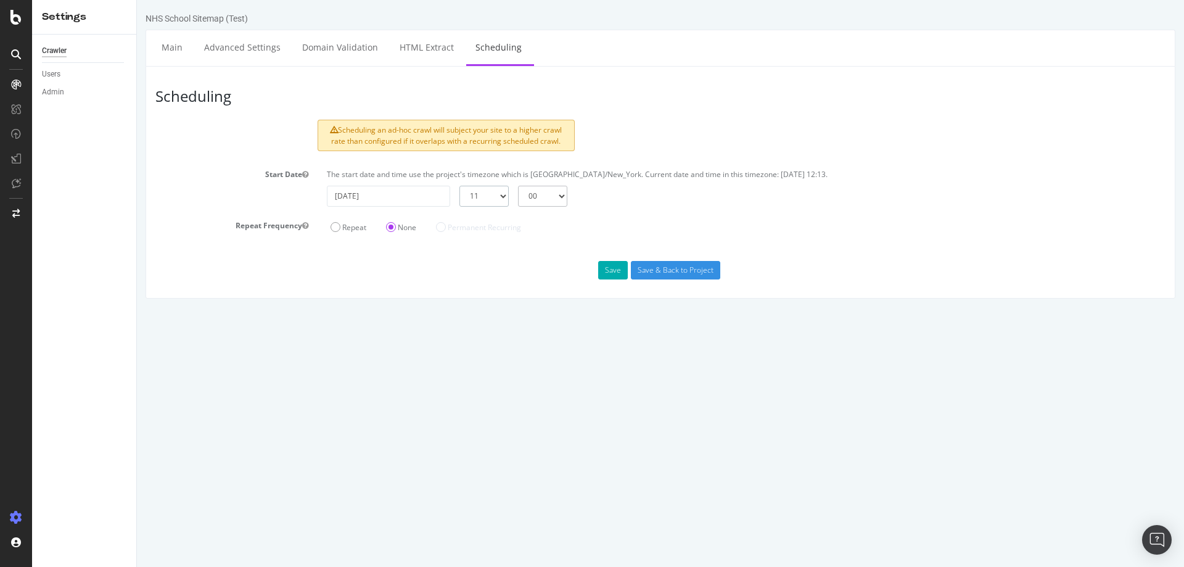
click at [459, 186] on select "00 01 02 03 04 05 06 07 08 09 10 11 12 13 14 15 16 17 18 19 20 21 22 23" at bounding box center [483, 196] width 49 height 21
click at [560, 198] on select "00 15 30 45" at bounding box center [542, 196] width 49 height 21
select select "15"
click at [518, 186] on select "00 15 30 45" at bounding box center [542, 196] width 49 height 21
click at [612, 269] on button "Save" at bounding box center [613, 270] width 30 height 18
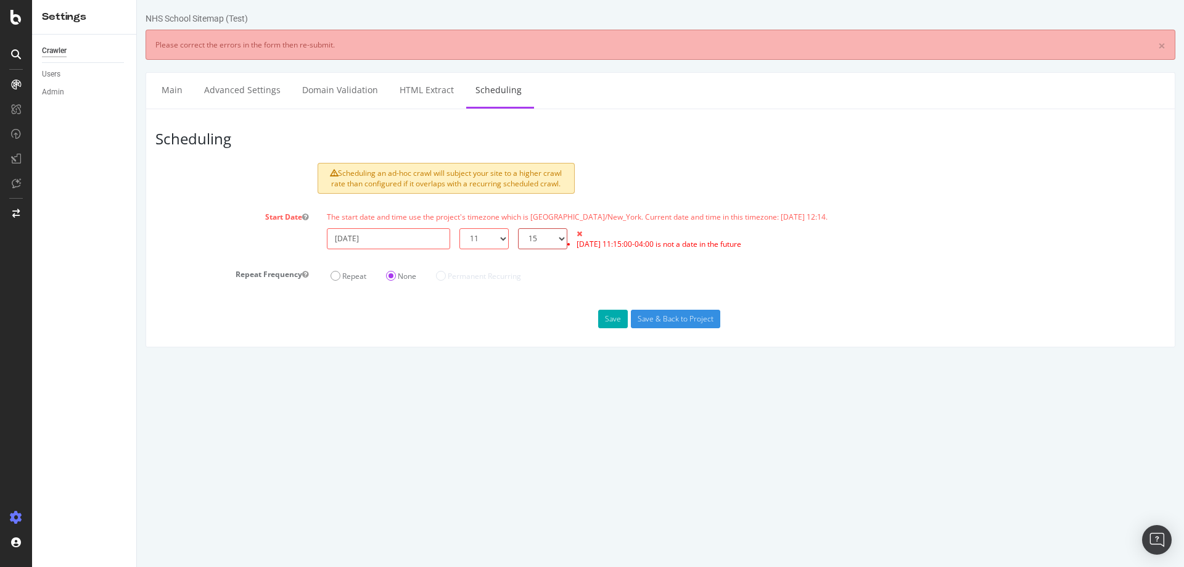
click at [560, 235] on select "00 15 30 45" at bounding box center [542, 238] width 49 height 21
click at [427, 232] on input "2025-09-24" at bounding box center [388, 238] width 123 height 21
click at [434, 359] on td "24" at bounding box center [429, 359] width 30 height 18
click at [502, 235] on select "00 01 02 03 04 05 06 07 08 09 10 11 12 13 14 15 16 17 18 19 20 21 22 23" at bounding box center [483, 238] width 49 height 21
select select "12"
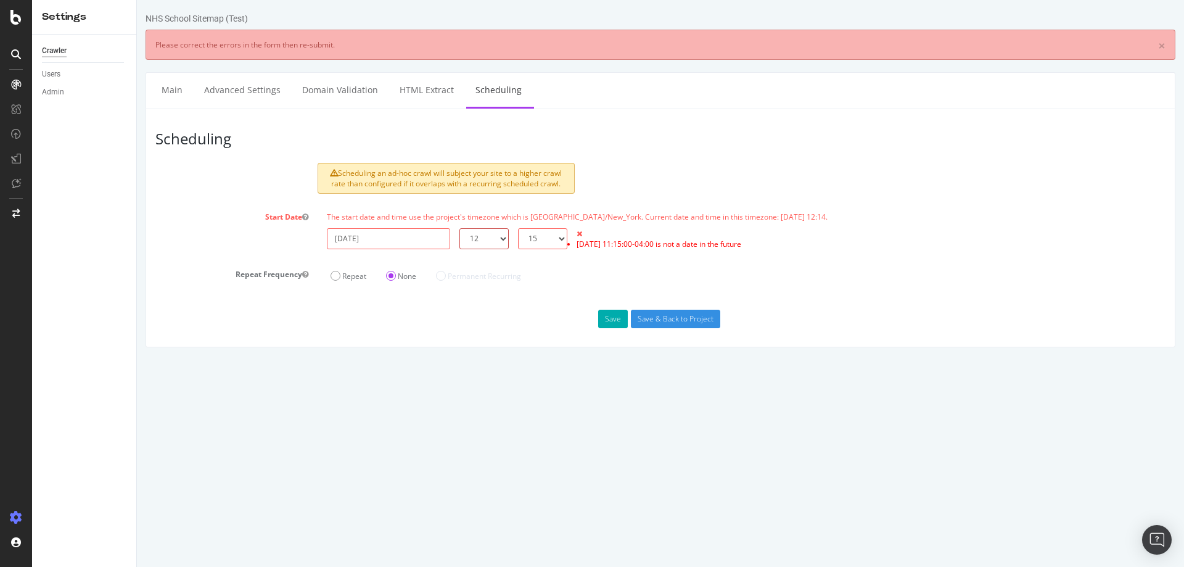
click at [459, 228] on select "00 01 02 03 04 05 06 07 08 09 10 11 12 13 14 15 16 17 18 19 20 21 22 23" at bounding box center [483, 238] width 49 height 21
click at [610, 322] on button "Save" at bounding box center [613, 318] width 30 height 18
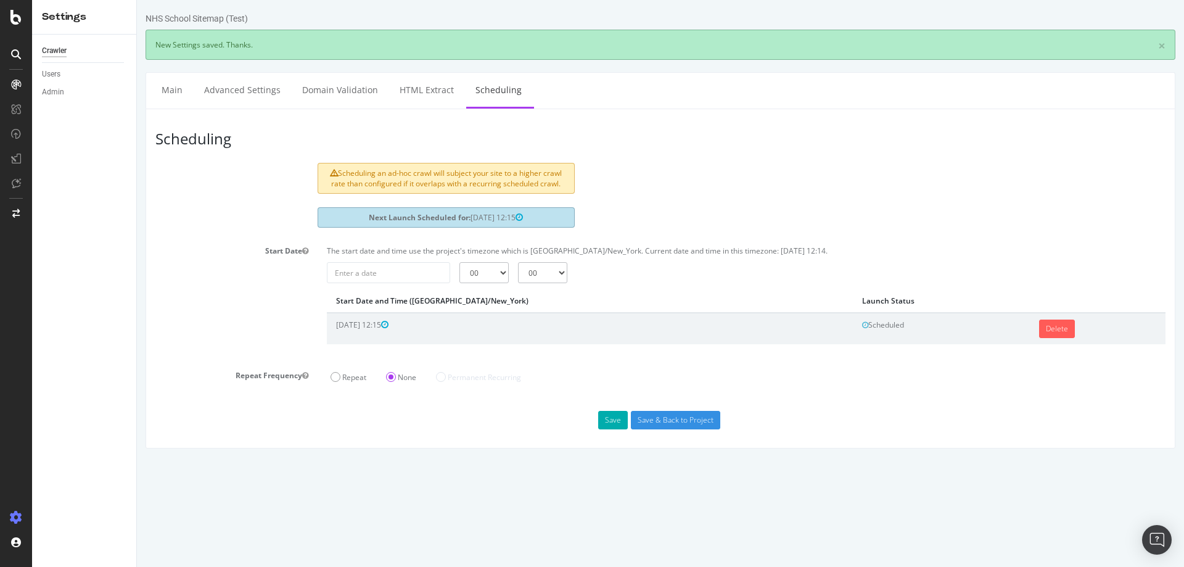
click at [950, 415] on div "Save Save & Back to Project" at bounding box center [660, 420] width 1028 height 18
click at [235, 251] on label "Start Date" at bounding box center [231, 248] width 171 height 15
click at [302, 251] on button "Start Date" at bounding box center [305, 250] width 6 height 10
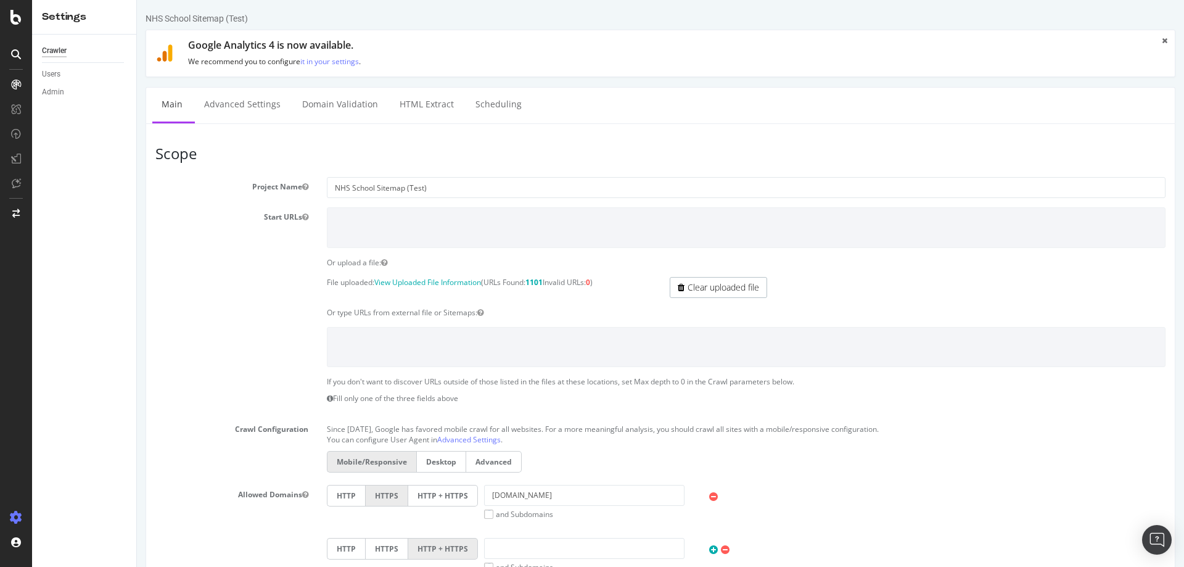
scroll to position [475, 0]
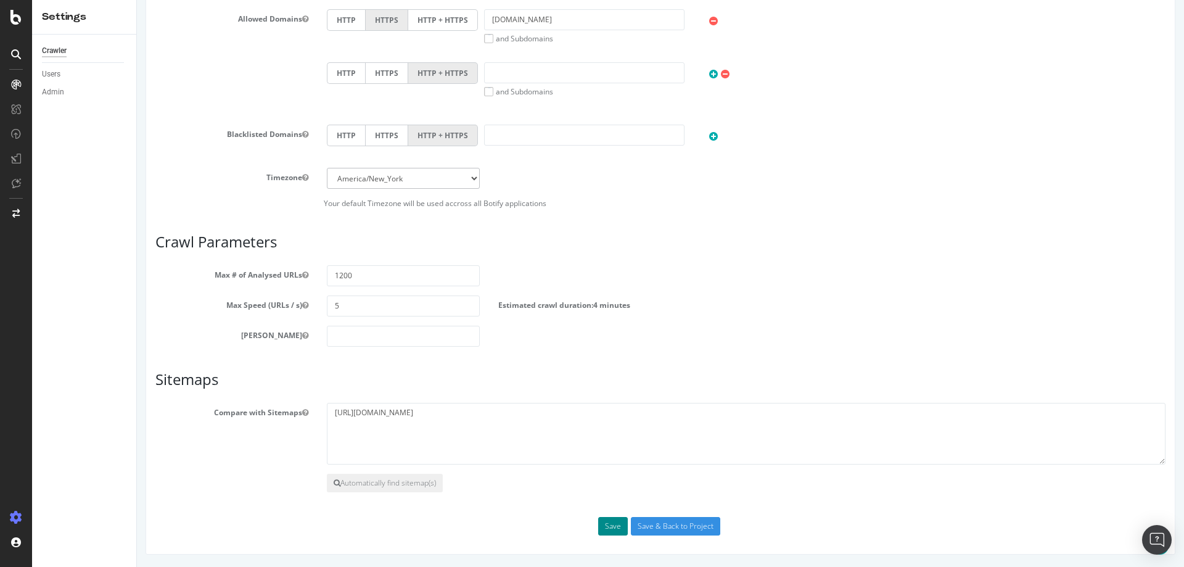
click at [610, 526] on button "Save" at bounding box center [613, 526] width 30 height 18
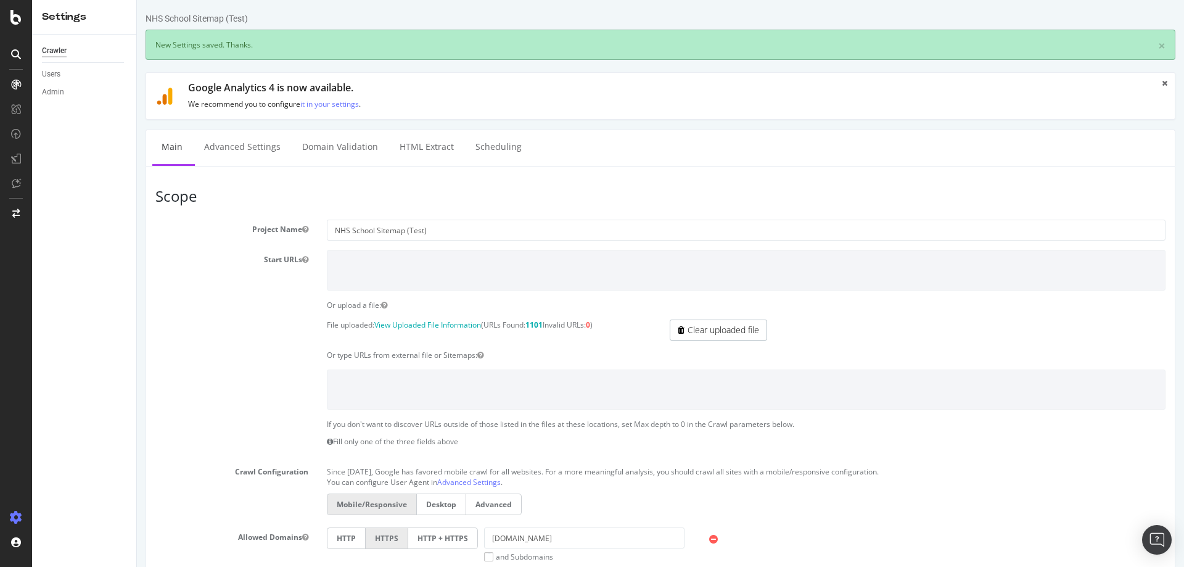
scroll to position [0, 0]
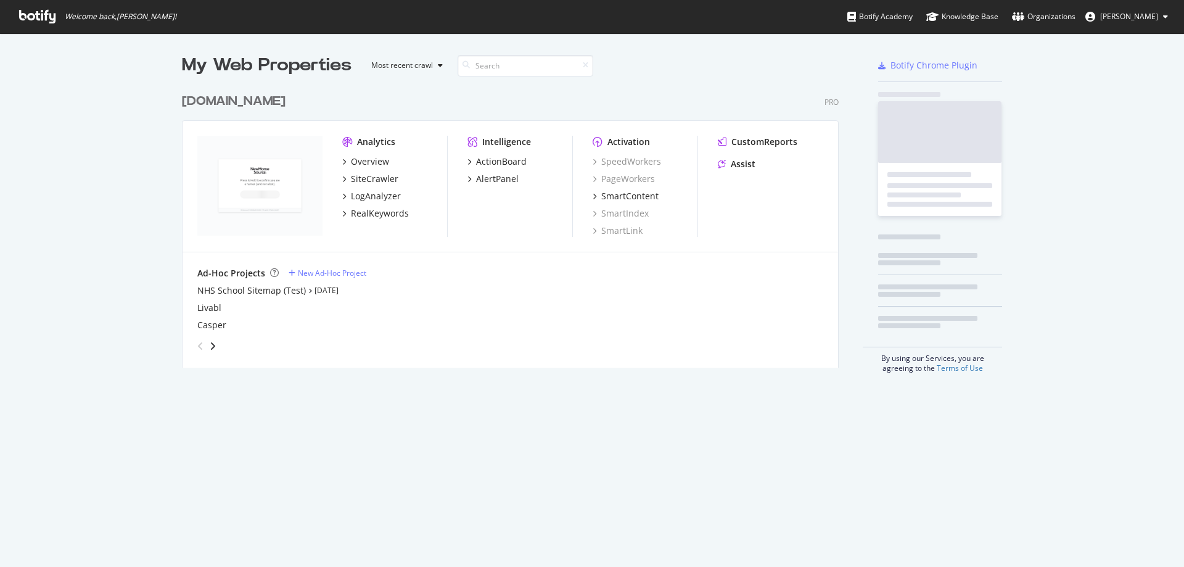
scroll to position [280, 657]
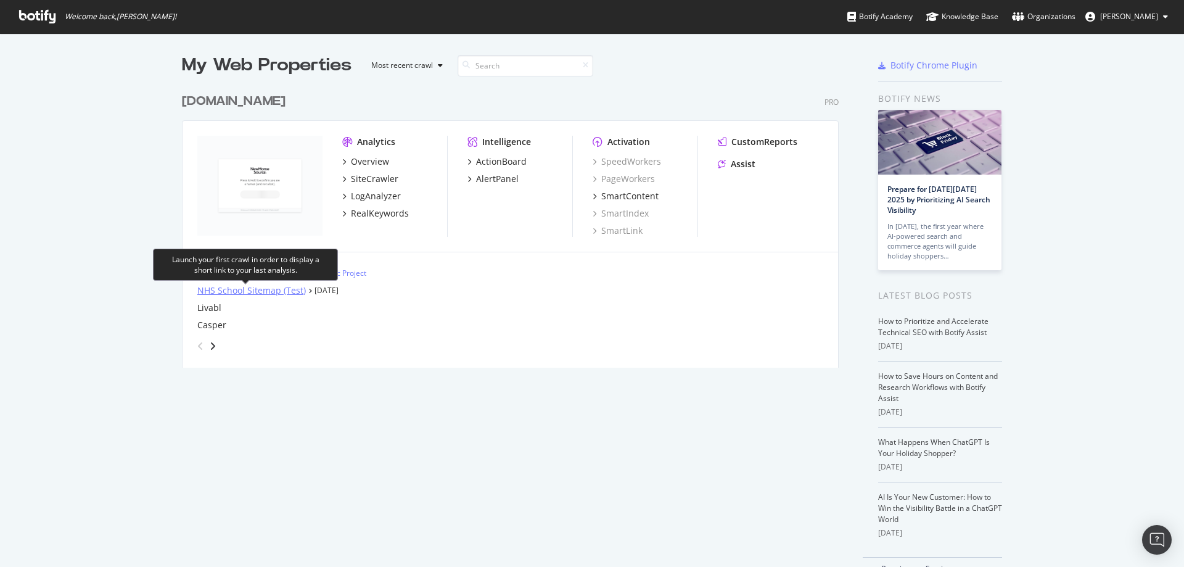
click at [250, 287] on div "NHS School Sitemap (Test)" at bounding box center [251, 290] width 108 height 12
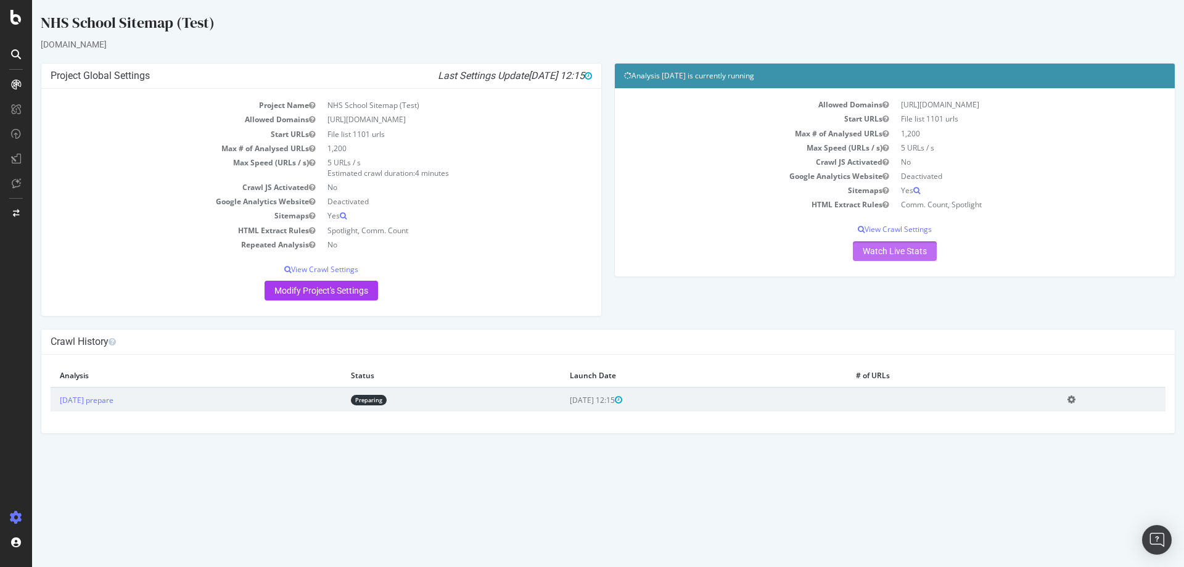
click at [901, 248] on link "Watch Live Stats" at bounding box center [895, 251] width 84 height 20
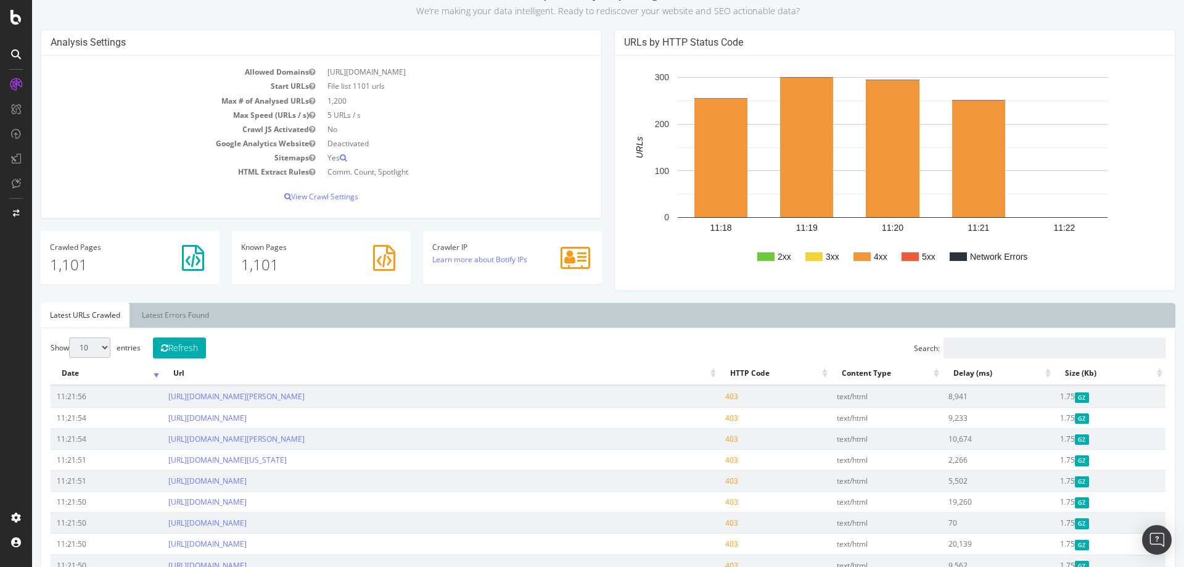
scroll to position [62, 0]
